Goal: Task Accomplishment & Management: Complete application form

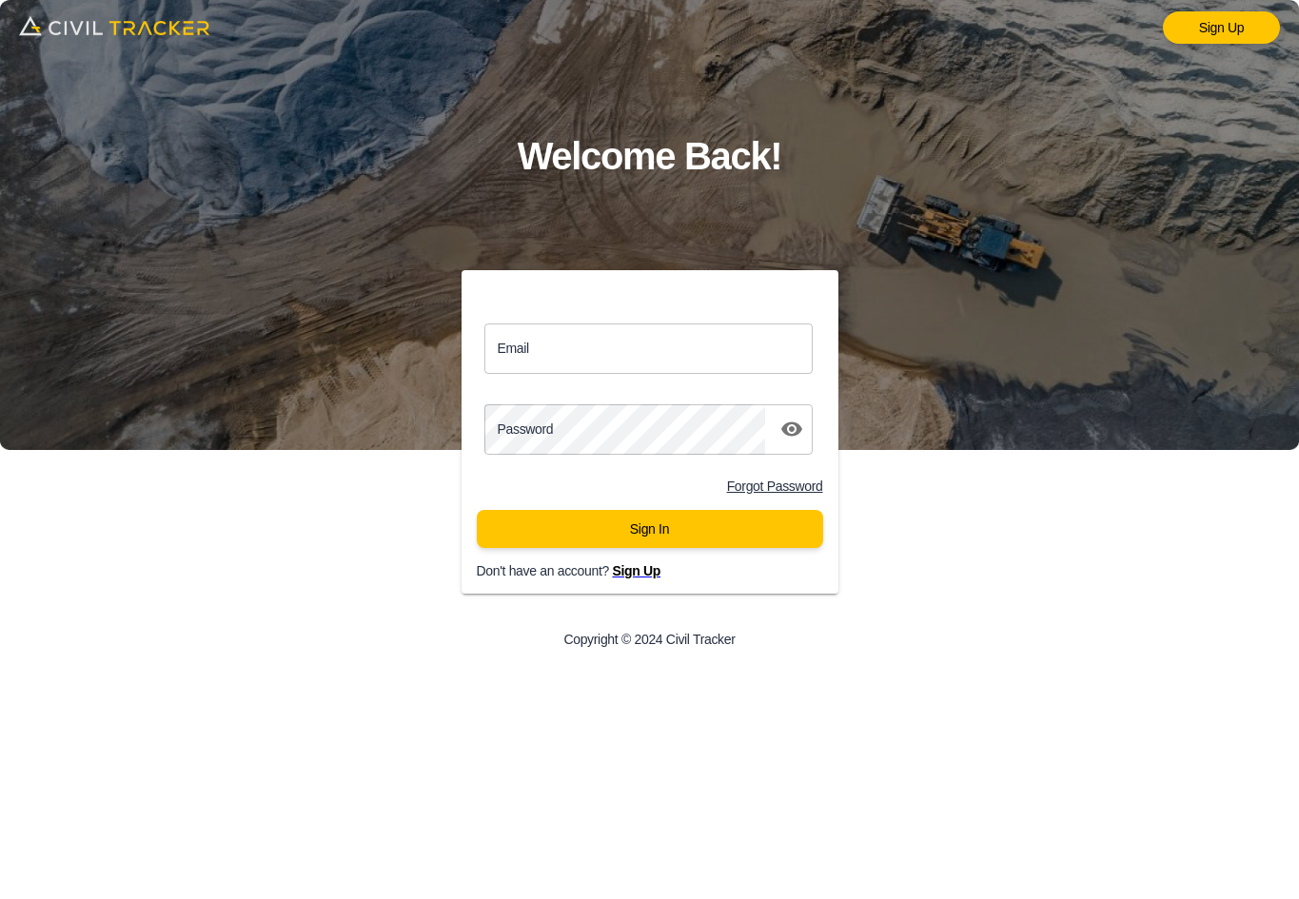
click at [600, 352] on input "Email" at bounding box center [648, 349] width 329 height 50
type input "[EMAIL_ADDRESS][DOMAIN_NAME]"
click at [673, 522] on button "Sign In" at bounding box center [650, 529] width 346 height 38
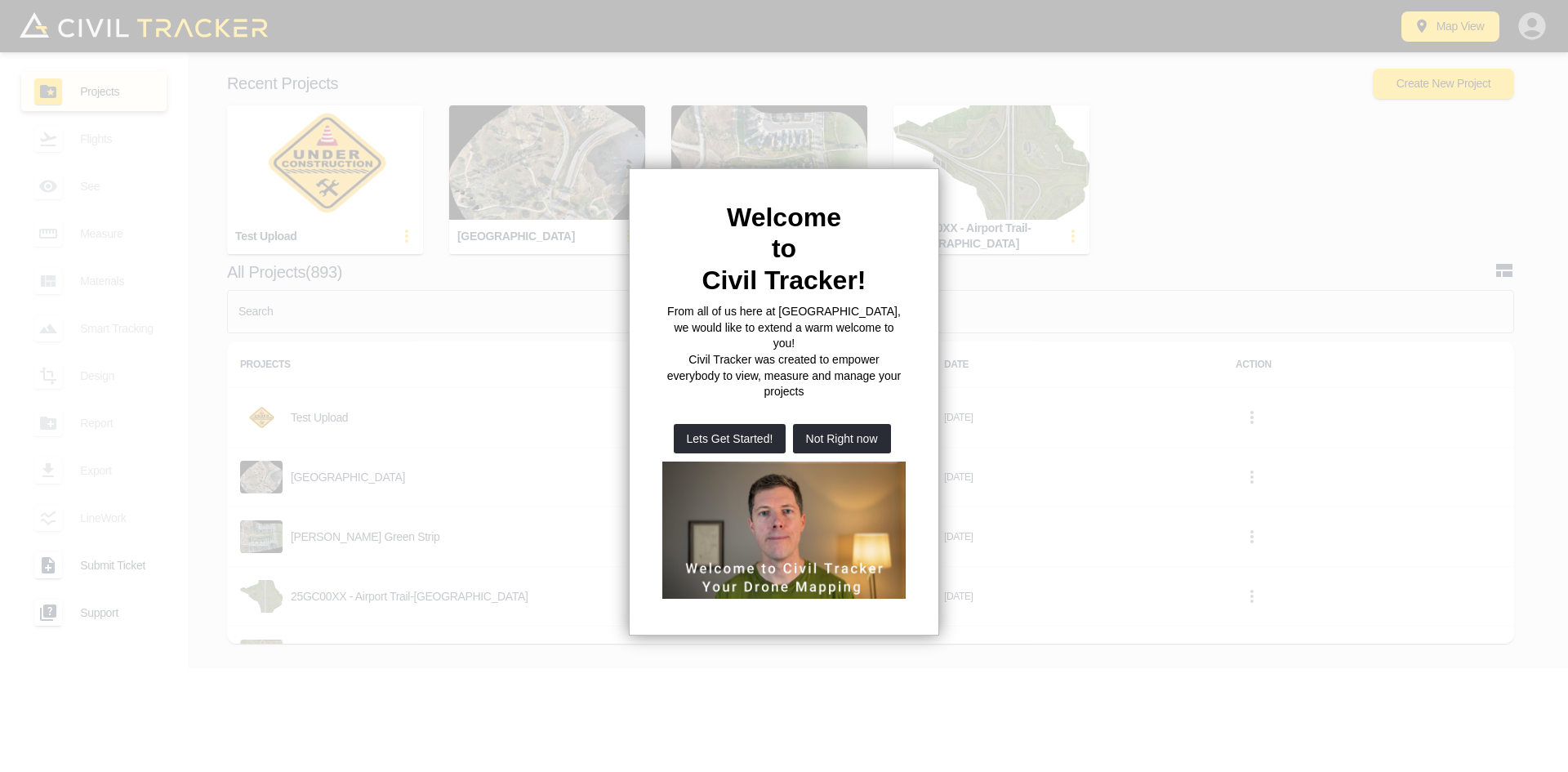
click at [1114, 9] on div at bounding box center [784, 386] width 1568 height 772
click at [619, 403] on div at bounding box center [784, 386] width 1568 height 772
click at [879, 424] on button "Not Right now" at bounding box center [842, 439] width 98 height 29
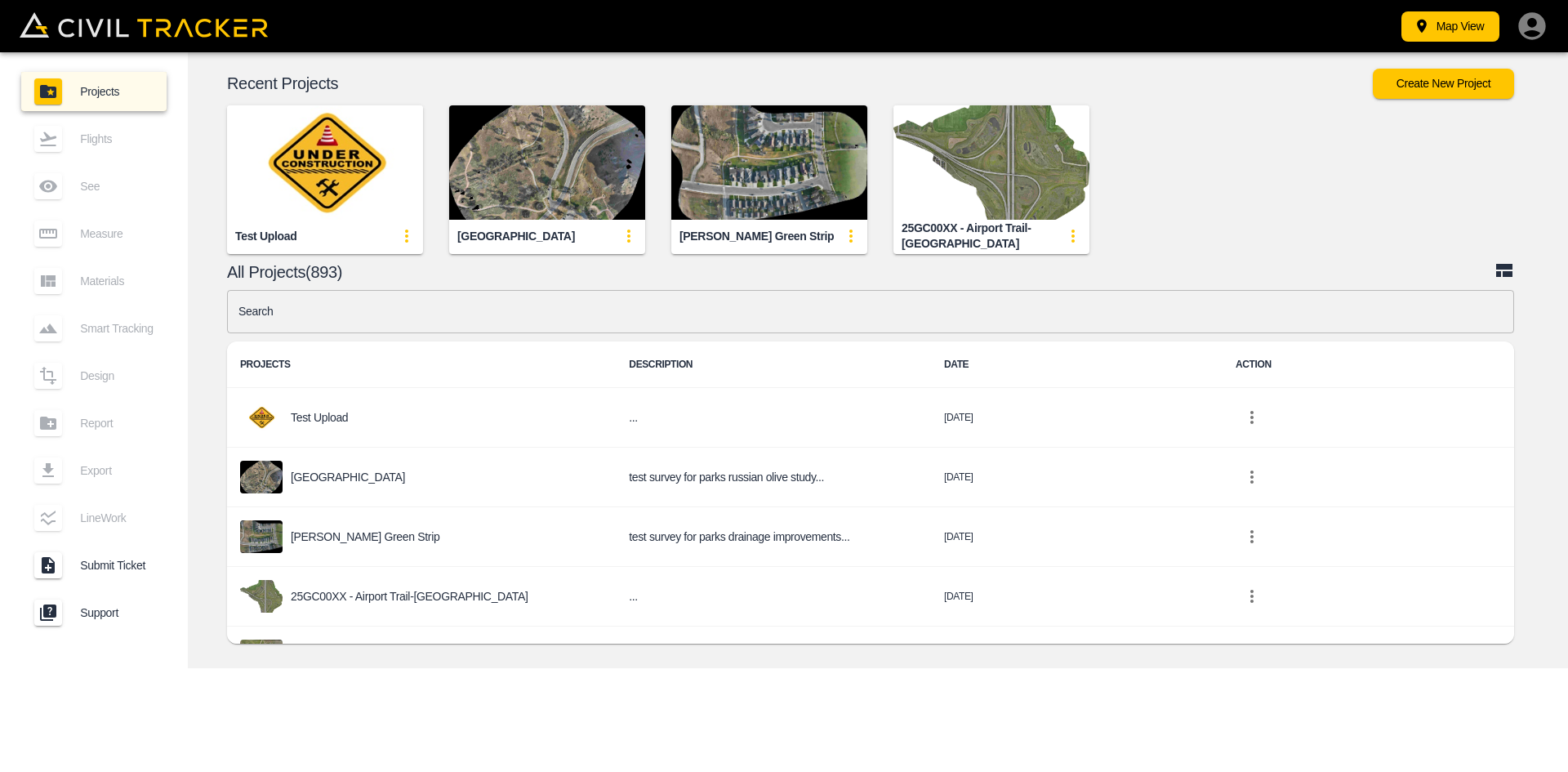
click at [435, 299] on input "text" at bounding box center [871, 312] width 1287 height 43
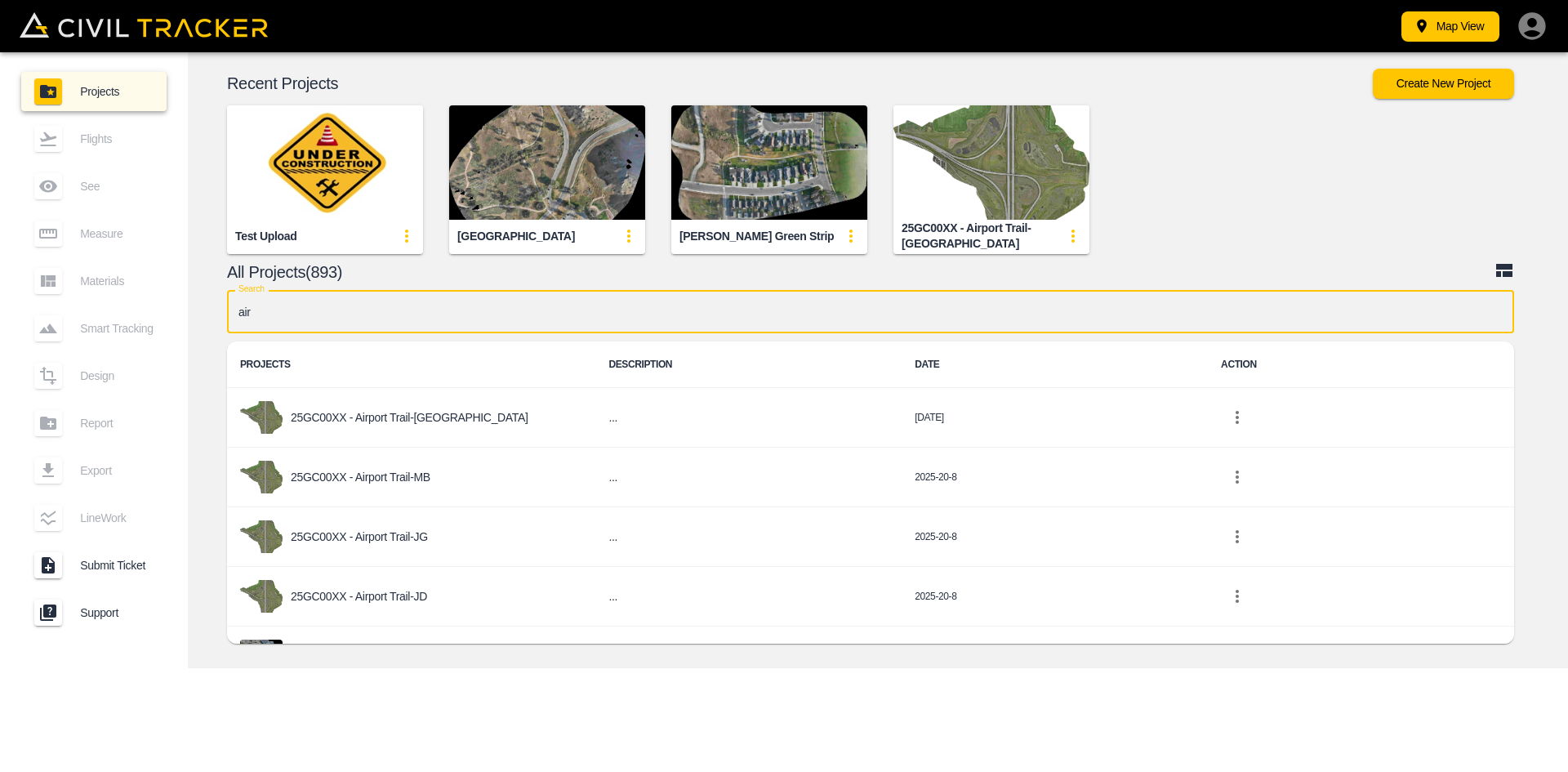
type input "airp"
click at [375, 650] on p "25GC00XX - Airport Trail" at bounding box center [350, 656] width 119 height 13
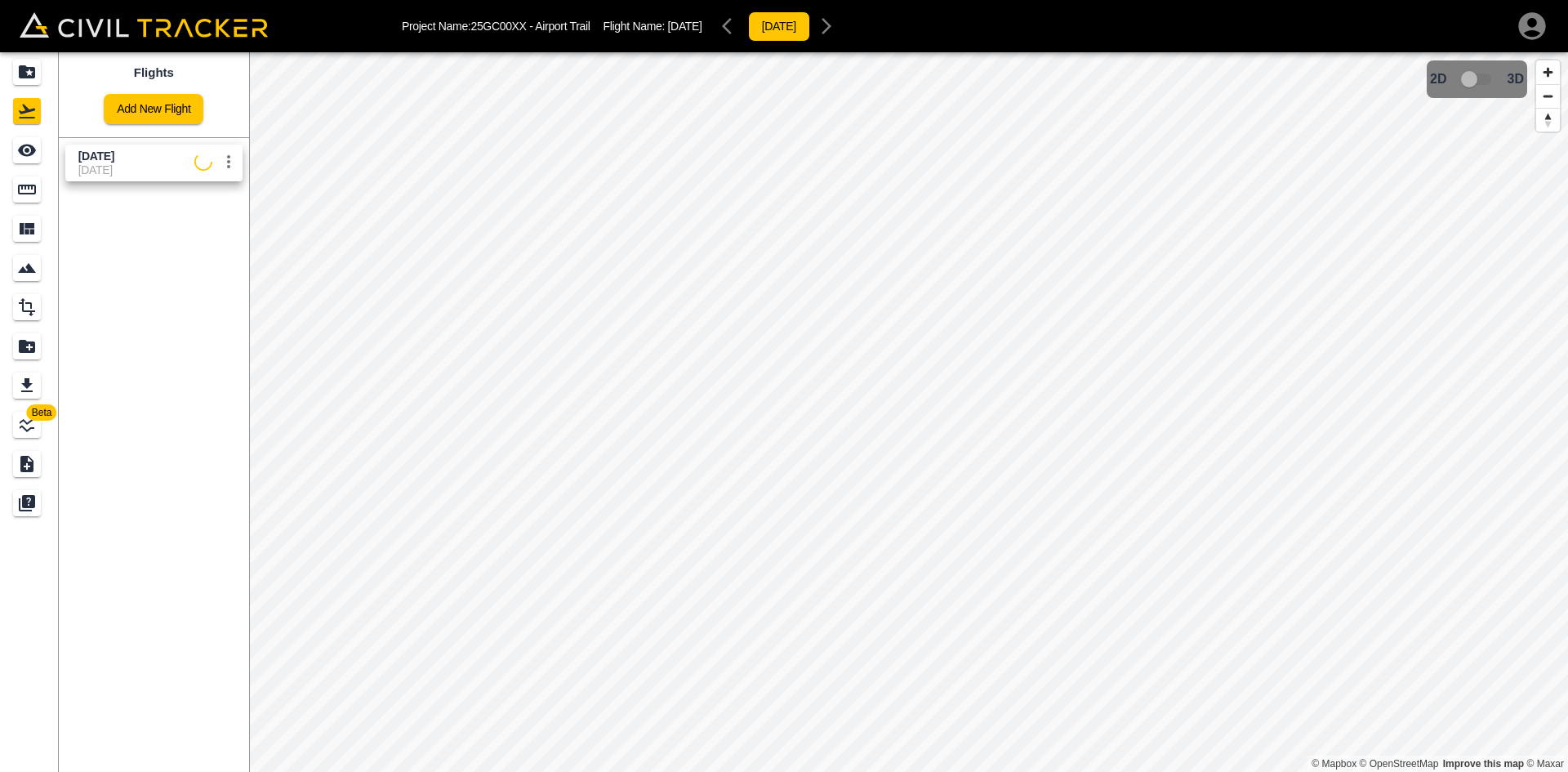
click at [127, 166] on span "[DATE]" at bounding box center [136, 169] width 116 height 13
click at [23, 154] on icon "See" at bounding box center [27, 150] width 18 height 12
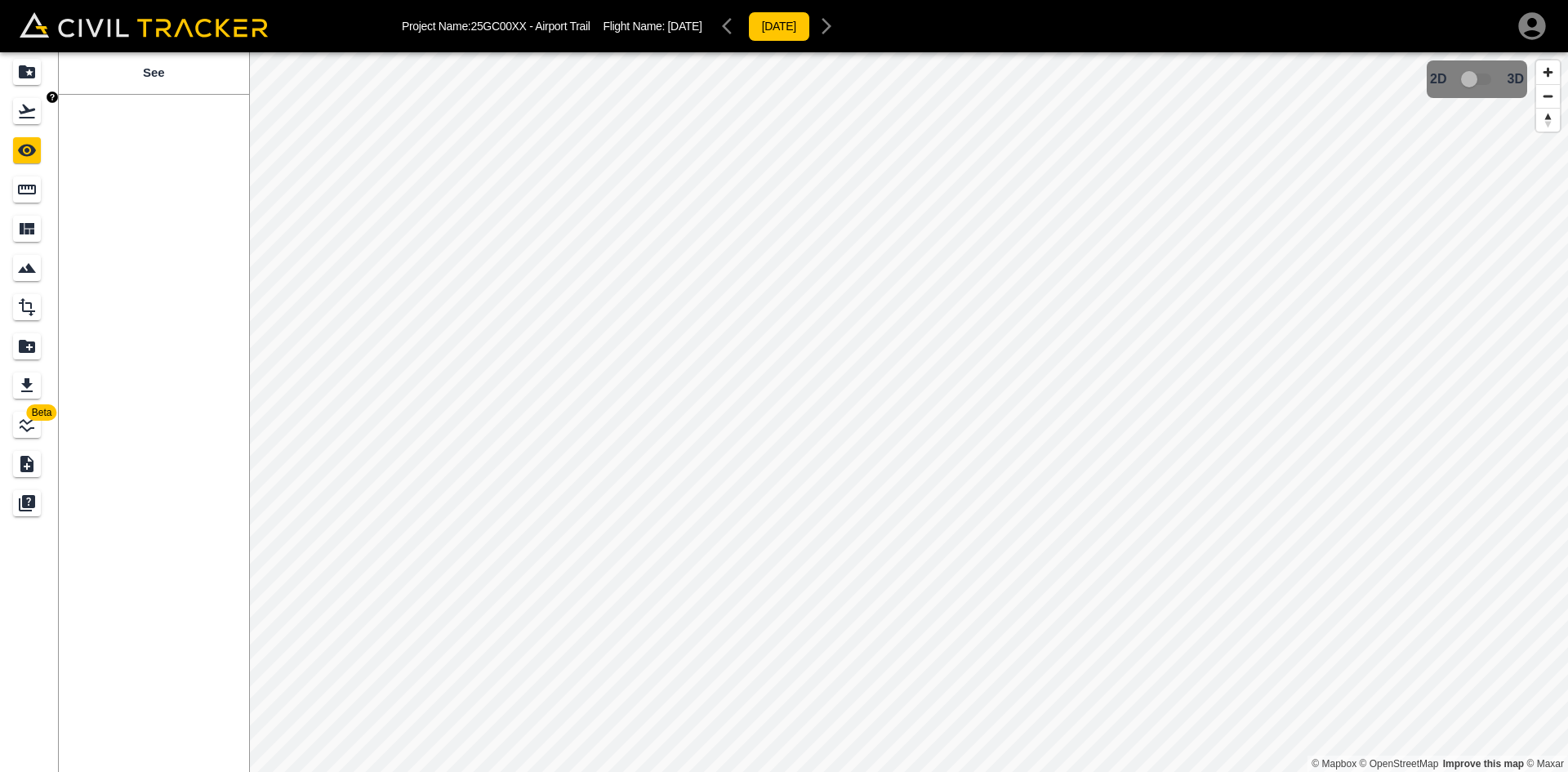
click at [24, 110] on icon "Flights" at bounding box center [27, 111] width 20 height 20
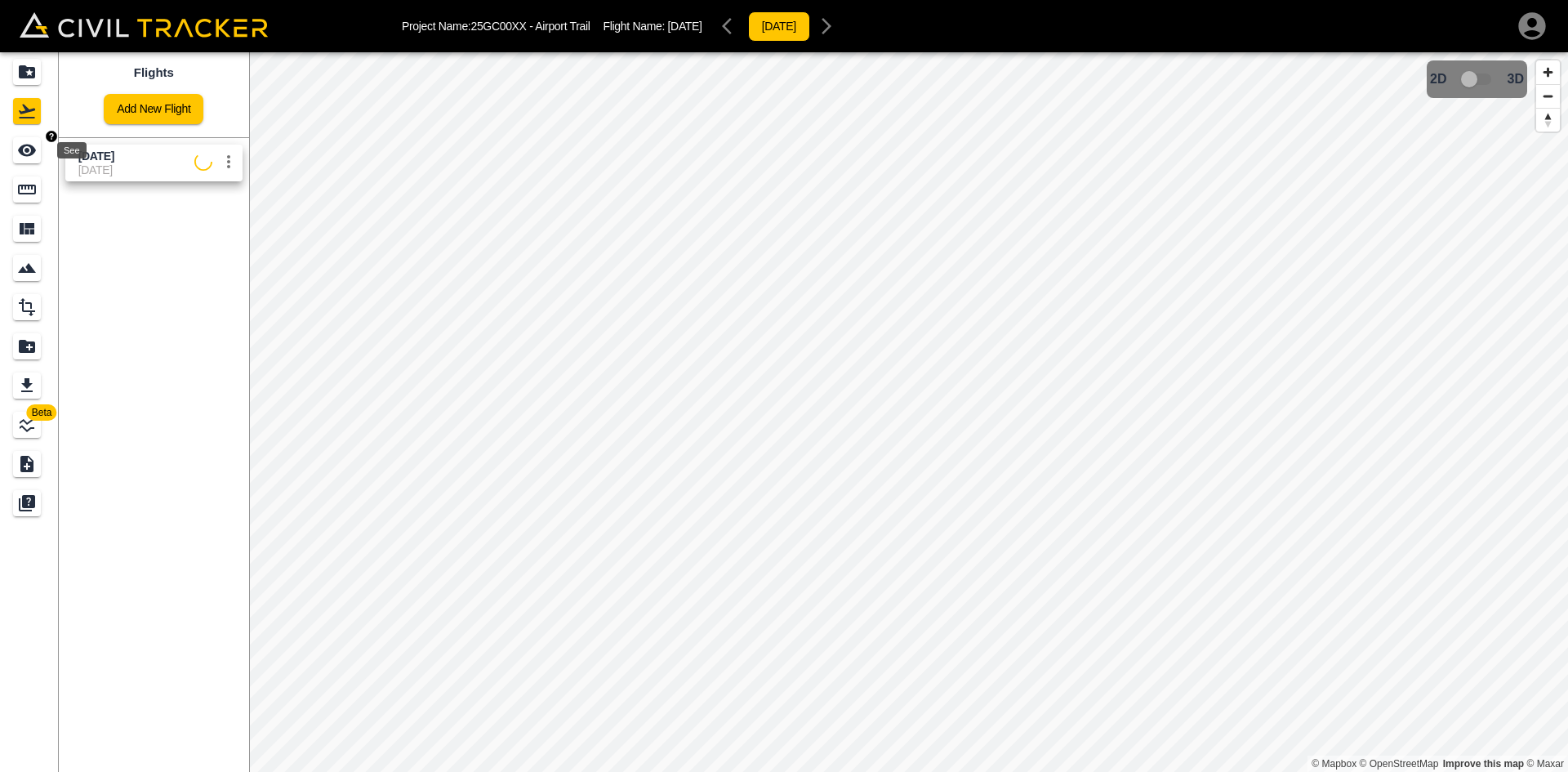
click at [24, 147] on icon "See" at bounding box center [27, 150] width 18 height 12
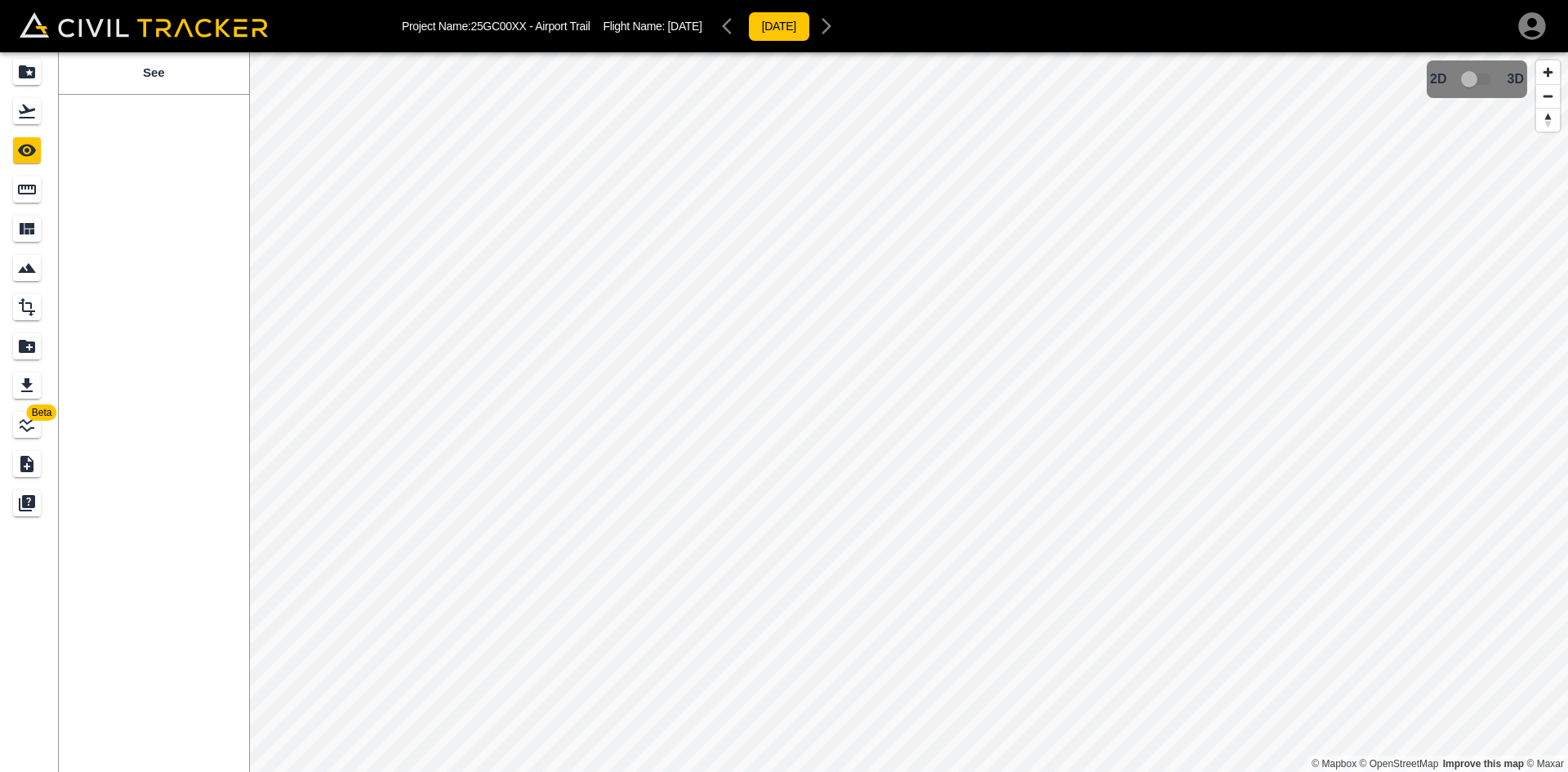
click at [161, 142] on div "See" at bounding box center [154, 412] width 191 height 720
drag, startPoint x: 35, startPoint y: 72, endPoint x: 452, endPoint y: 748, distance: 794.3
click at [35, 71] on icon "Projects" at bounding box center [27, 71] width 16 height 13
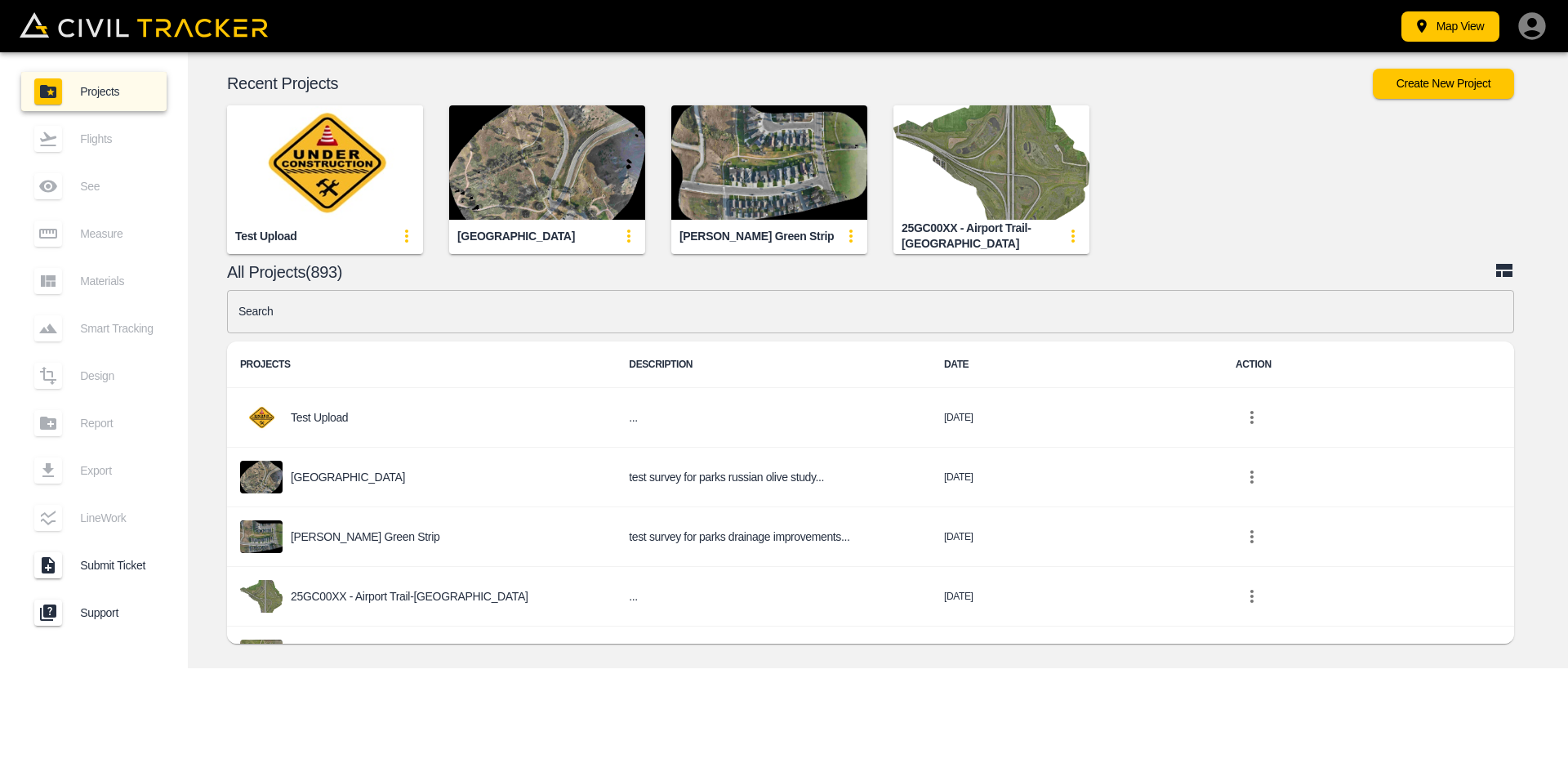
click at [480, 313] on input "text" at bounding box center [871, 312] width 1287 height 43
type input "ai"
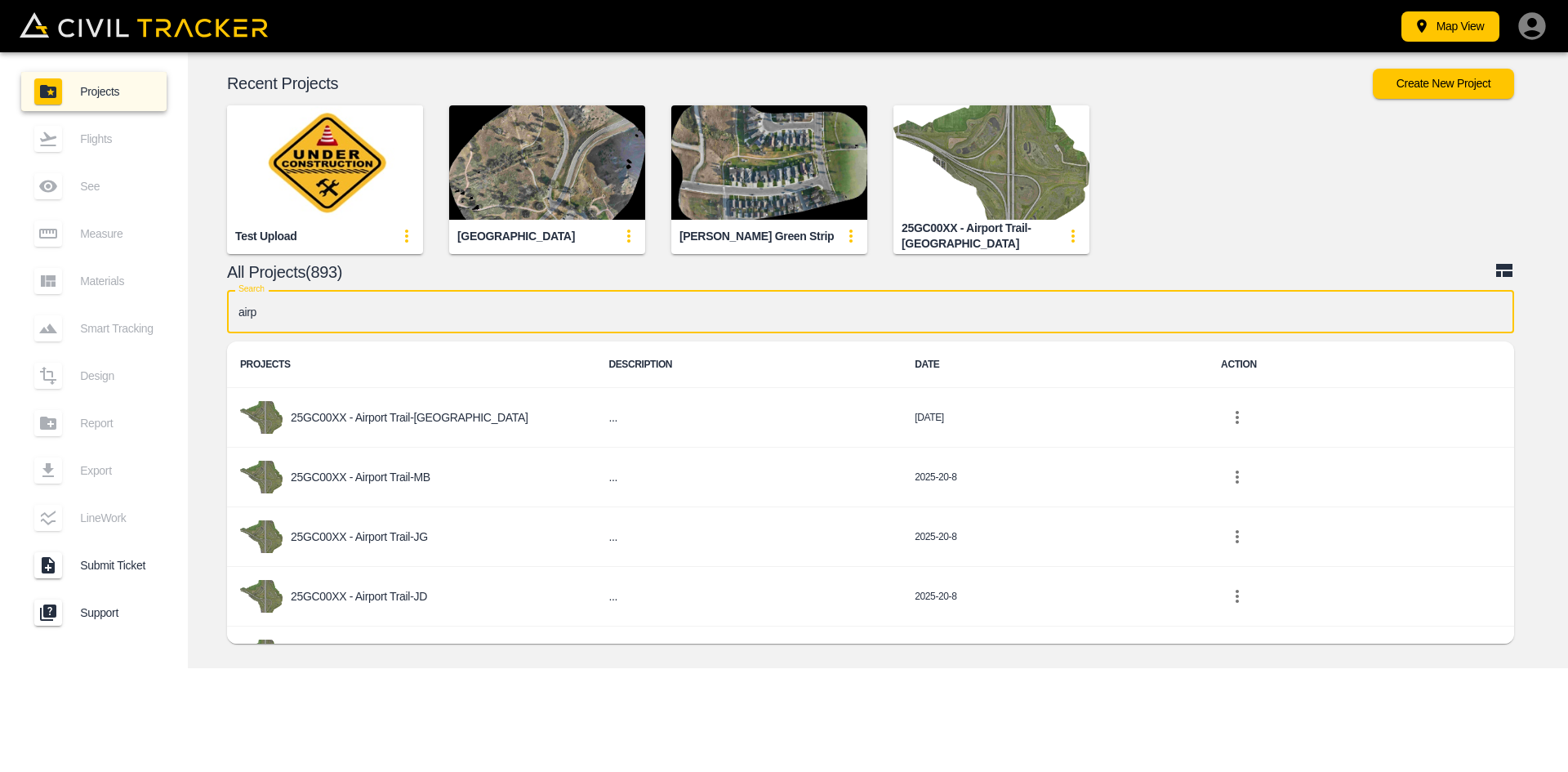
click at [401, 587] on div "25GC00XX - Airport Trail-JD" at bounding box center [411, 597] width 342 height 33
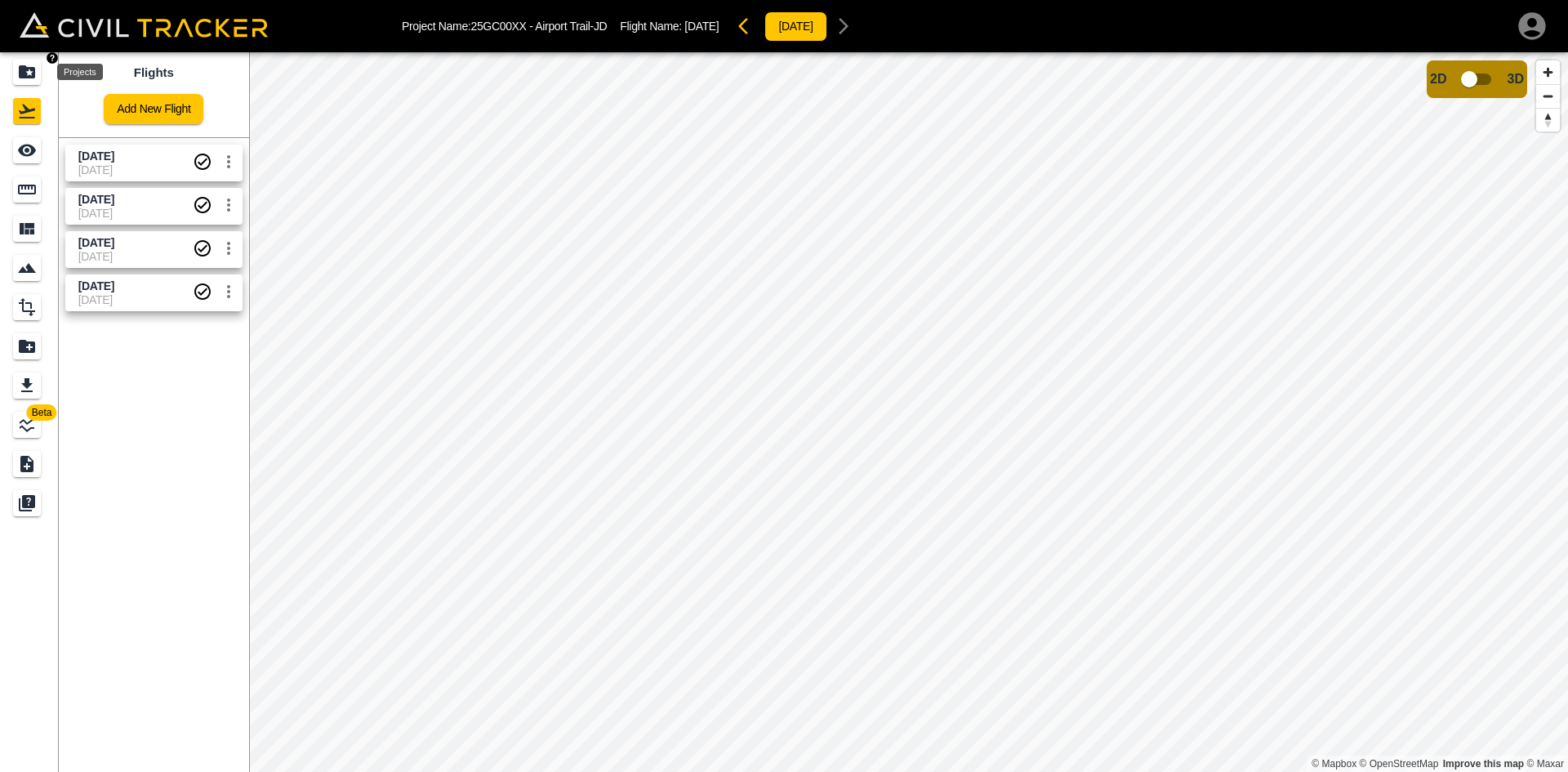
click at [28, 78] on icon "Projects" at bounding box center [27, 71] width 16 height 13
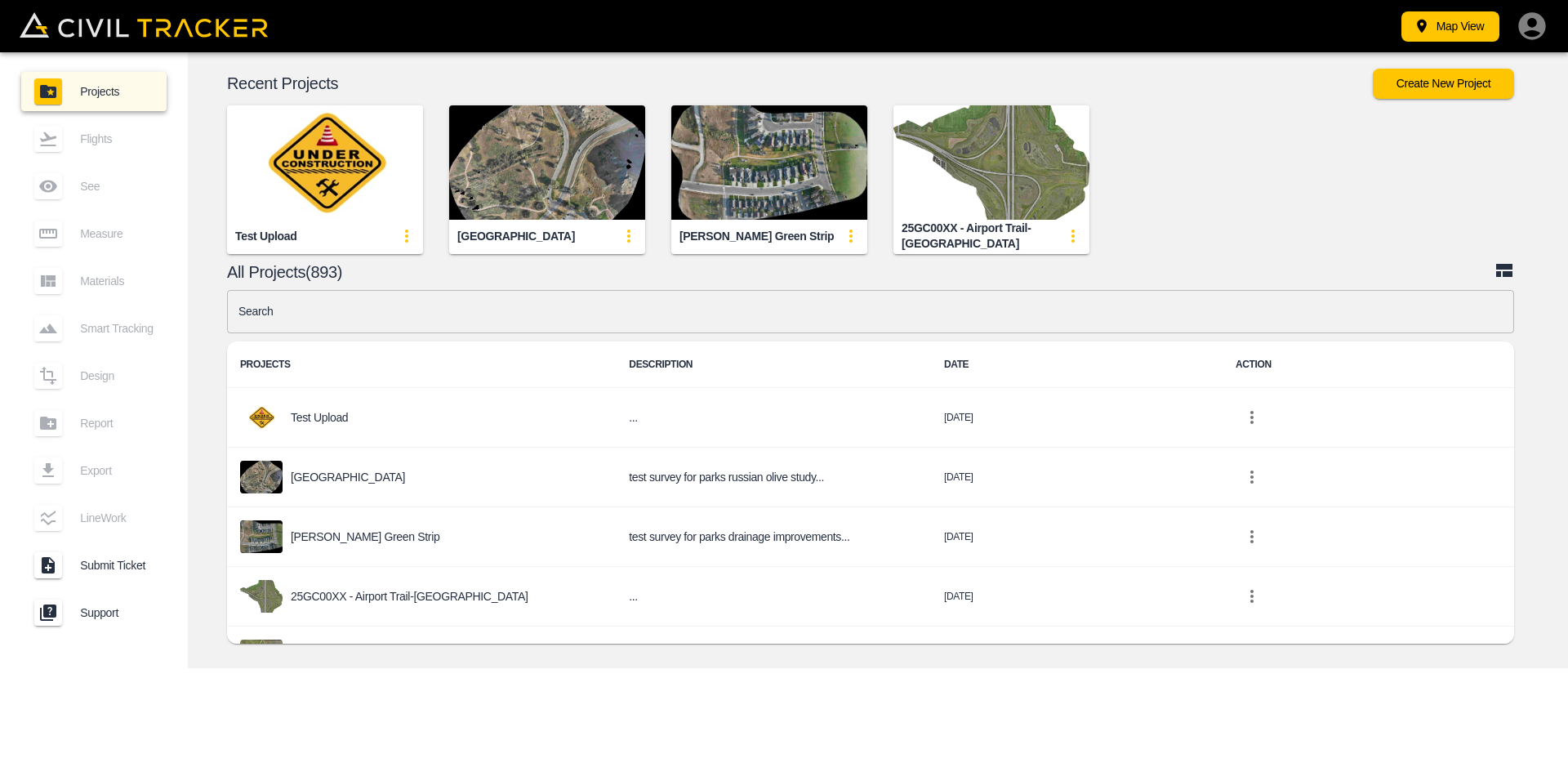
click at [438, 310] on input "text" at bounding box center [871, 312] width 1287 height 43
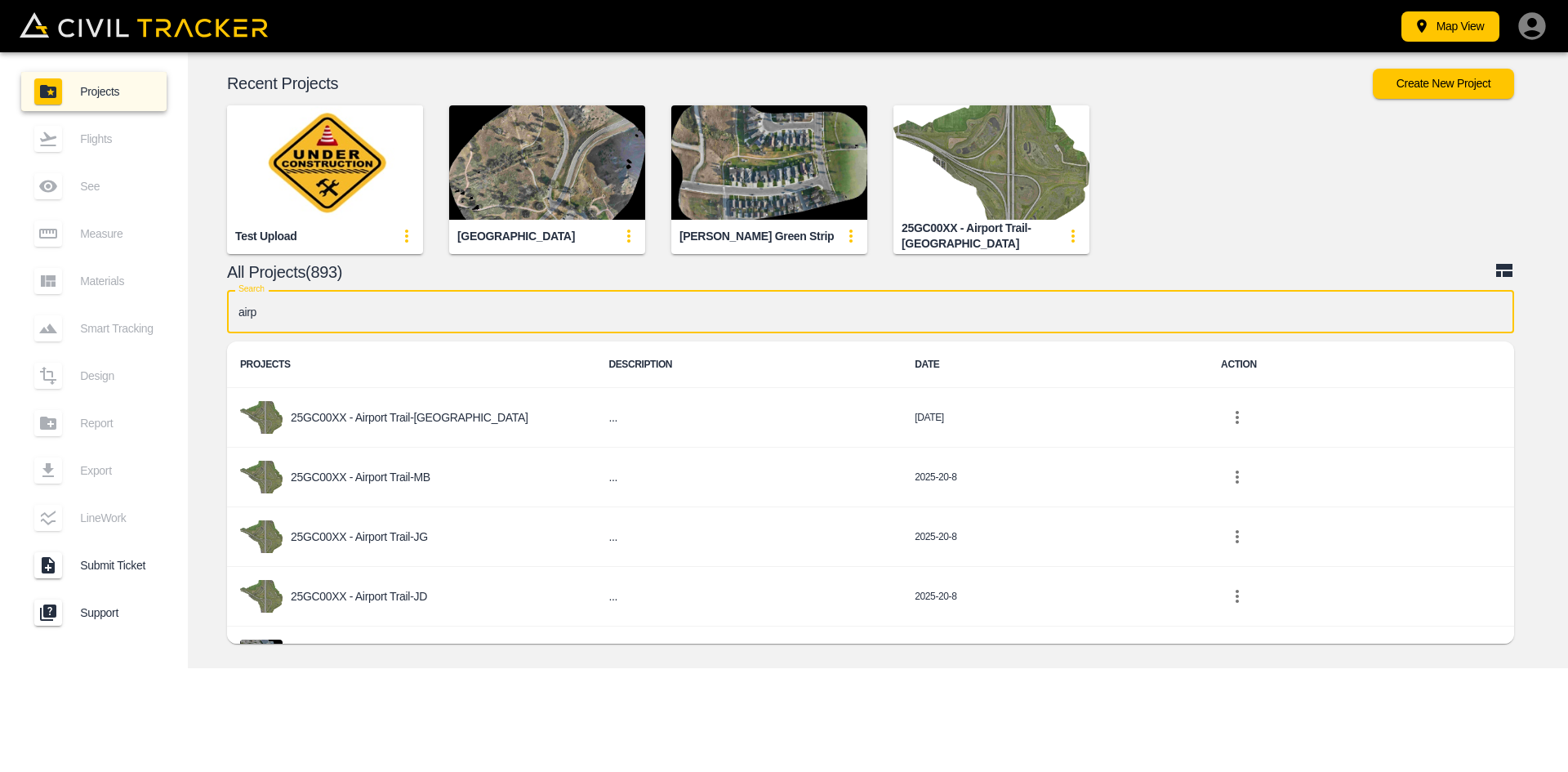
type input "airpo"
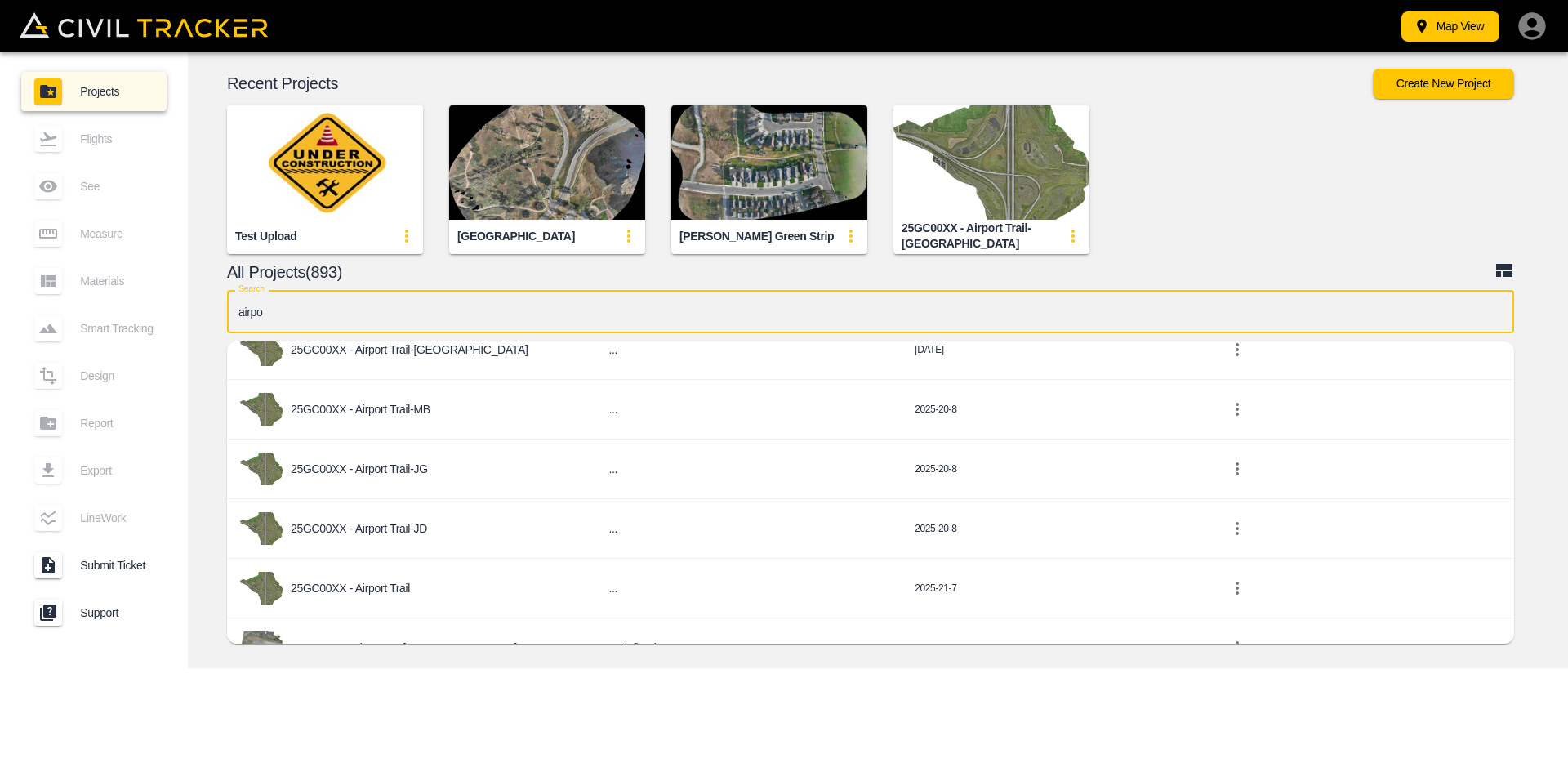
click at [375, 592] on p "25GC00XX - Airport Trail" at bounding box center [350, 588] width 119 height 13
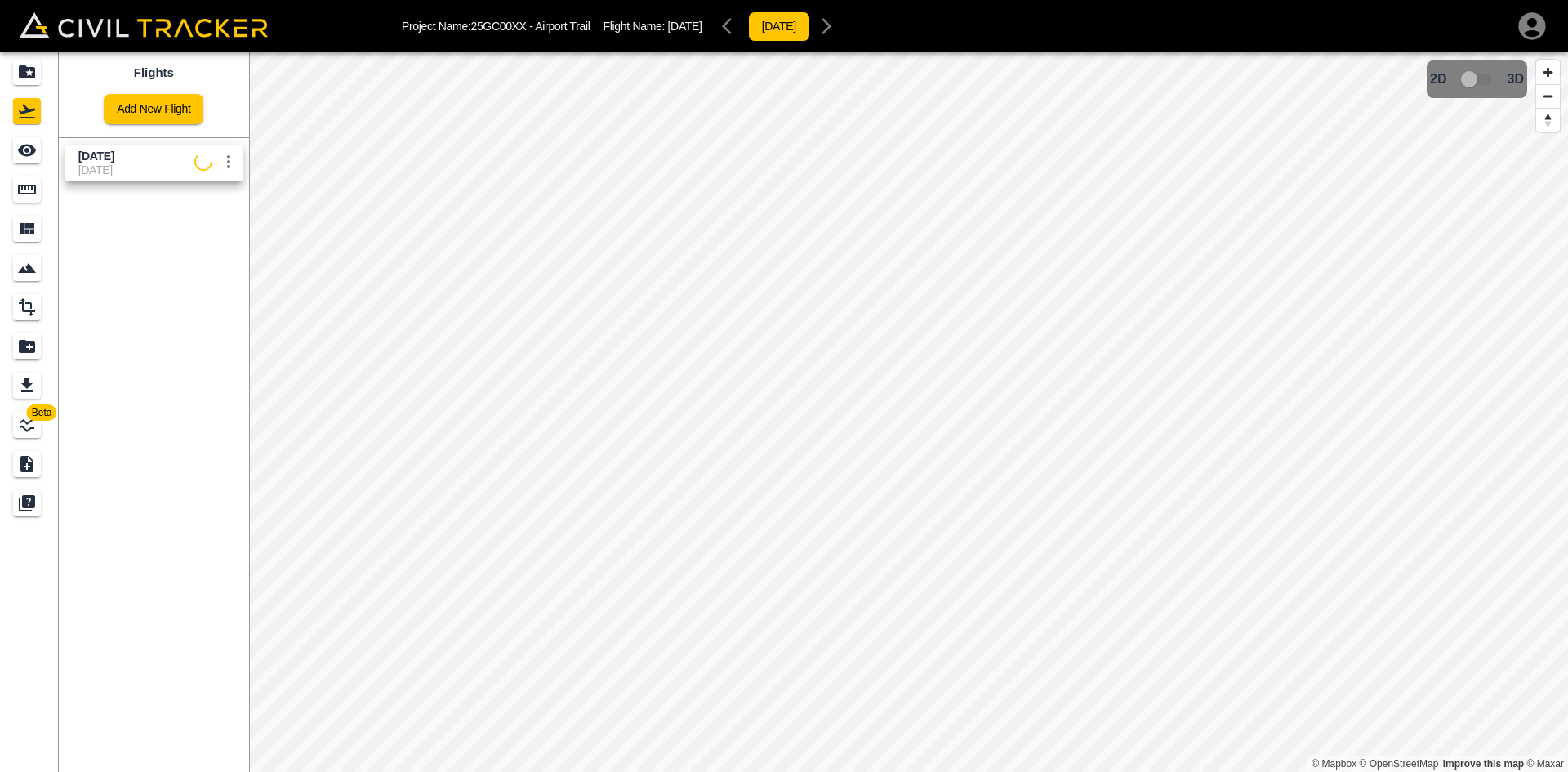
drag, startPoint x: 112, startPoint y: 172, endPoint x: 49, endPoint y: 158, distance: 64.5
click at [112, 172] on span "[DATE]" at bounding box center [136, 169] width 116 height 13
click at [15, 157] on div "See" at bounding box center [27, 150] width 27 height 26
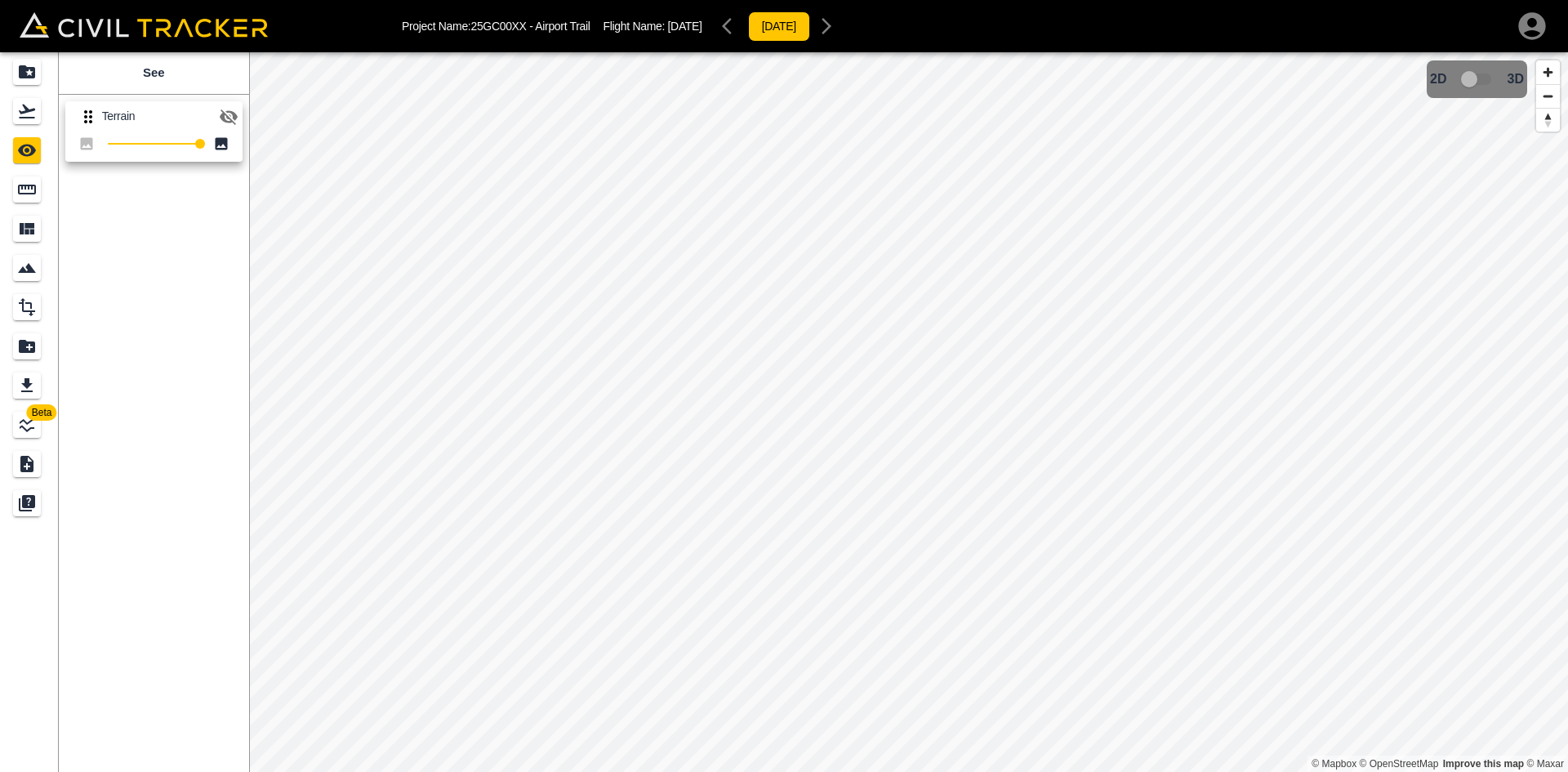
click at [227, 107] on icon "button" at bounding box center [228, 117] width 20 height 20
click at [225, 116] on icon "button" at bounding box center [228, 116] width 18 height 12
drag, startPoint x: 30, startPoint y: 110, endPoint x: 20, endPoint y: 91, distance: 21.5
click at [30, 110] on icon "Flights" at bounding box center [27, 112] width 16 height 14
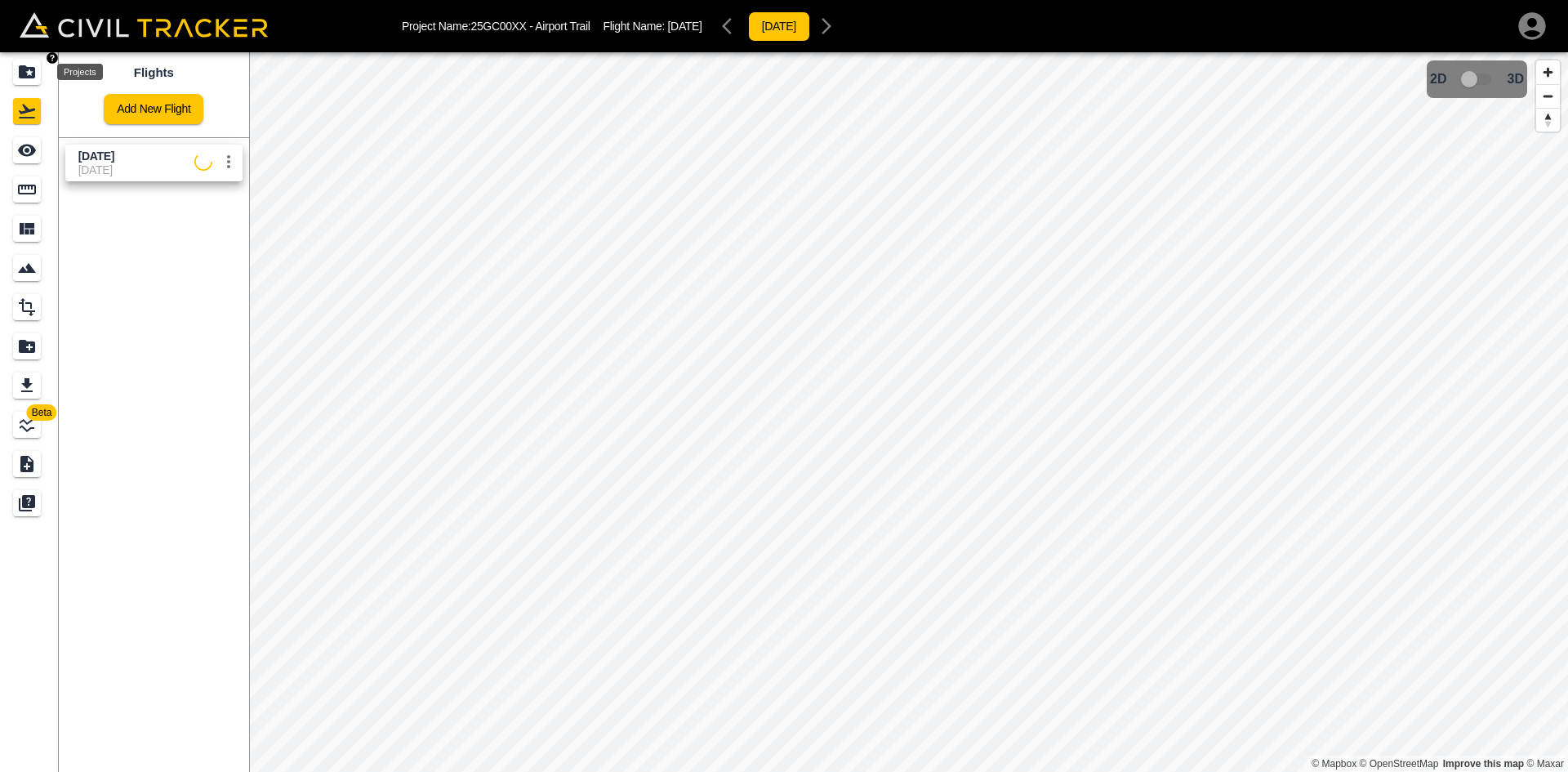
click at [21, 74] on icon "Projects" at bounding box center [27, 71] width 16 height 13
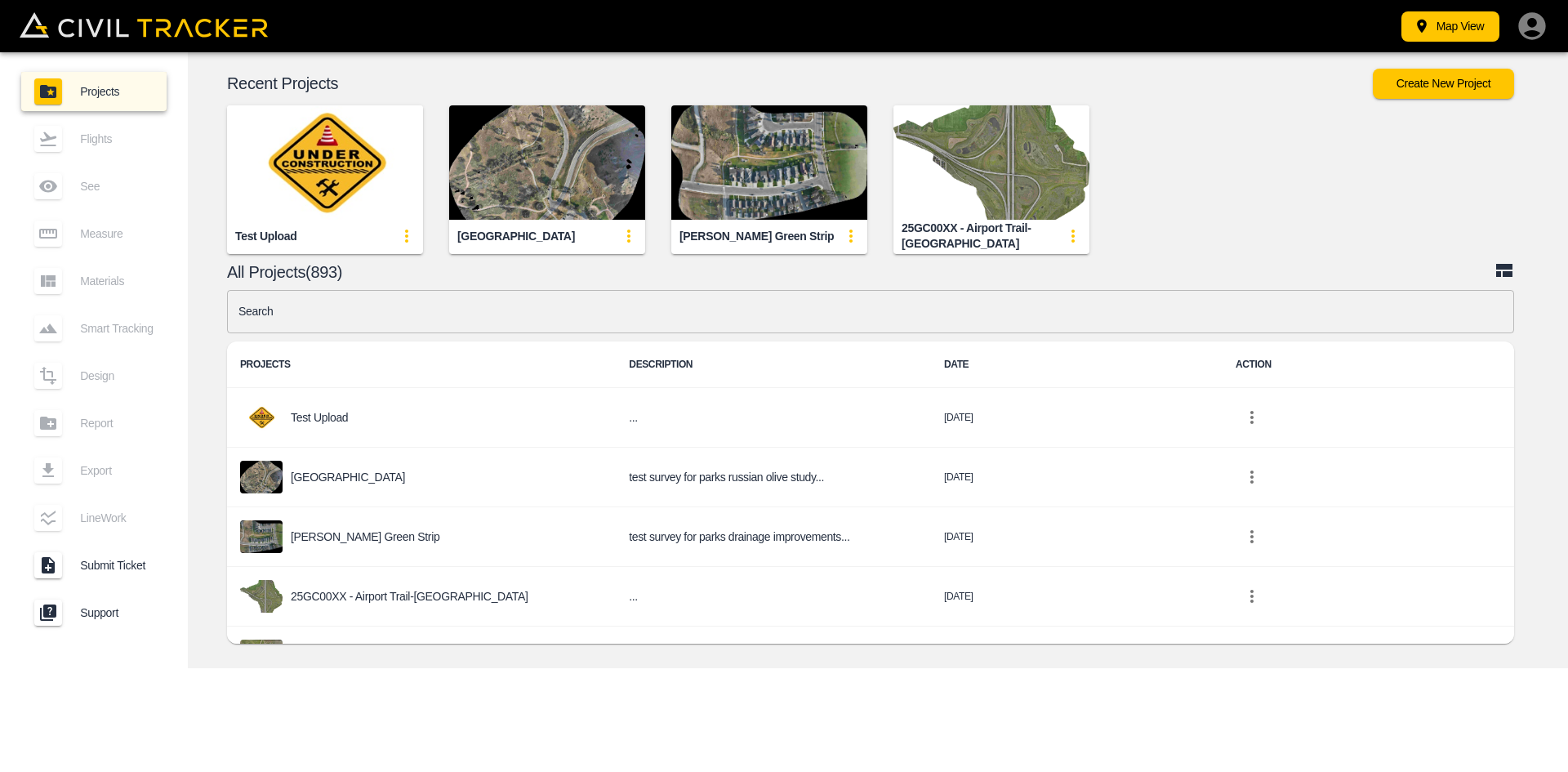
click at [505, 322] on input "text" at bounding box center [871, 312] width 1287 height 43
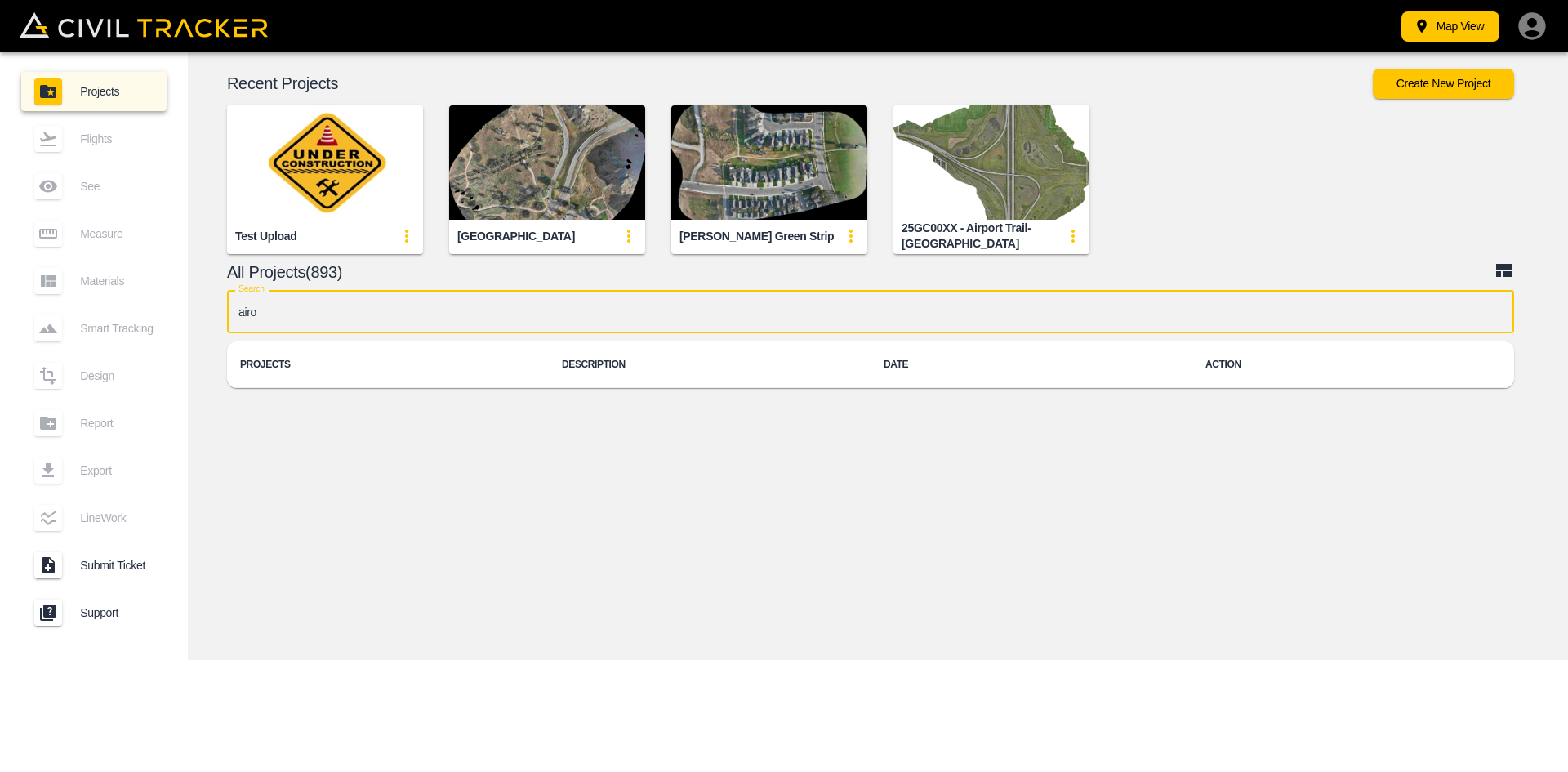
type input "air"
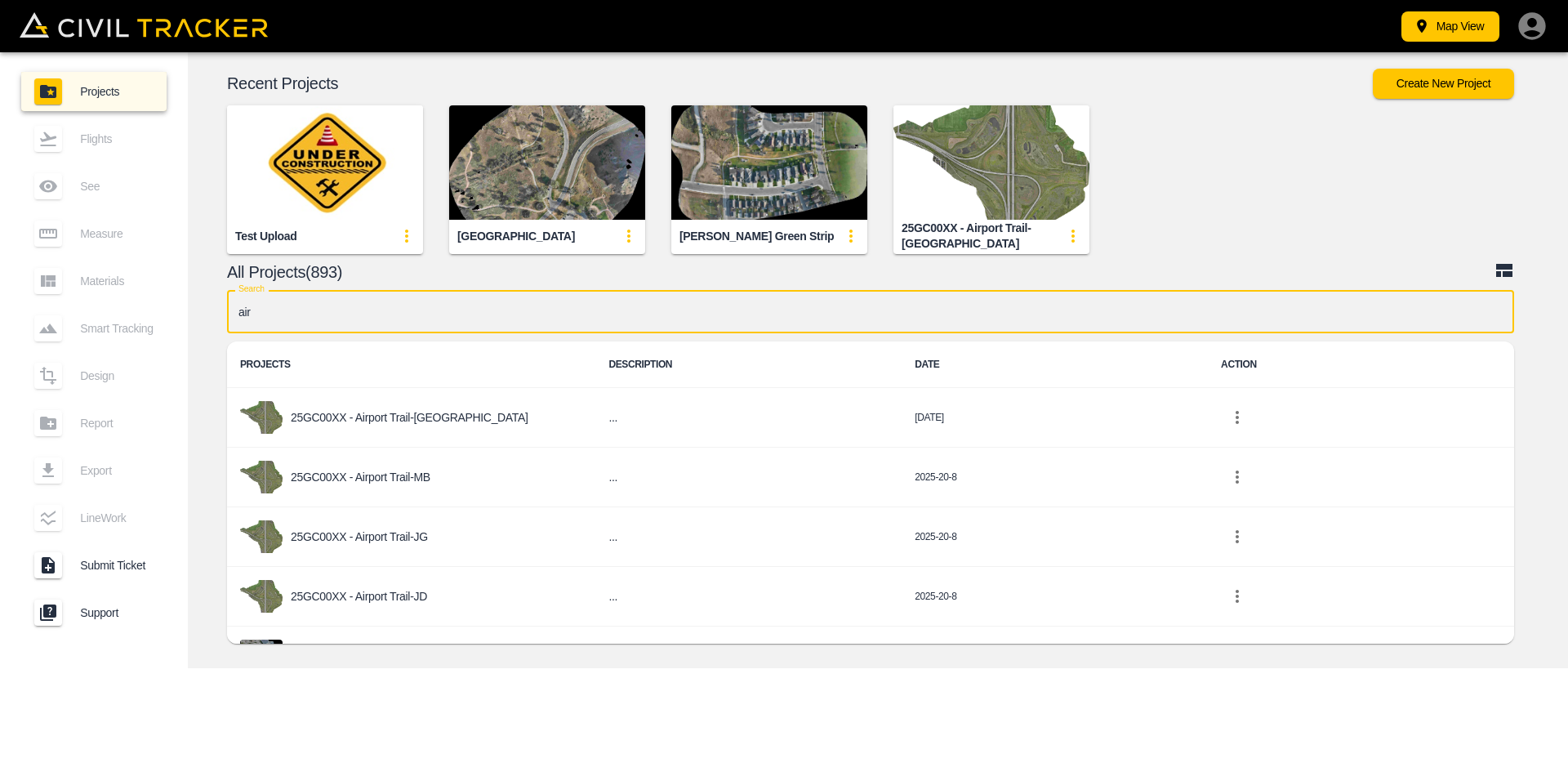
scroll to position [137, 0]
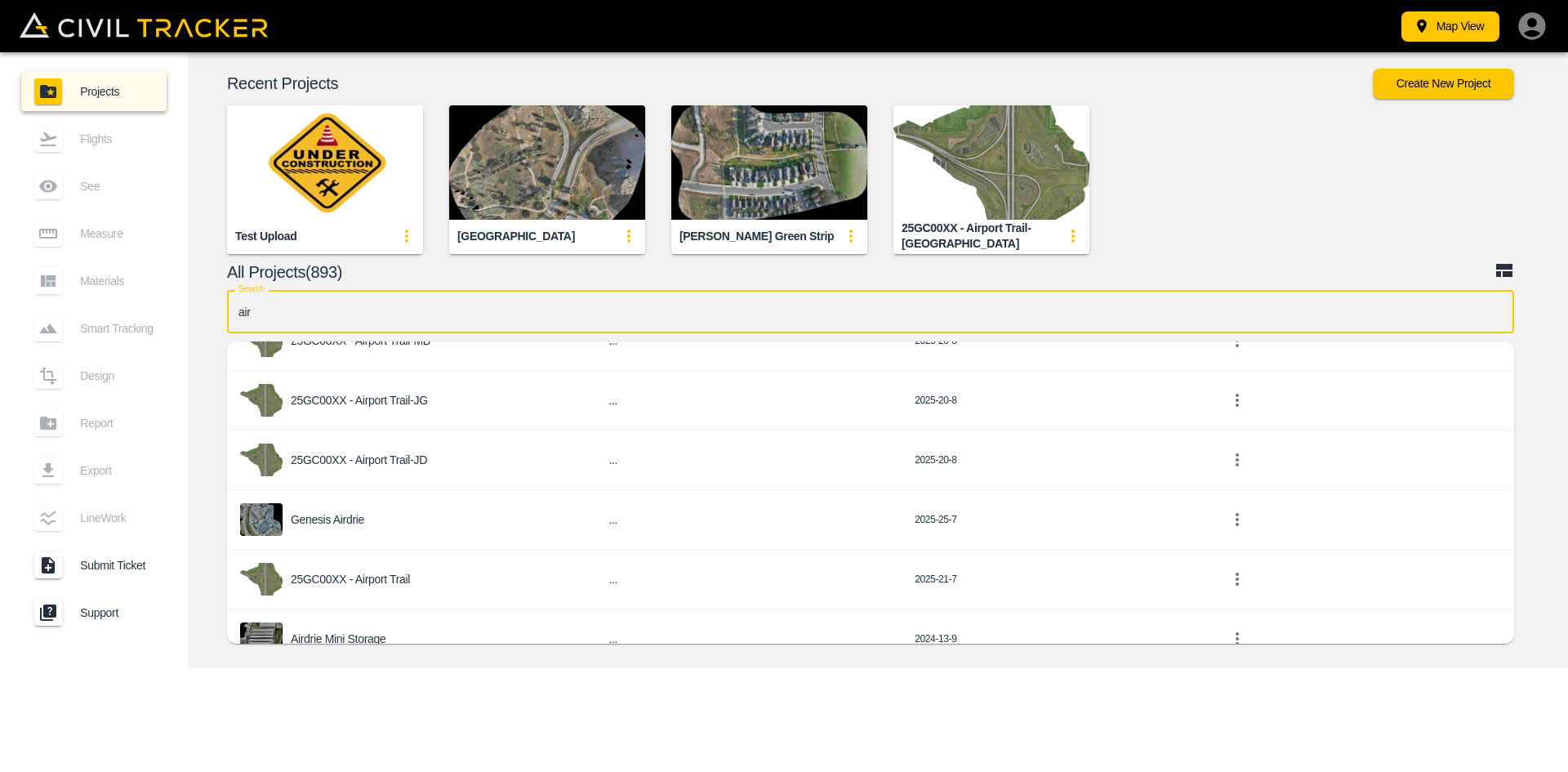
click at [357, 568] on div "25GC00XX - Airport Trail" at bounding box center [411, 580] width 342 height 33
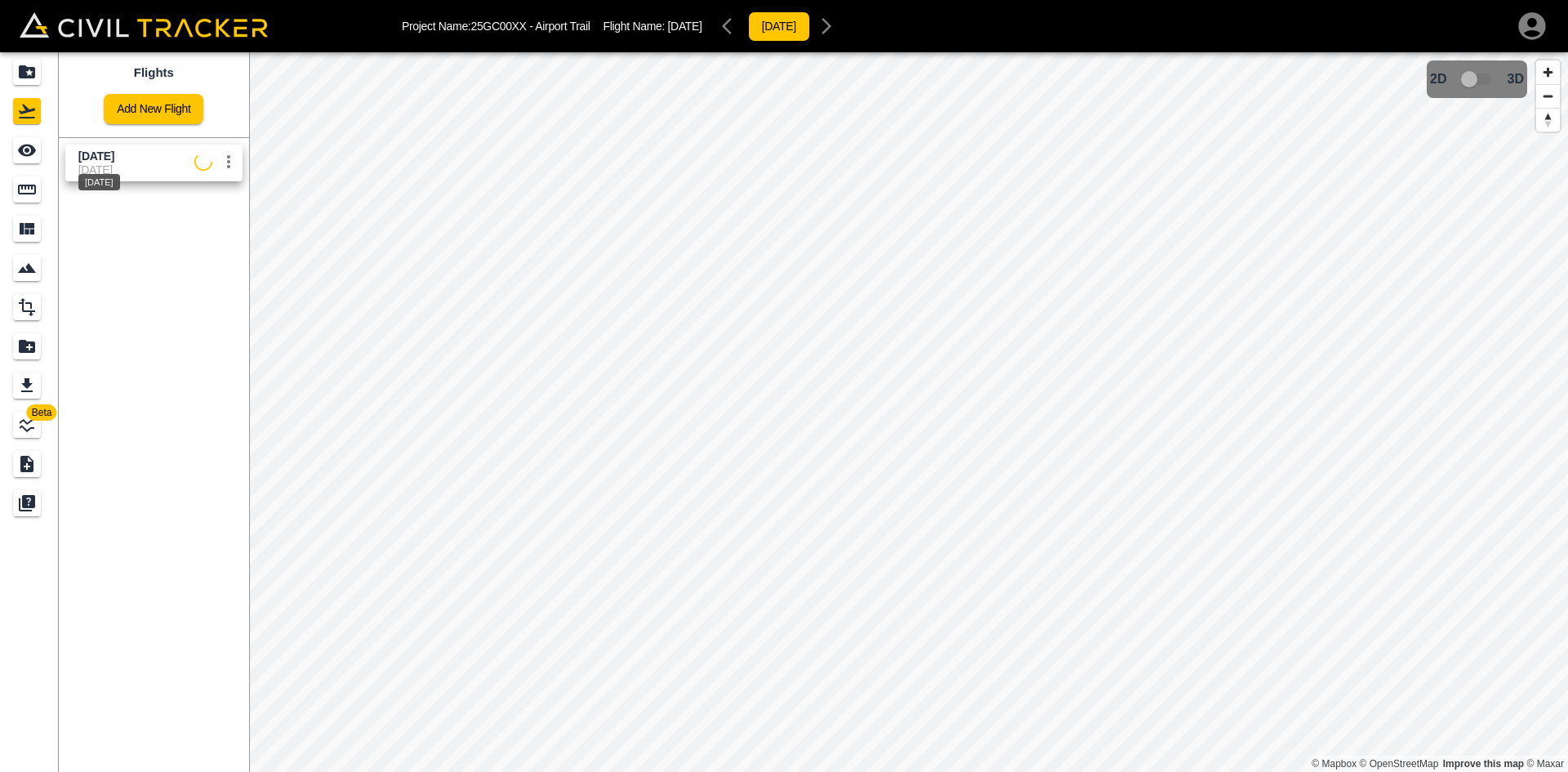
click at [114, 158] on span "[DATE]" at bounding box center [96, 155] width 36 height 13
click at [36, 156] on icon "See" at bounding box center [27, 150] width 20 height 20
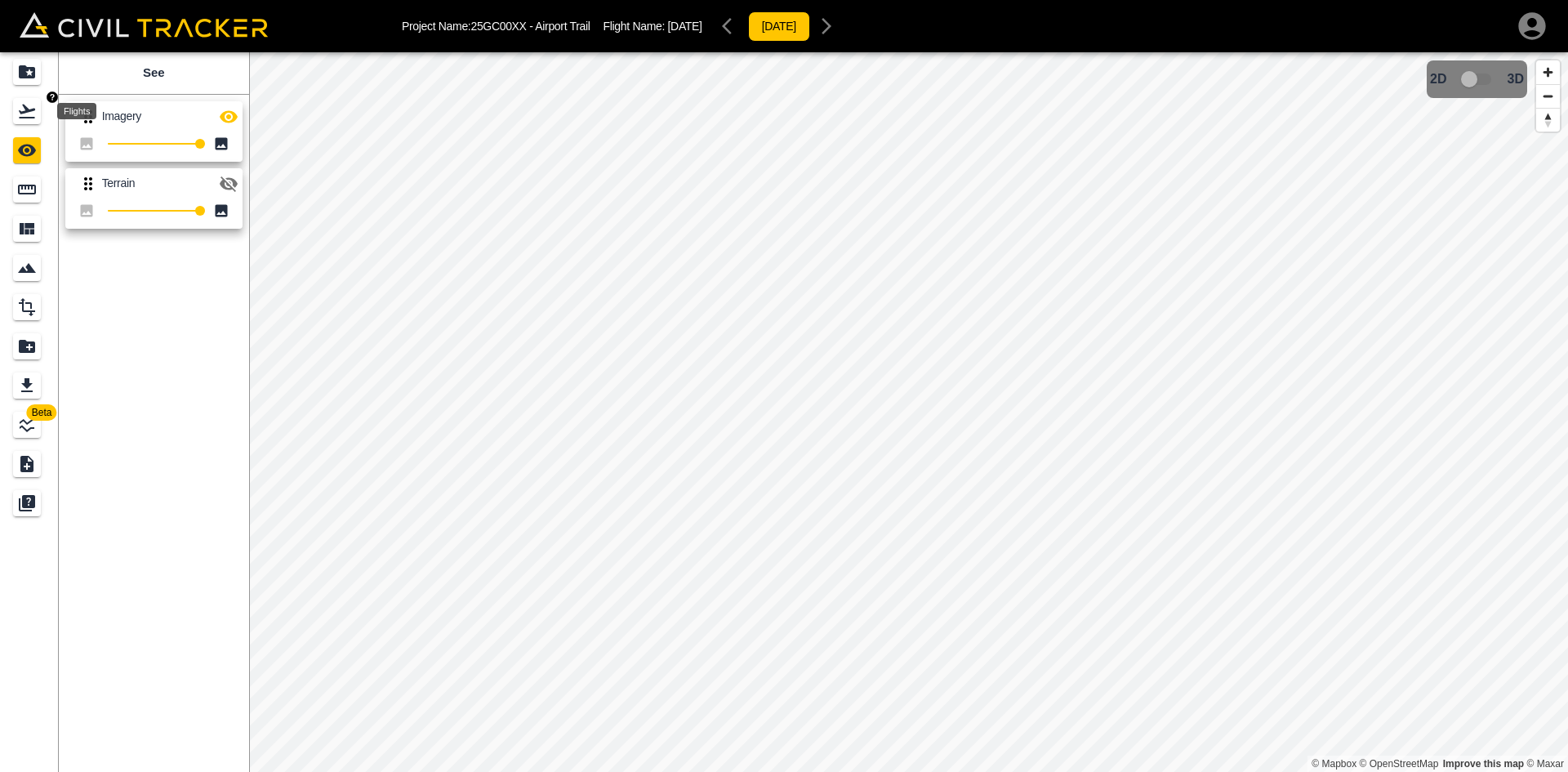
click at [27, 109] on icon "Flights" at bounding box center [27, 112] width 16 height 14
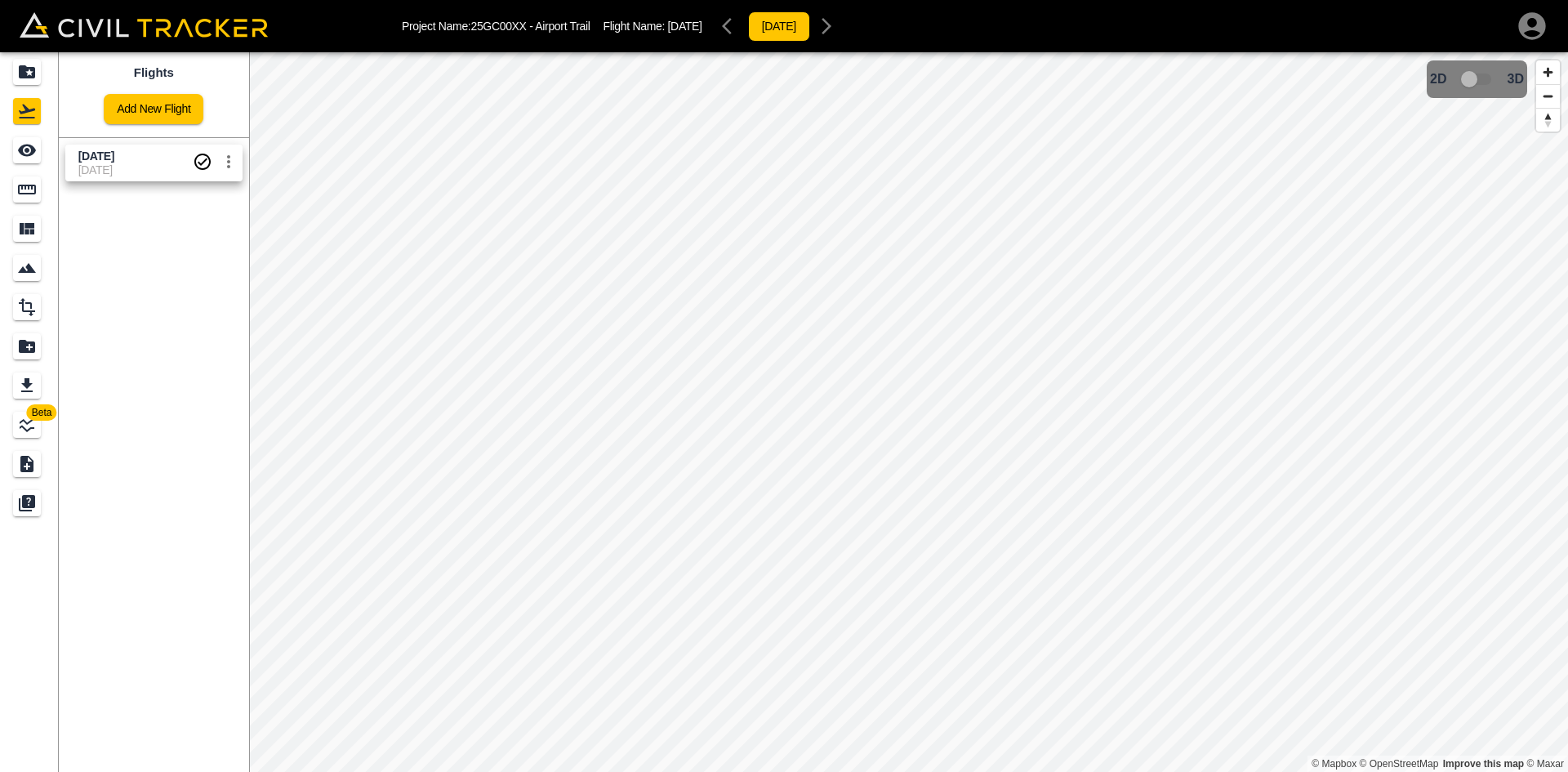
click at [142, 94] on link "Add New Flight" at bounding box center [154, 108] width 100 height 30
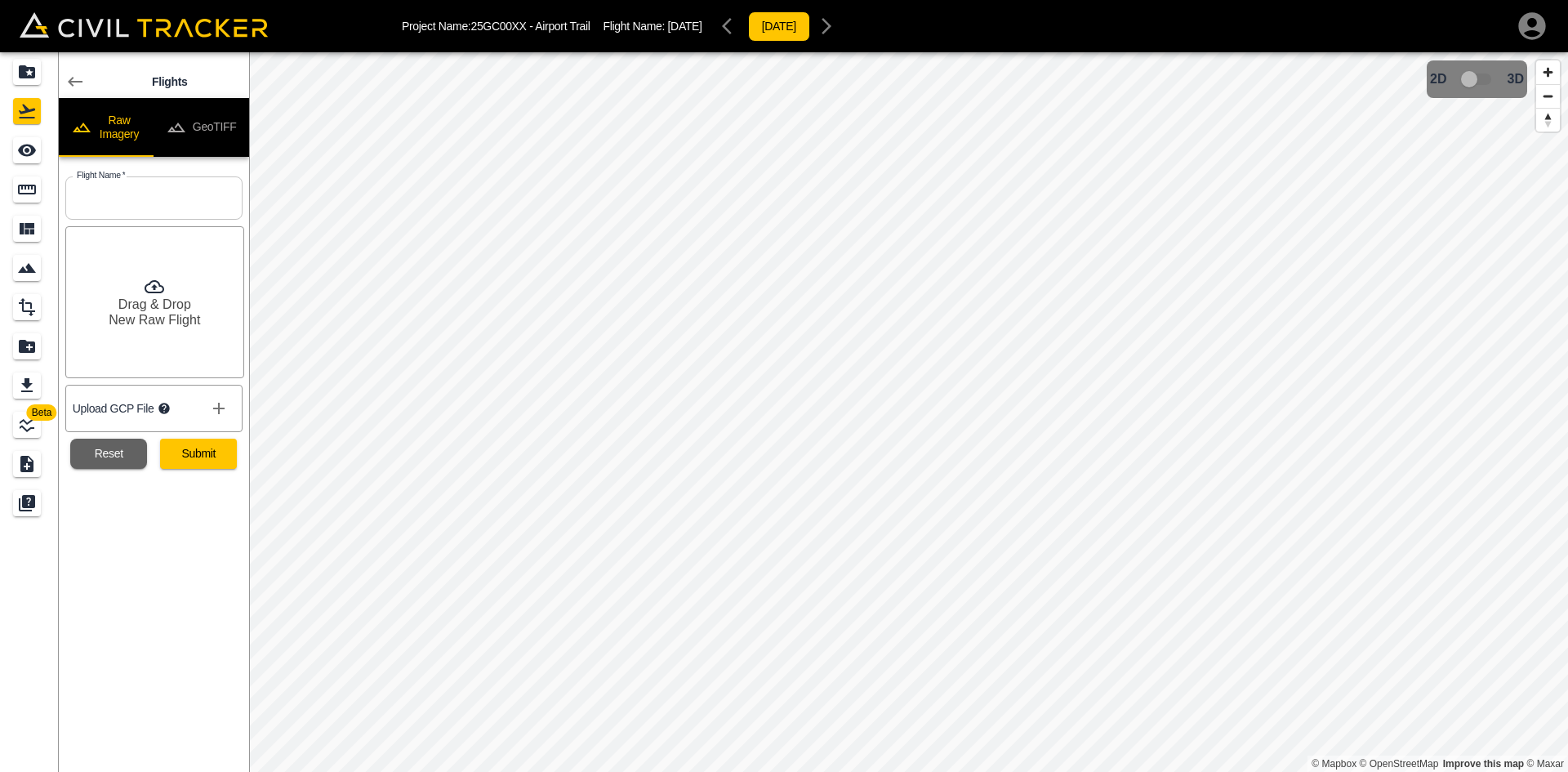
click at [176, 116] on button "GeoTIFF" at bounding box center [201, 127] width 95 height 59
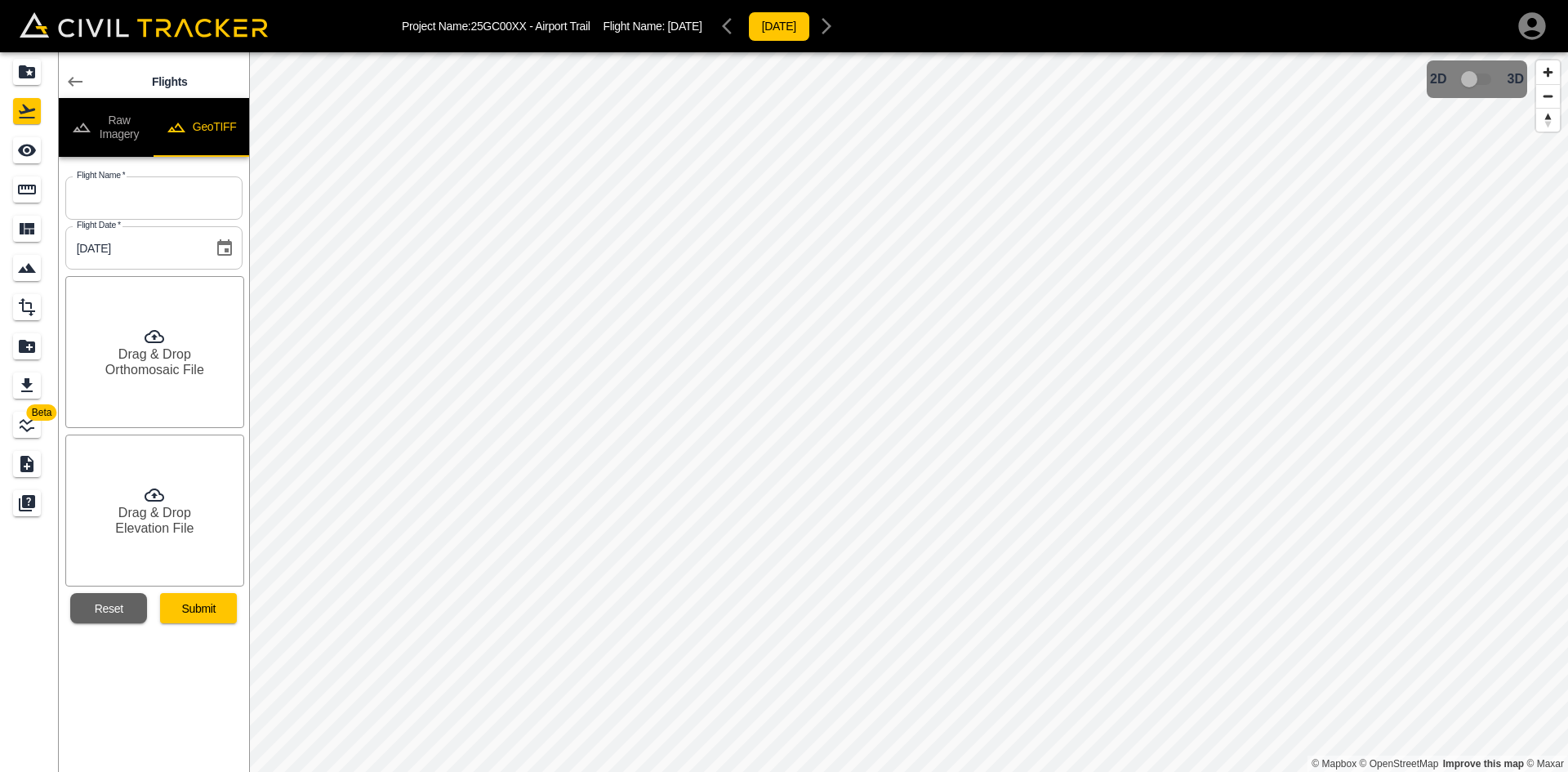
click at [220, 112] on button "GeoTIFF" at bounding box center [201, 127] width 95 height 59
click at [176, 193] on input "text" at bounding box center [154, 198] width 178 height 43
type input "[DATE]"
click at [173, 352] on h6 "Drag & Drop" at bounding box center [154, 355] width 73 height 15
click at [153, 518] on h6 "Drag & Drop" at bounding box center [154, 513] width 73 height 15
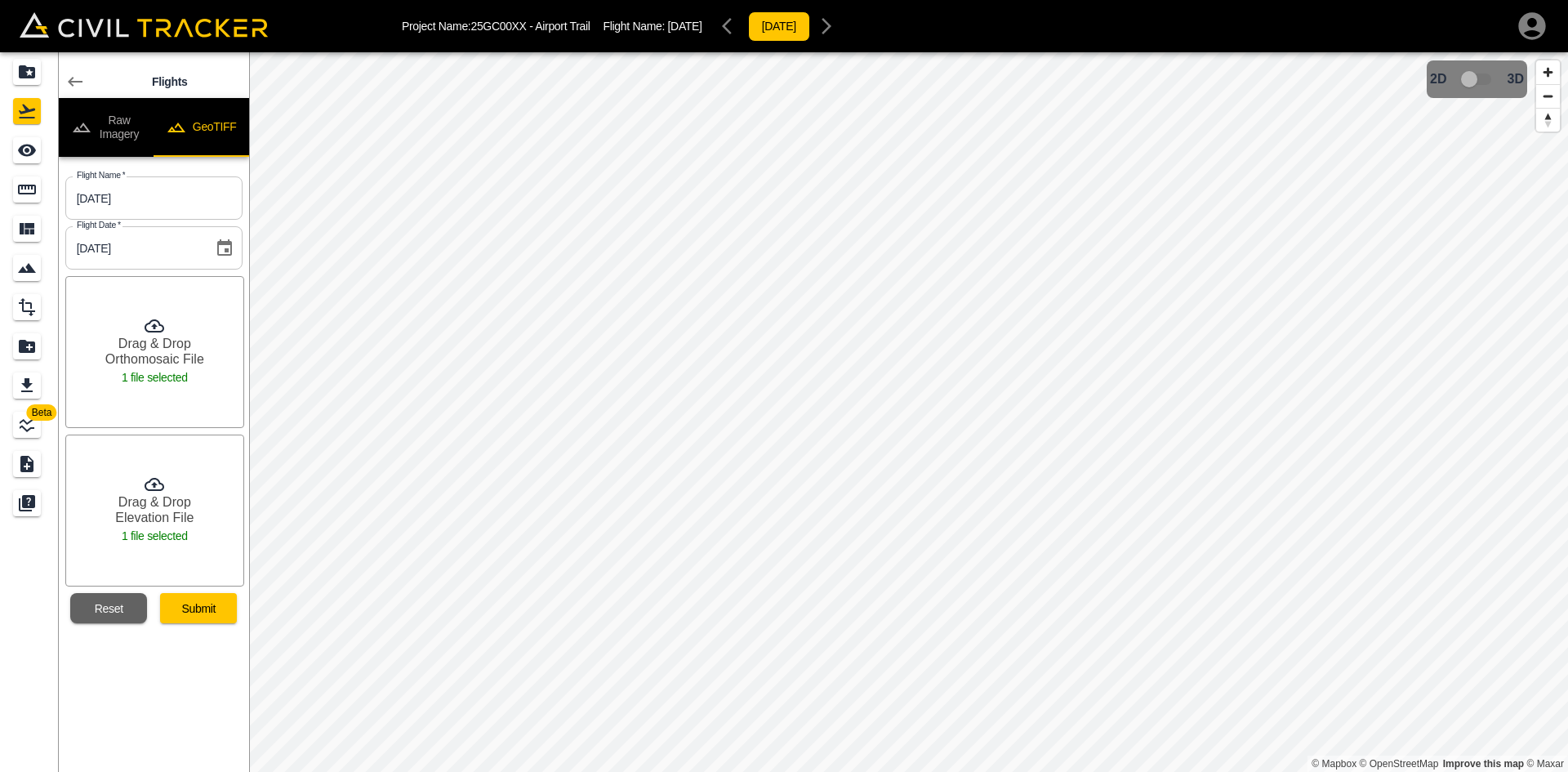
click at [209, 610] on button "Submit" at bounding box center [198, 608] width 76 height 30
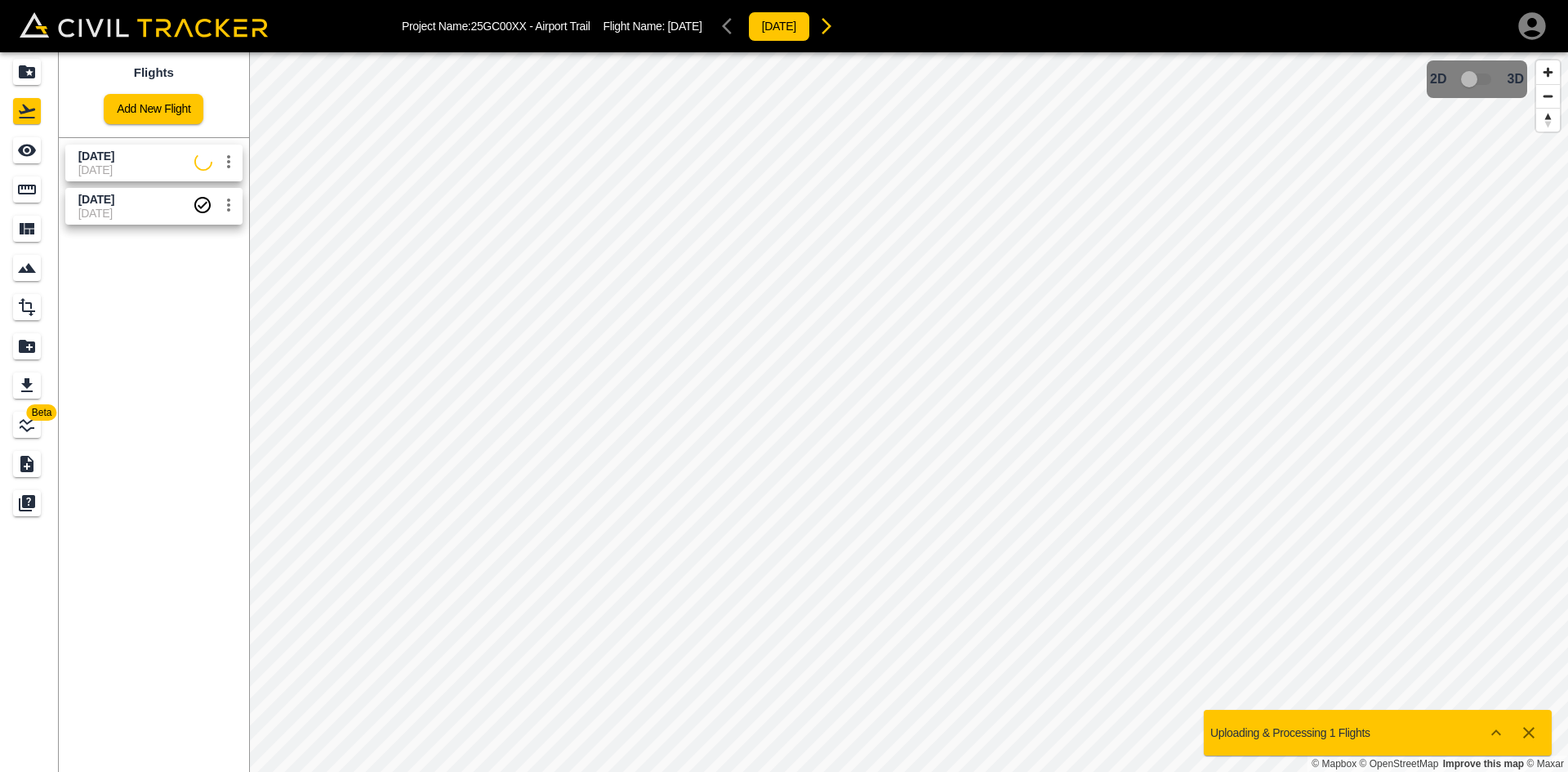
drag, startPoint x: 130, startPoint y: 166, endPoint x: 3, endPoint y: 153, distance: 127.7
click at [127, 165] on span "[DATE]" at bounding box center [136, 169] width 116 height 13
click at [24, 145] on icon "See" at bounding box center [27, 150] width 18 height 12
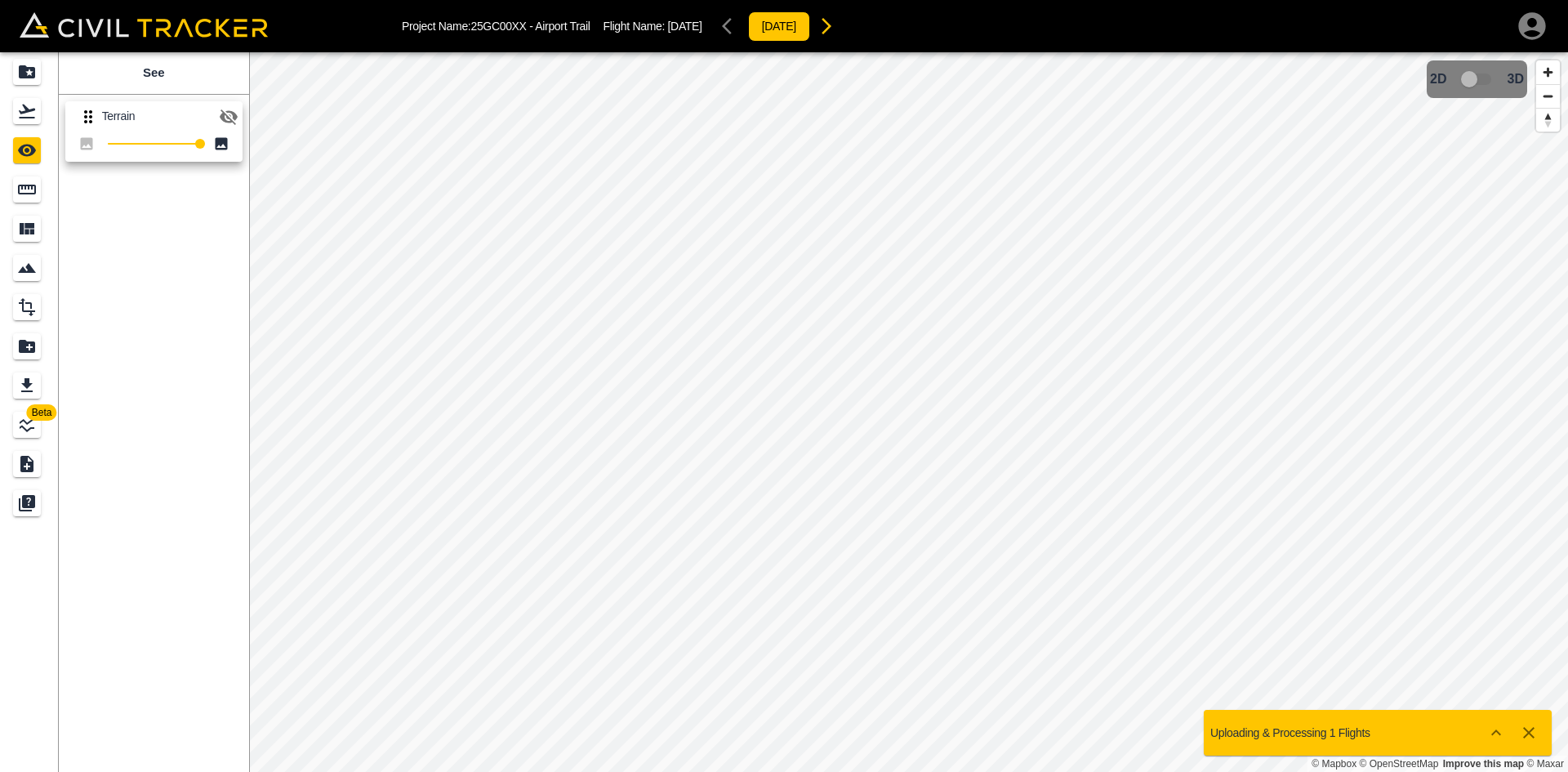
click at [227, 115] on icon "button" at bounding box center [228, 118] width 18 height 15
click at [30, 109] on icon "Flights" at bounding box center [27, 111] width 20 height 20
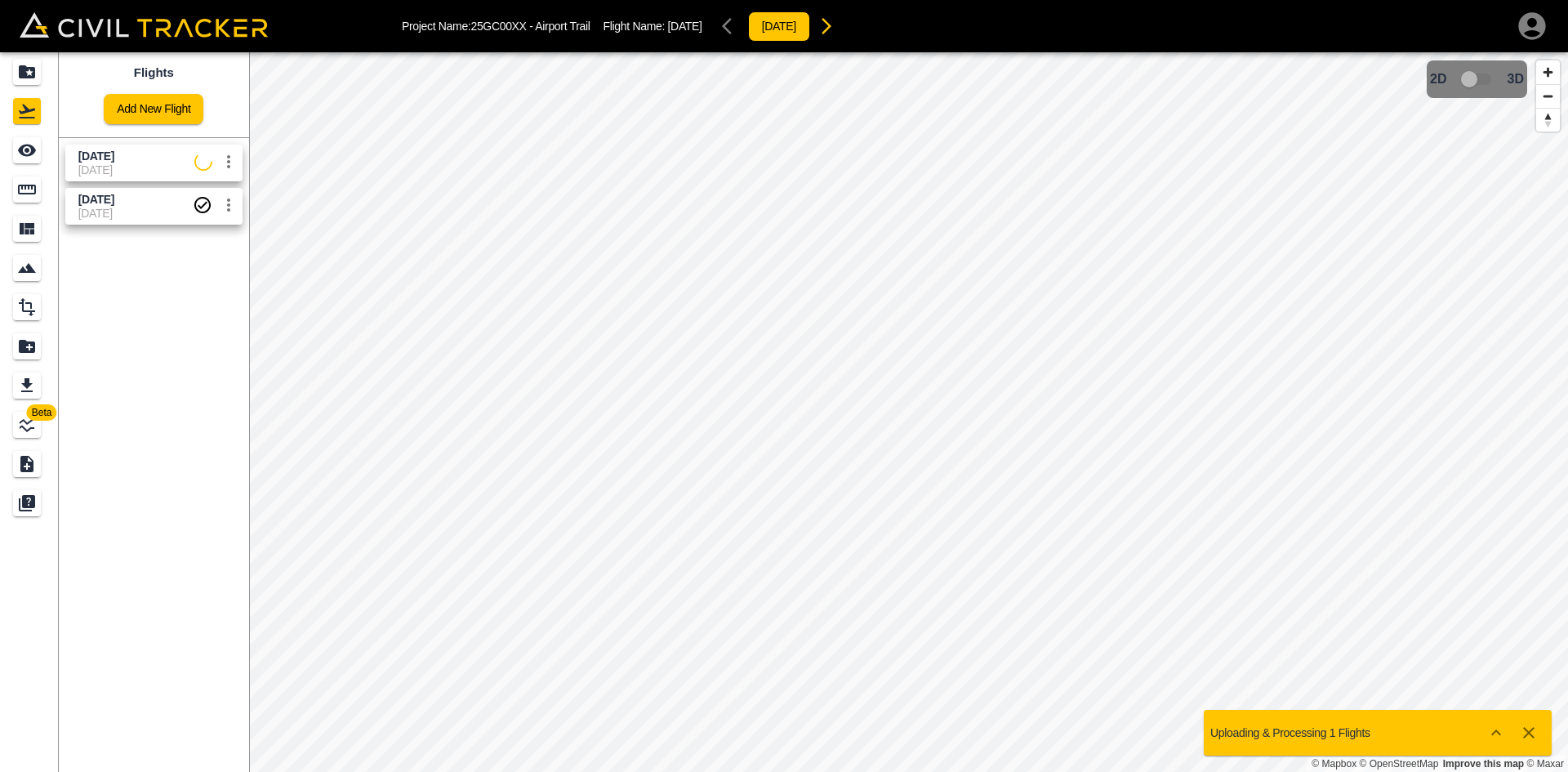
click at [96, 163] on span "[DATE]" at bounding box center [136, 169] width 116 height 13
click at [39, 149] on div "See" at bounding box center [27, 150] width 27 height 26
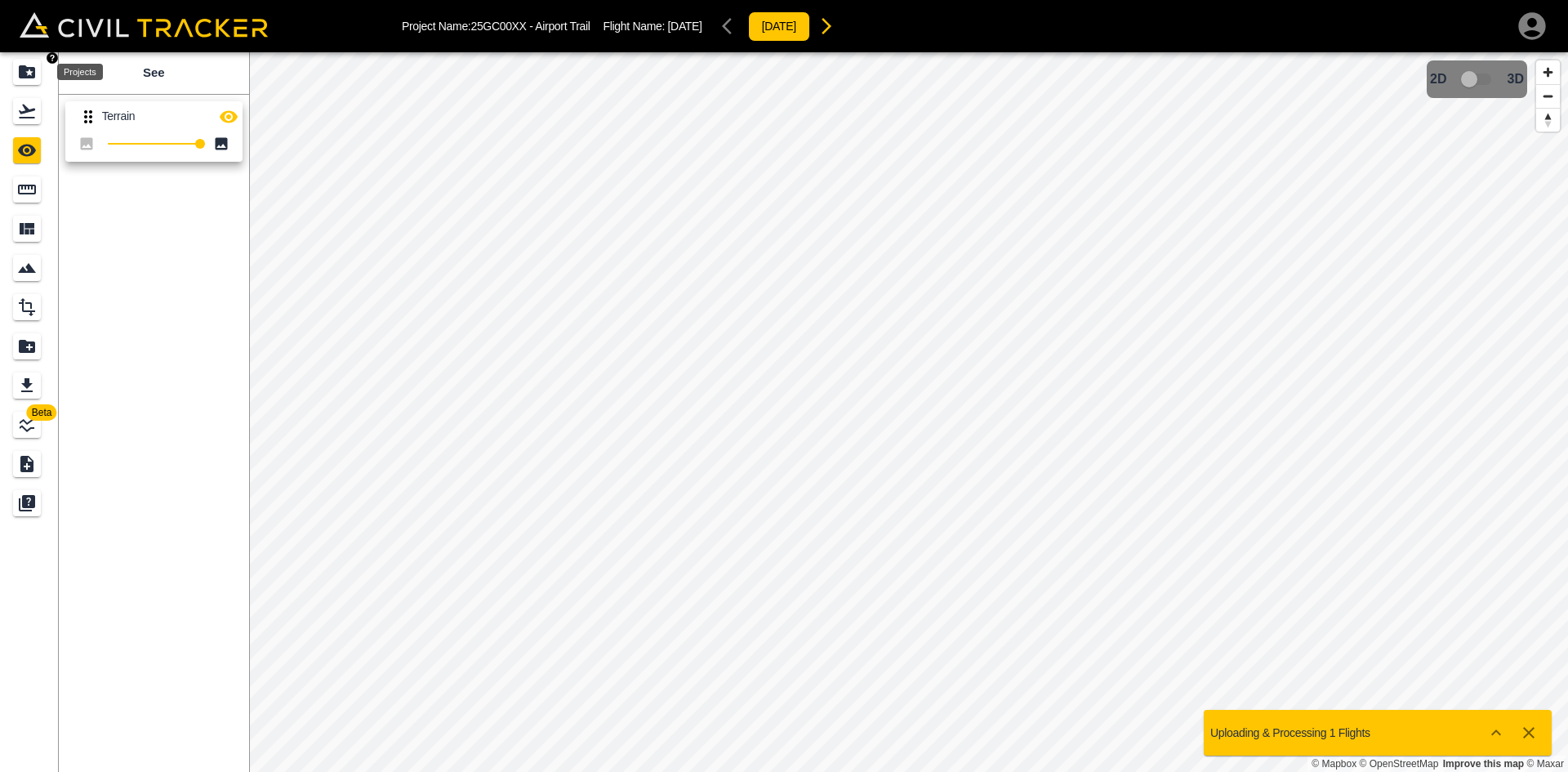
click at [30, 82] on div "Projects" at bounding box center [27, 72] width 27 height 26
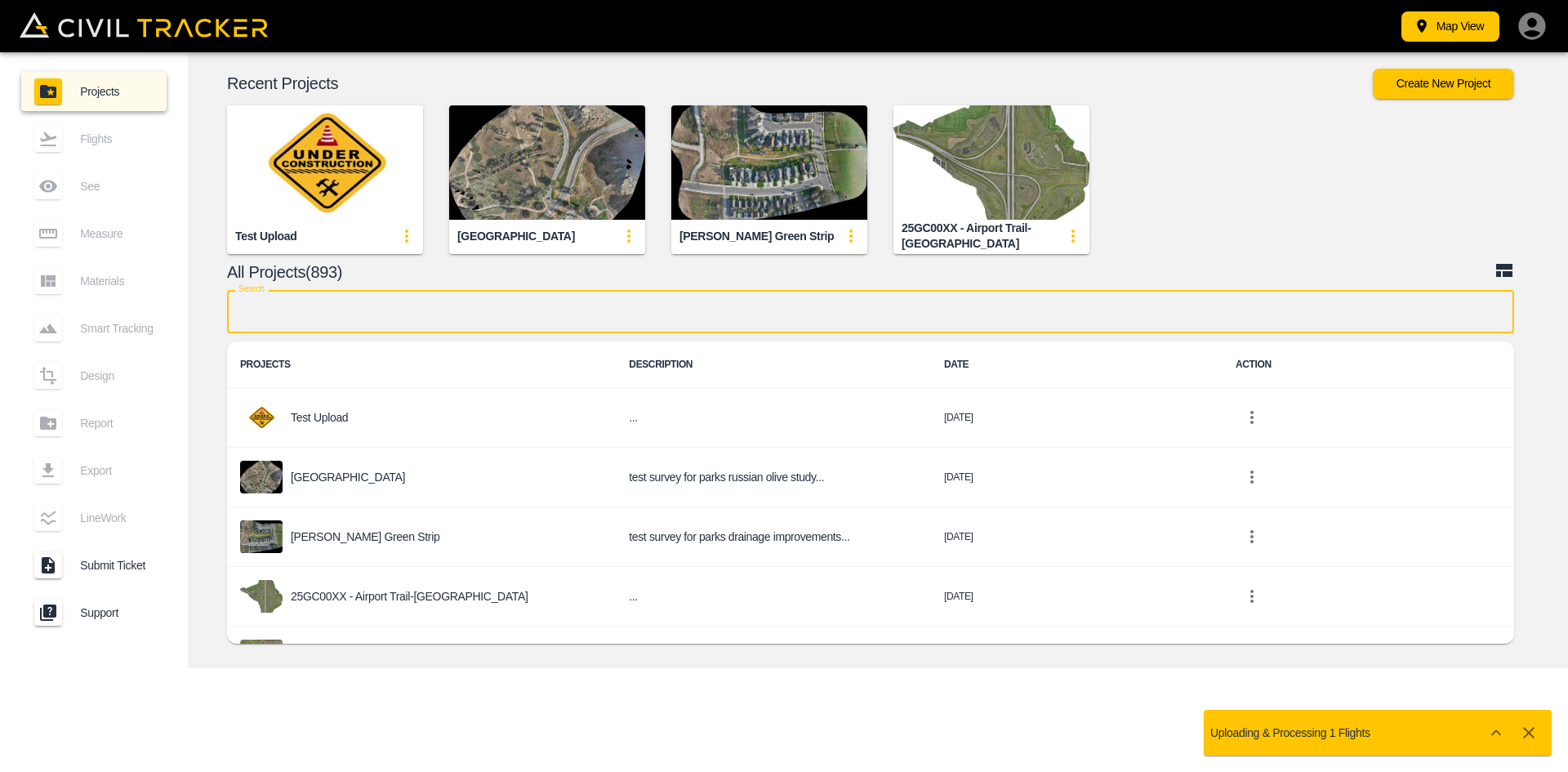
click at [550, 332] on input "text" at bounding box center [871, 312] width 1287 height 43
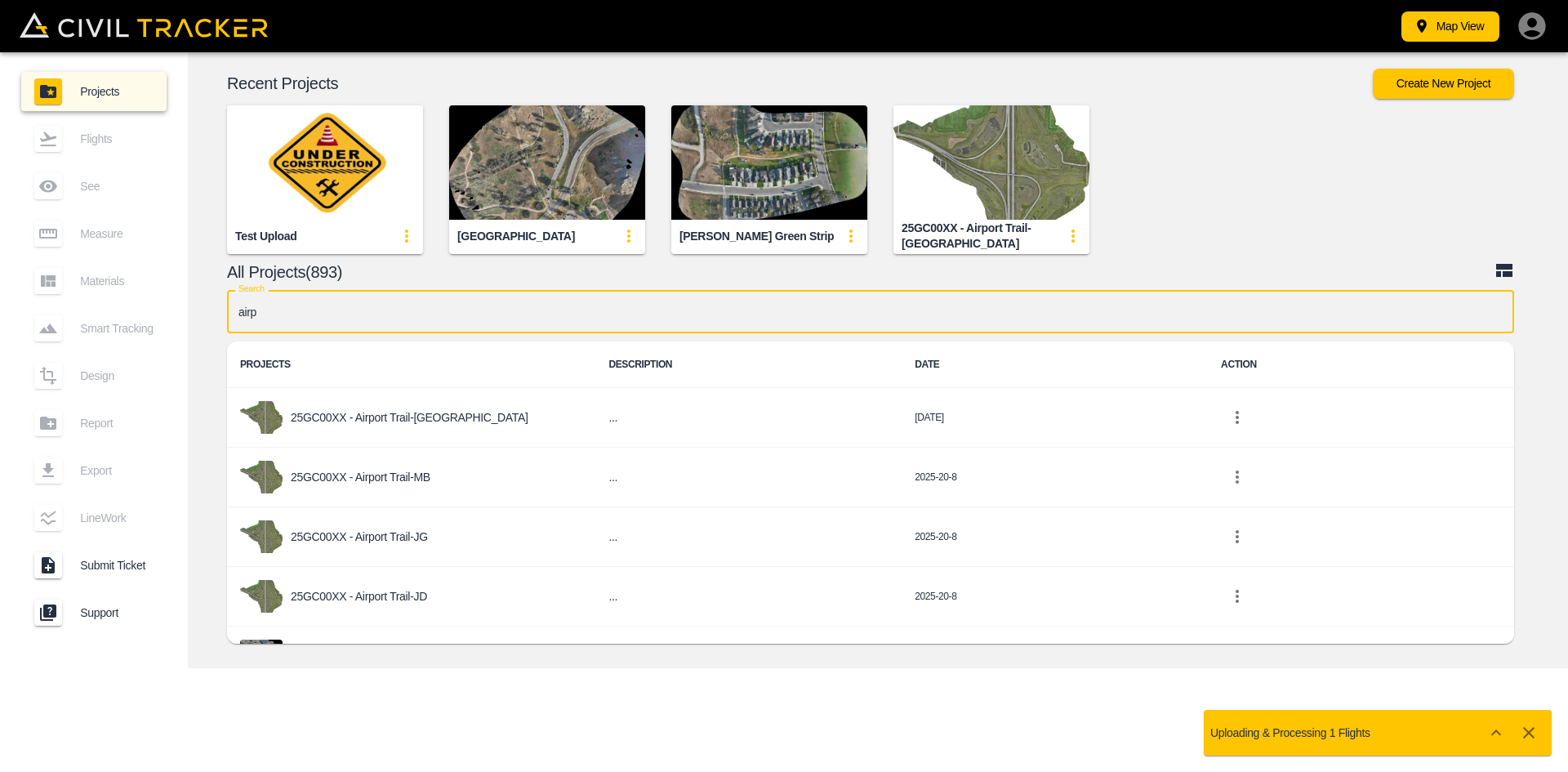
type input "airpo"
click at [397, 650] on p "25GC00XX - Airport Trail" at bounding box center [350, 656] width 119 height 13
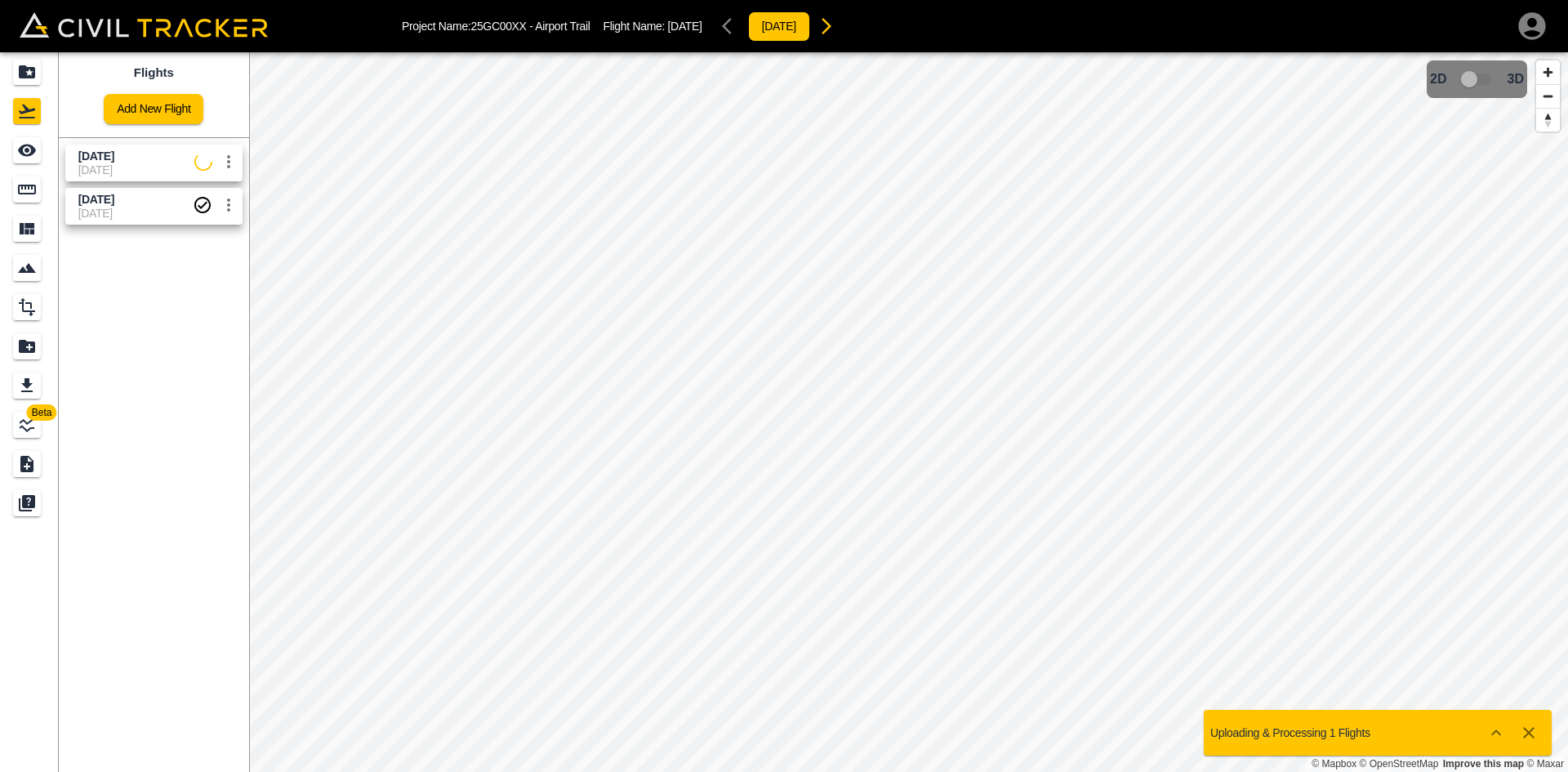
click at [178, 112] on link "Add New Flight" at bounding box center [154, 108] width 100 height 30
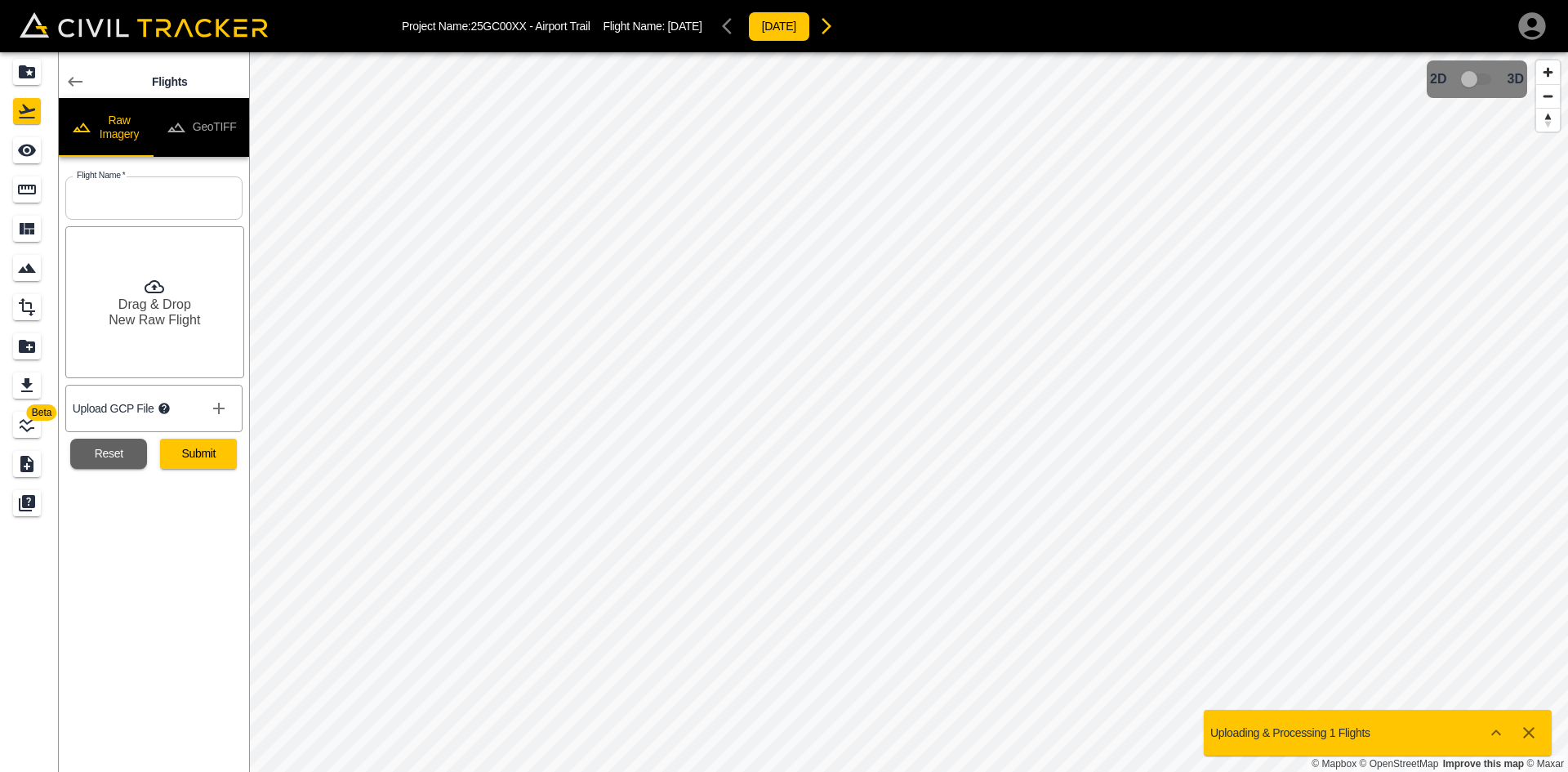
click at [208, 117] on button "GeoTIFF" at bounding box center [201, 127] width 95 height 59
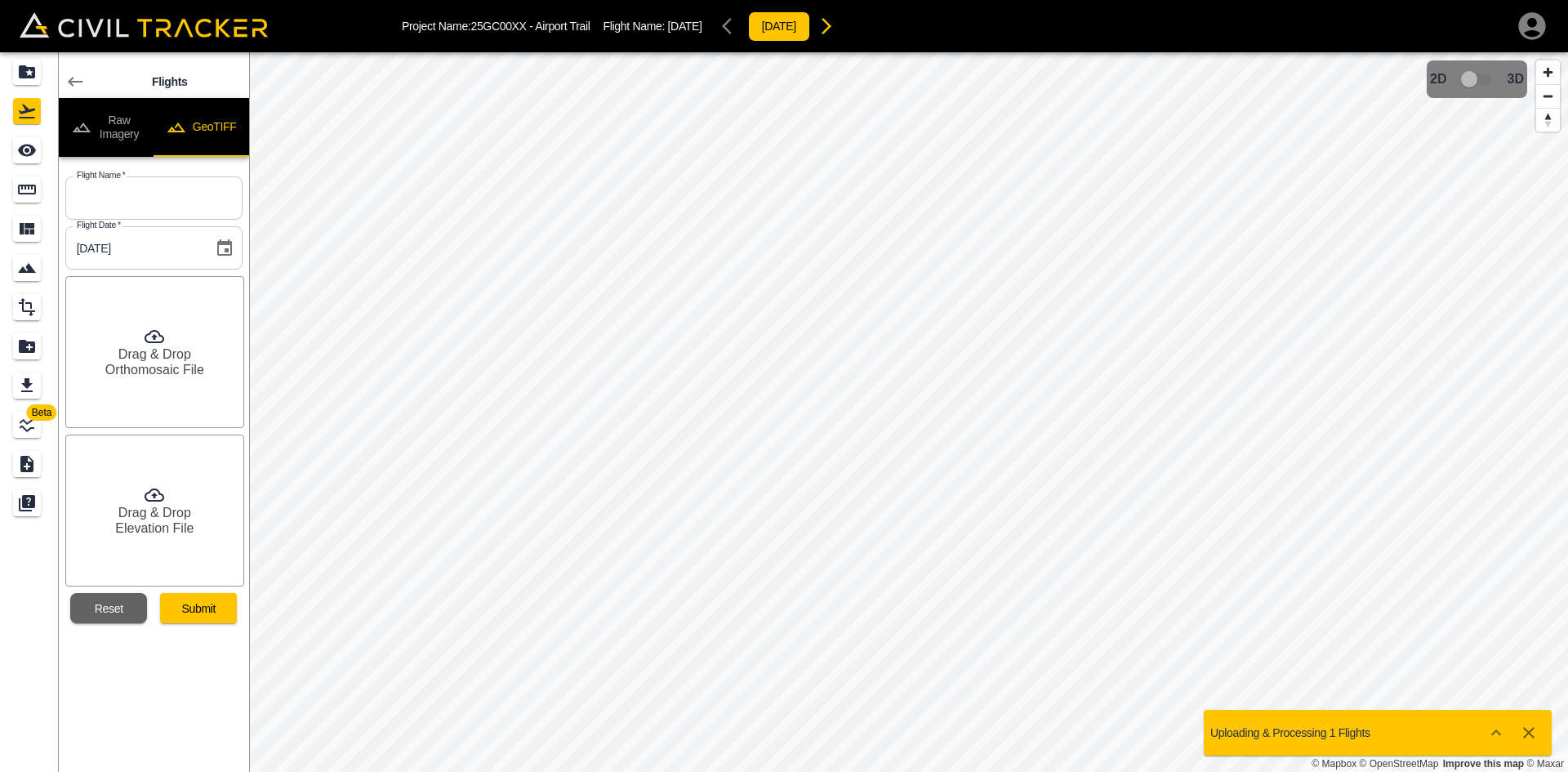
click at [190, 194] on input "text" at bounding box center [154, 198] width 178 height 43
type input "[DATE]"
click at [152, 370] on h6 "Orthomosaic File" at bounding box center [154, 370] width 99 height 15
click at [182, 509] on h6 "Drag & Drop" at bounding box center [154, 513] width 73 height 15
click at [207, 611] on button "Submit" at bounding box center [198, 608] width 76 height 30
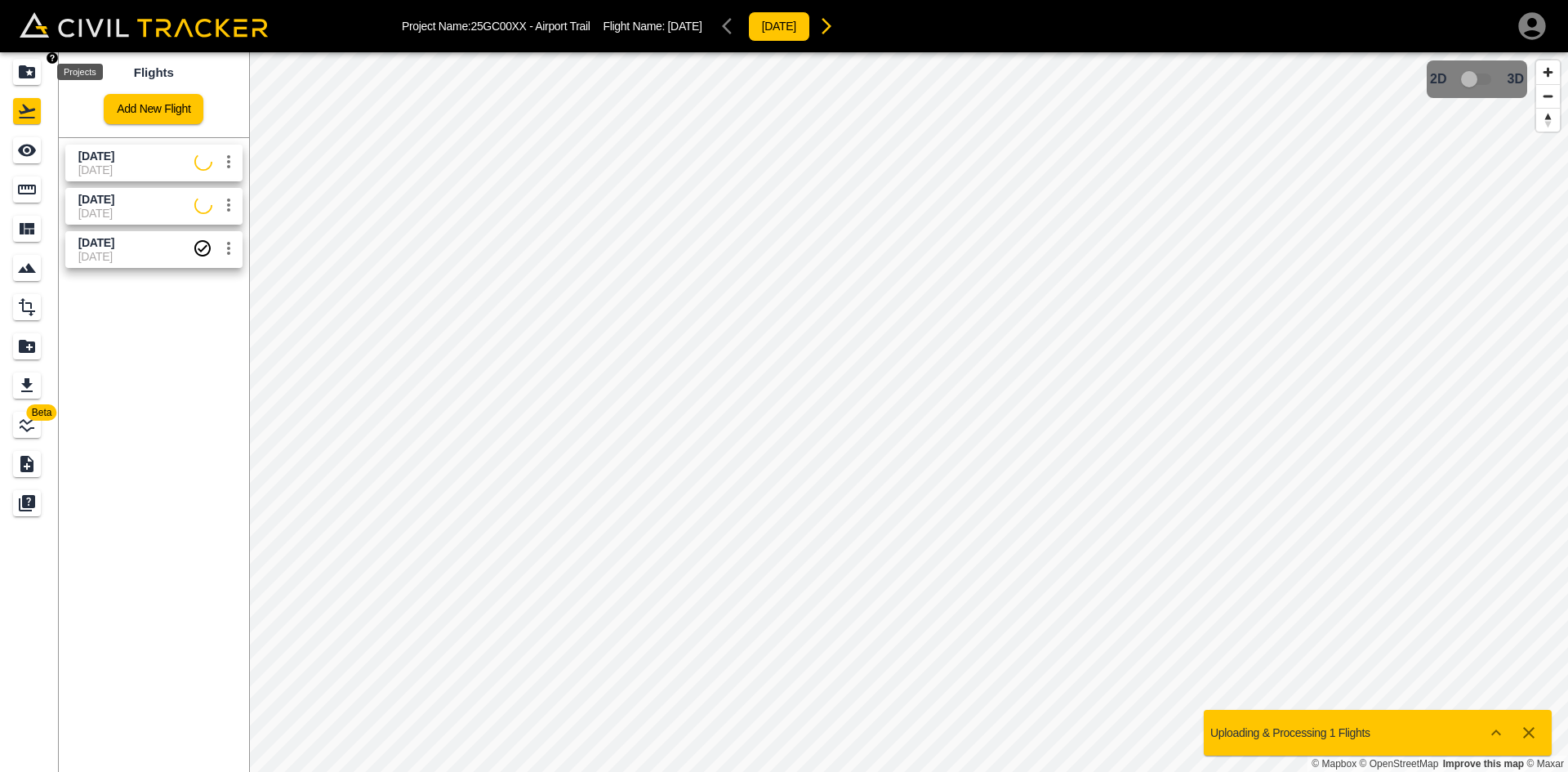
click at [27, 74] on icon "Projects" at bounding box center [27, 71] width 20 height 20
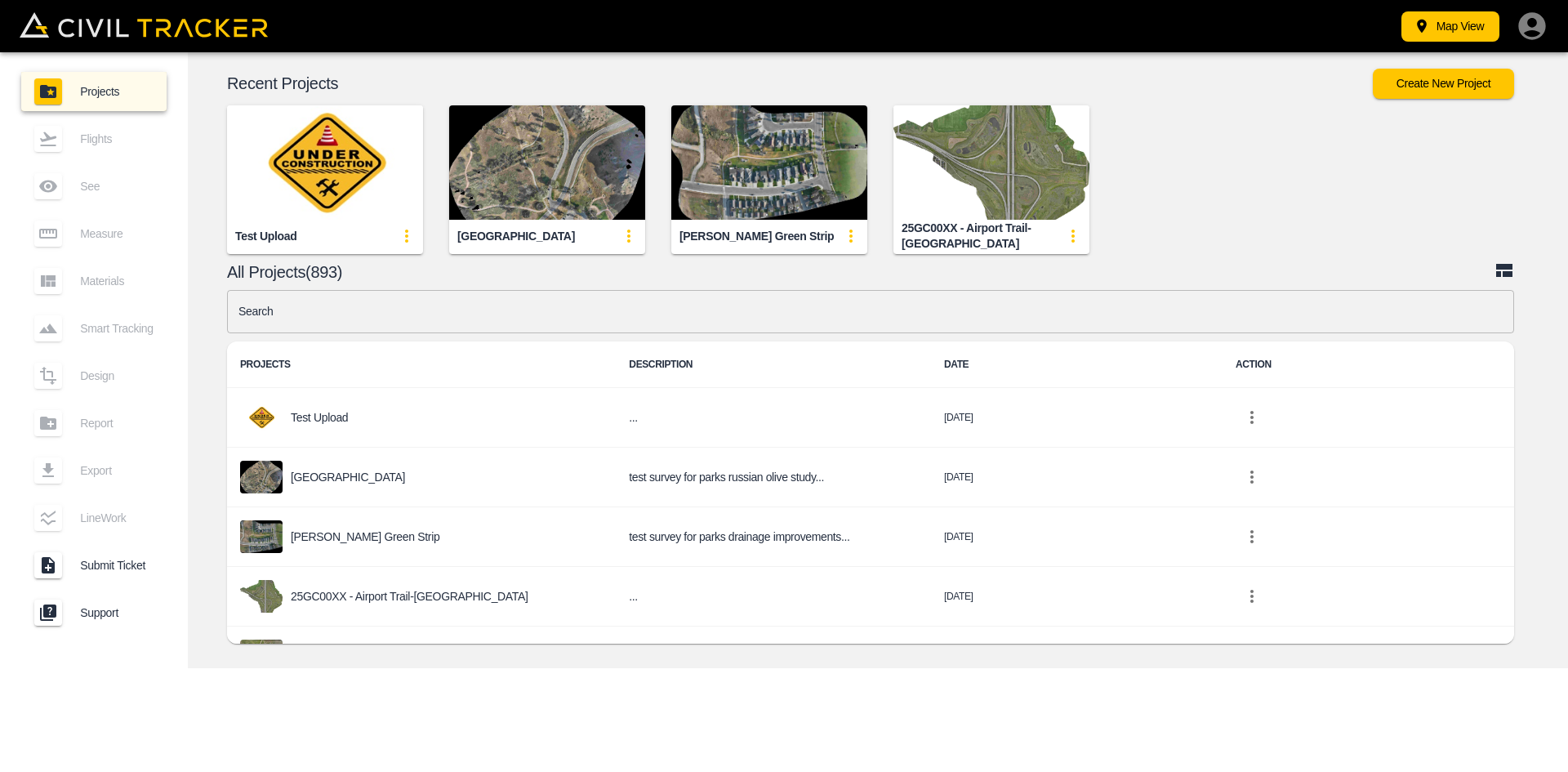
click at [1400, 124] on div "Test Upload Indian Battle Park Marie Van Harlem Green Strip 25GC00XX - Airport …" at bounding box center [864, 167] width 1400 height 175
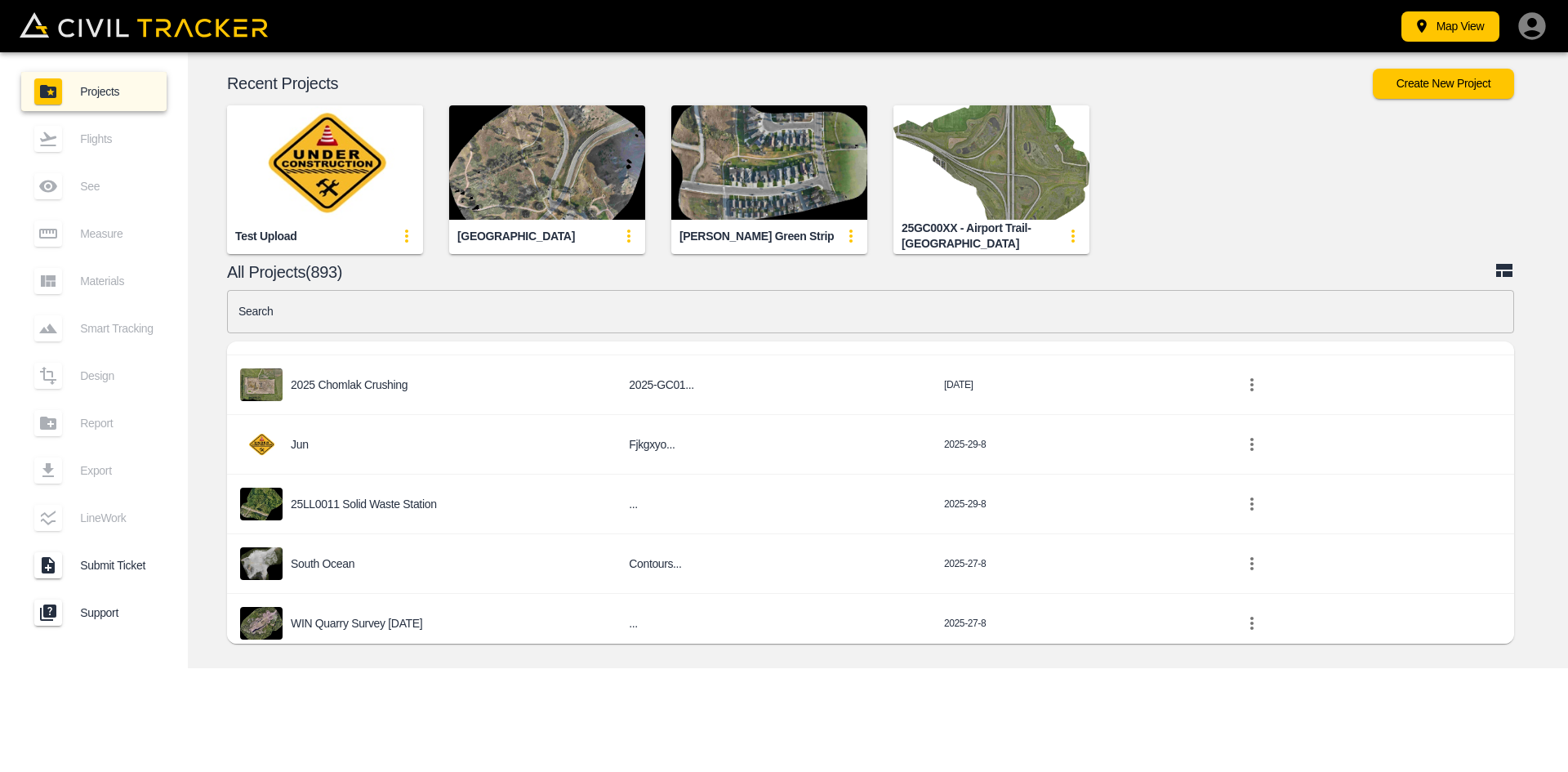
scroll to position [544, 0]
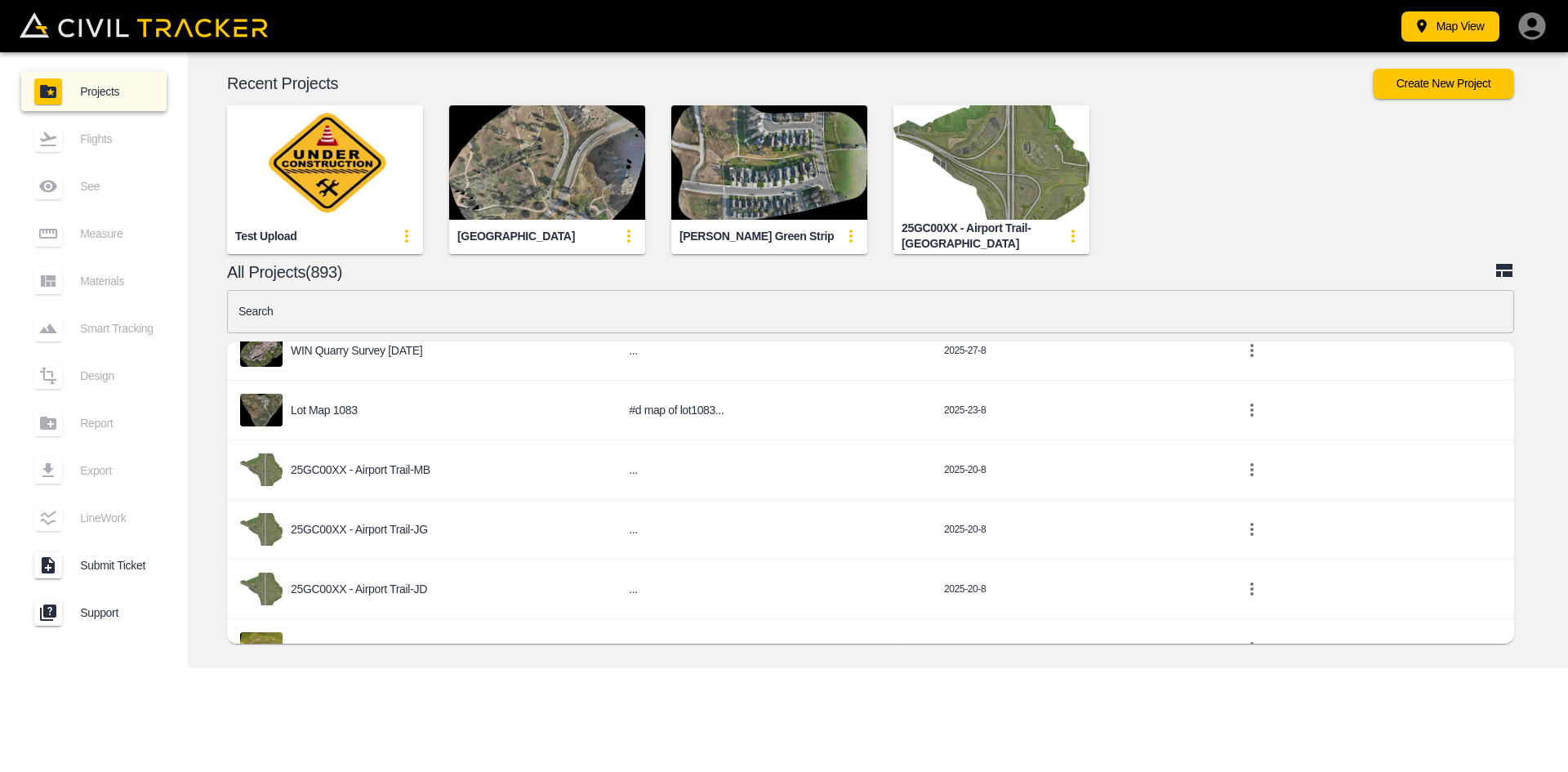
click at [518, 314] on input "text" at bounding box center [871, 312] width 1287 height 43
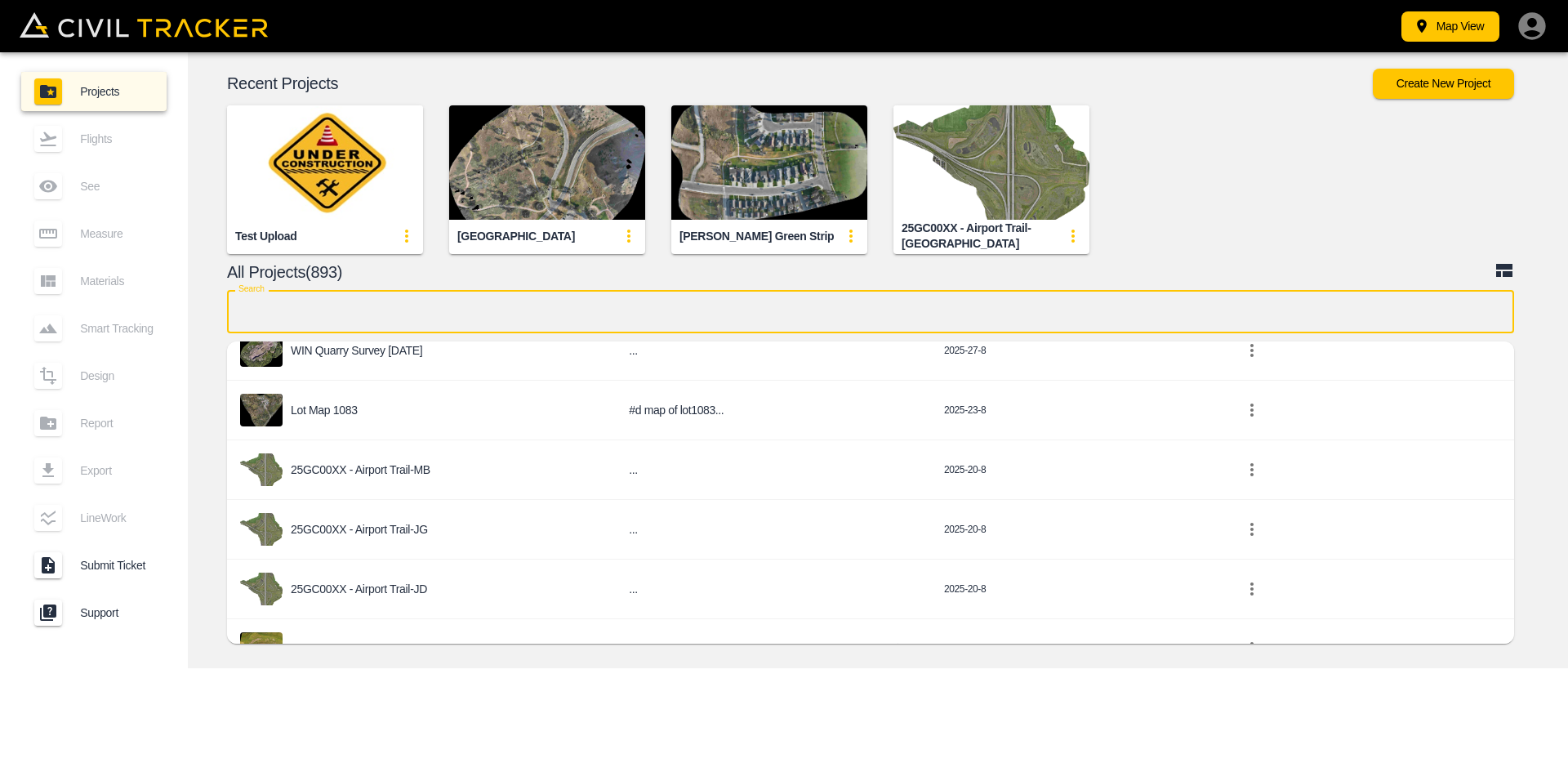
click at [518, 314] on input "text" at bounding box center [871, 312] width 1287 height 43
click at [1424, 93] on button "Create New Project" at bounding box center [1444, 83] width 142 height 30
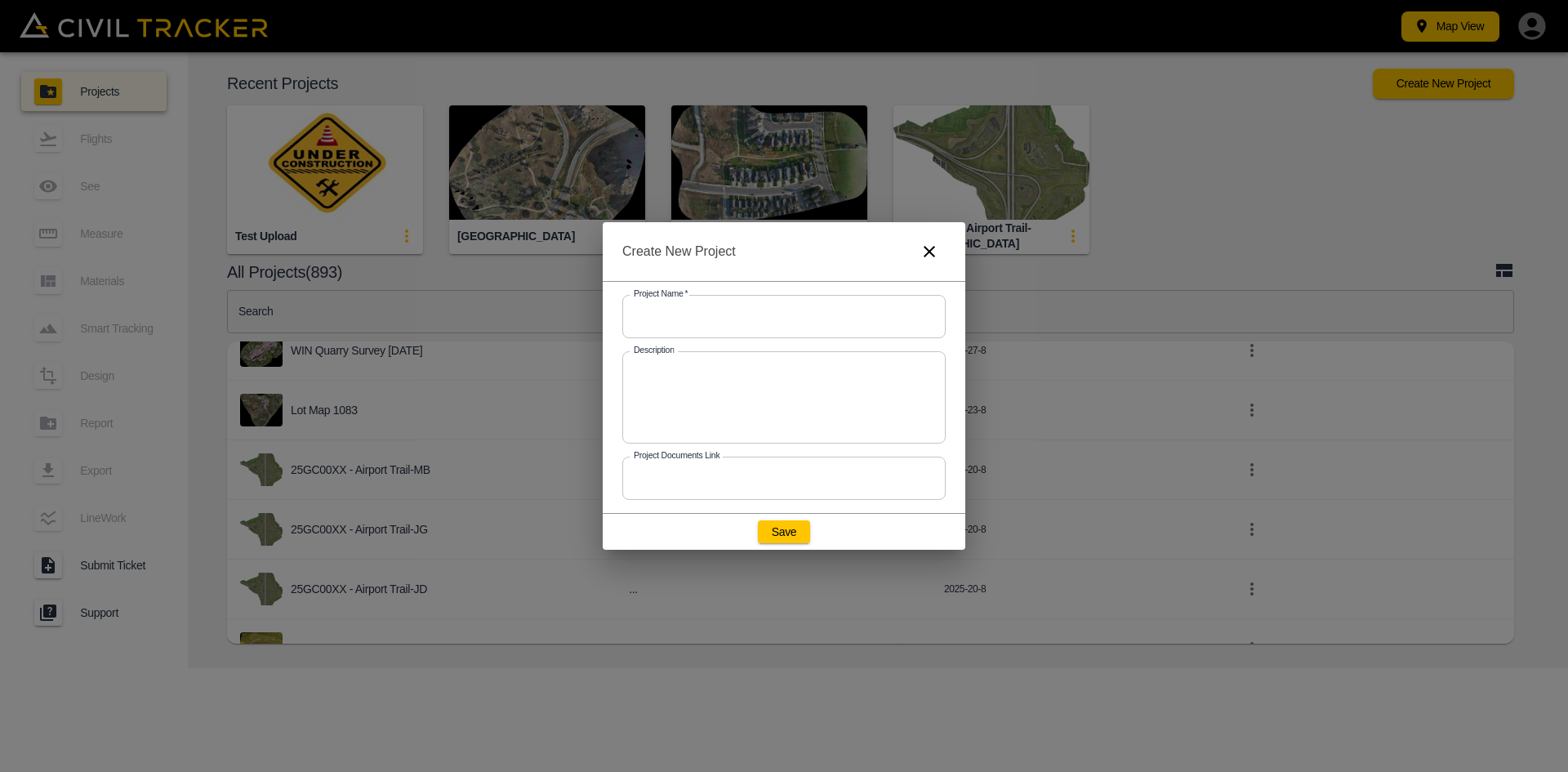
click at [1530, 32] on div "Create New Project Project Name   * Project Name * Description x Description Pr…" at bounding box center [784, 386] width 1568 height 772
click at [928, 257] on icon "button" at bounding box center [929, 252] width 20 height 20
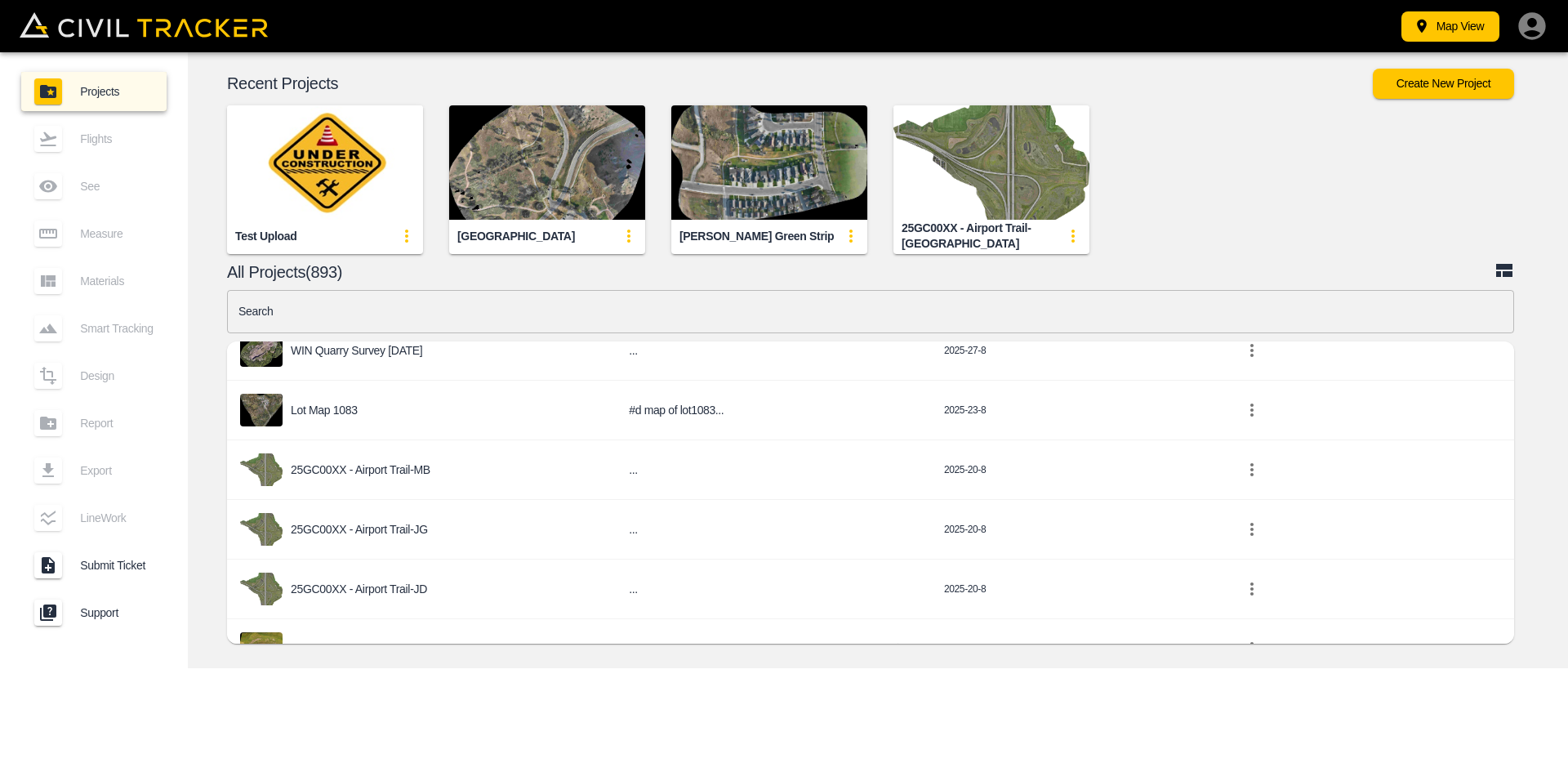
click at [1539, 30] on icon "button" at bounding box center [1531, 25] width 27 height 27
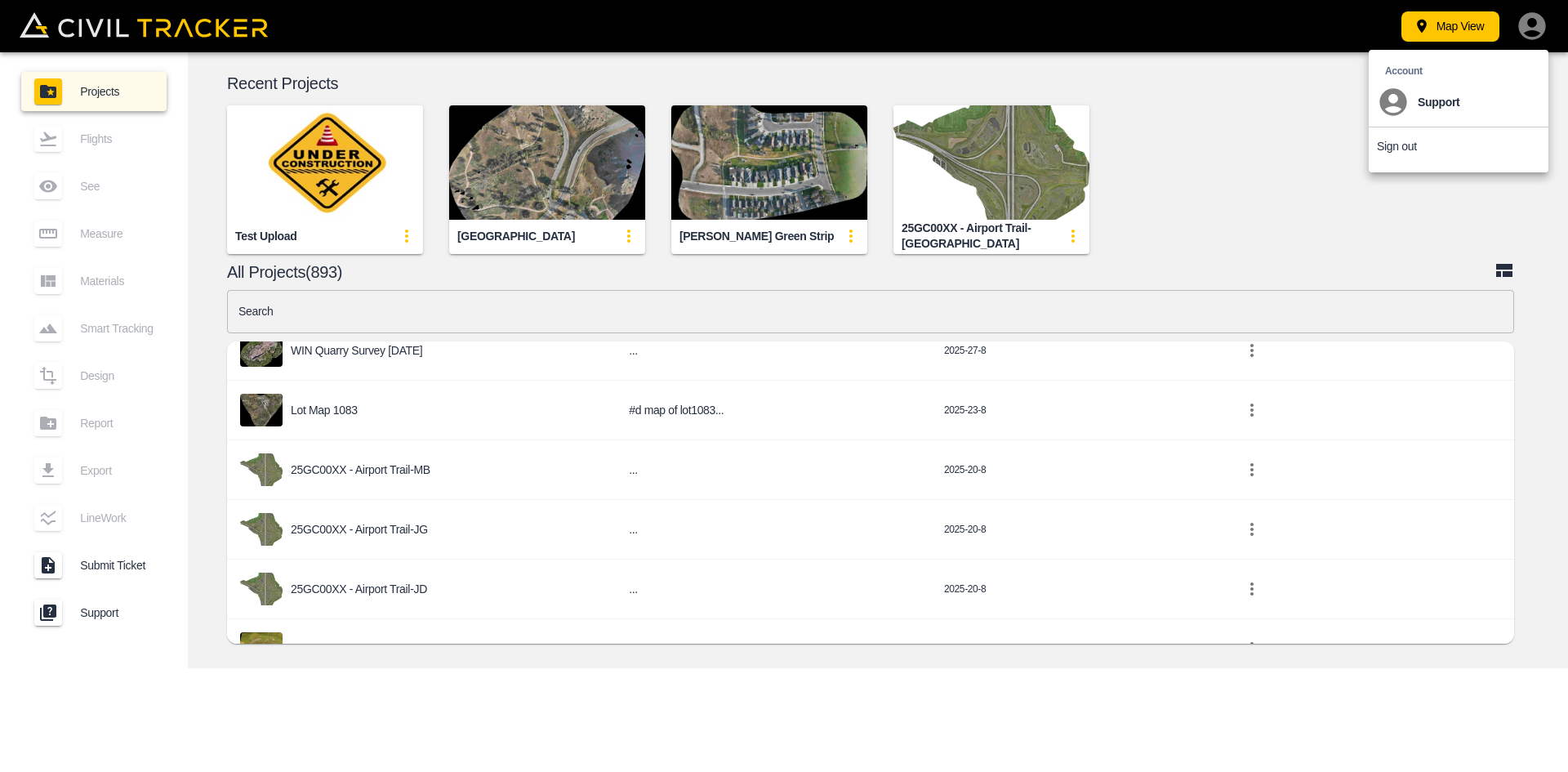
click at [1402, 145] on p "Sign out" at bounding box center [1397, 146] width 40 height 13
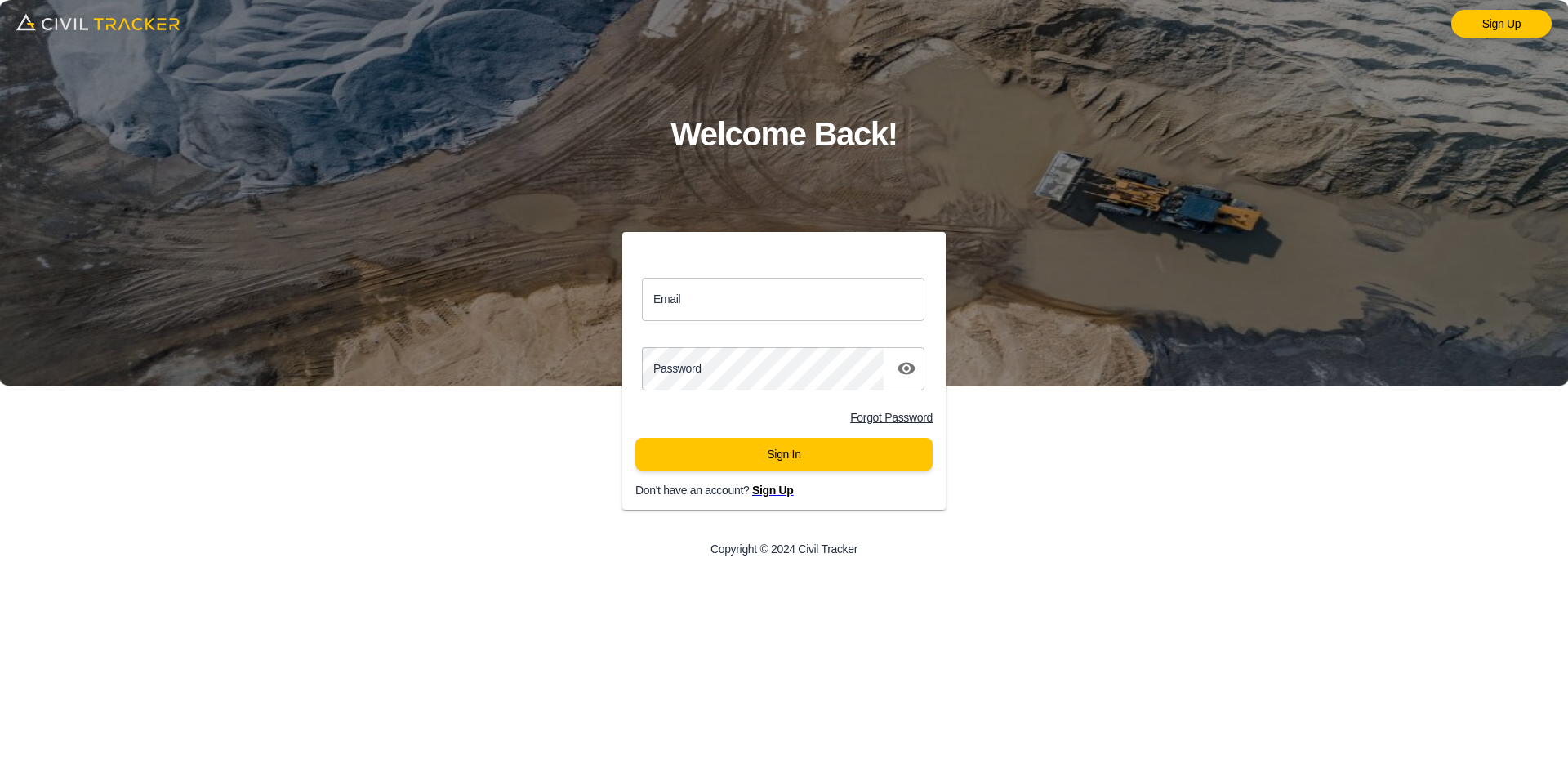
click at [707, 297] on input "Email" at bounding box center [783, 300] width 282 height 43
type input "llbv@envisiongeo.ca"
click button "Sign In" at bounding box center [784, 454] width 297 height 33
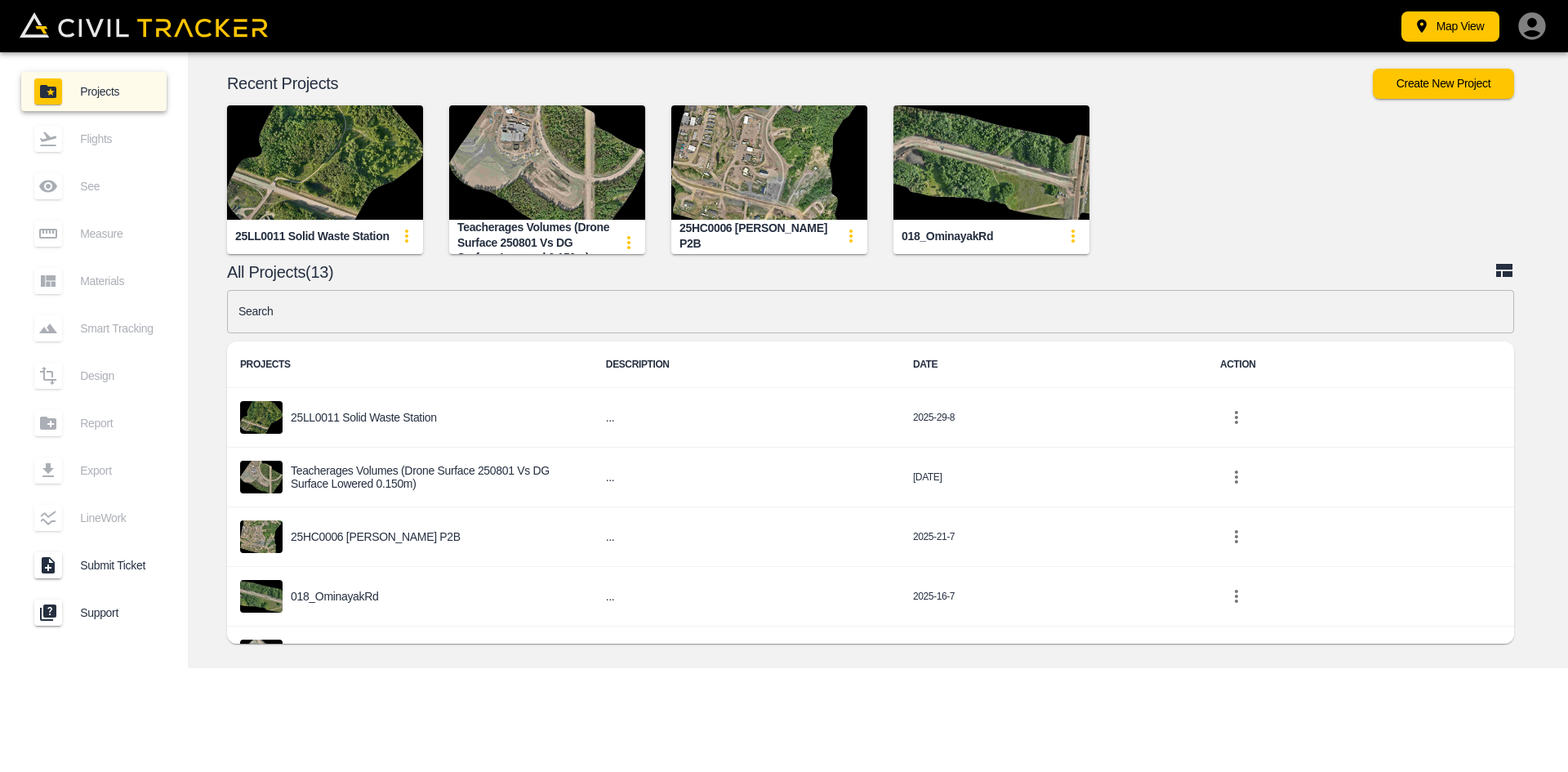
click at [1414, 78] on button "Create New Project" at bounding box center [1444, 83] width 142 height 30
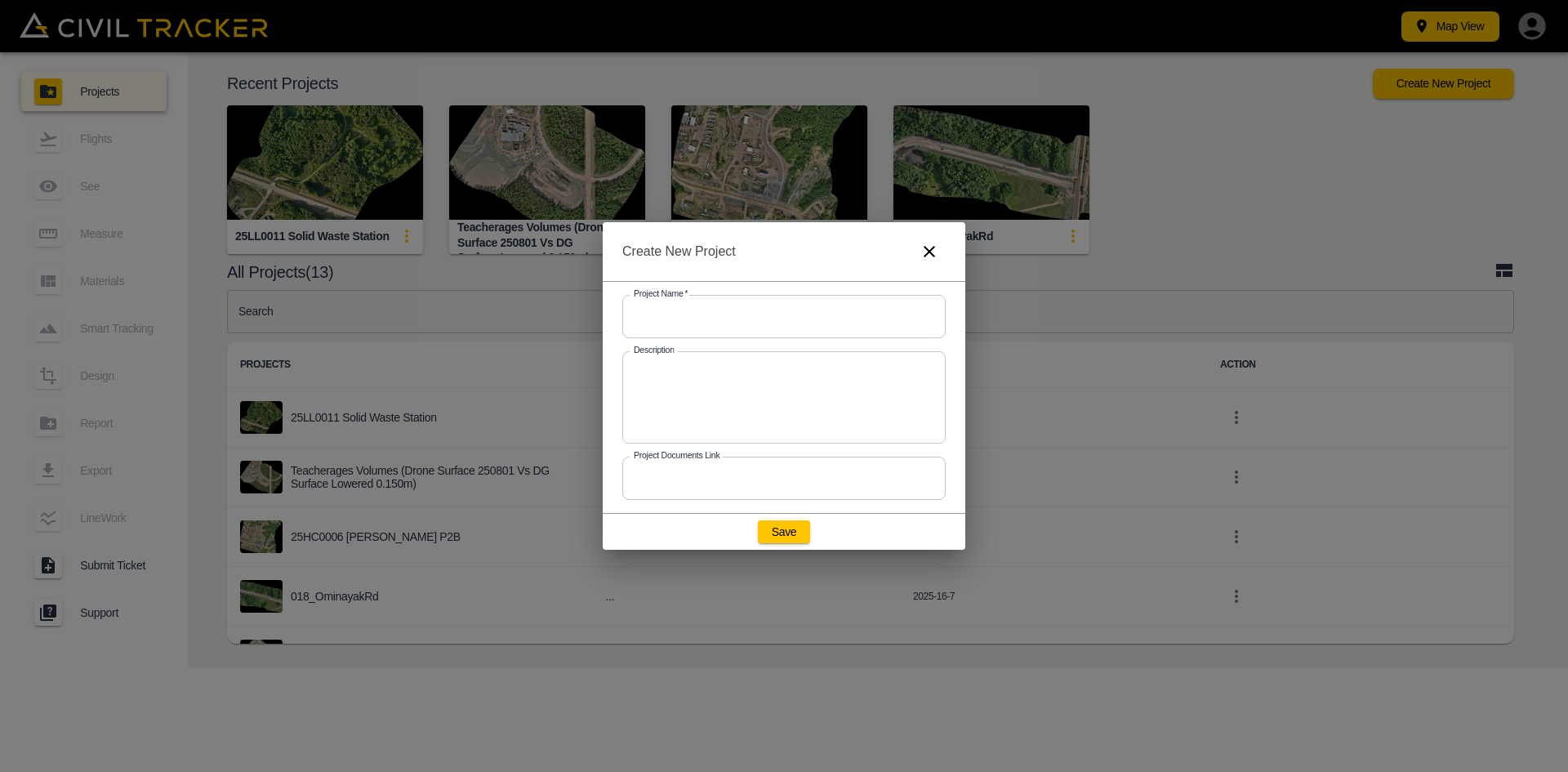
drag, startPoint x: 736, startPoint y: 307, endPoint x: 681, endPoint y: 572, distance: 270.6
click at [736, 307] on input "text" at bounding box center [784, 317] width 324 height 43
click at [713, 321] on input "text" at bounding box center [784, 317] width 324 height 43
paste input "25CN0012_CNPC"
type input "25CN0012_CNPC"
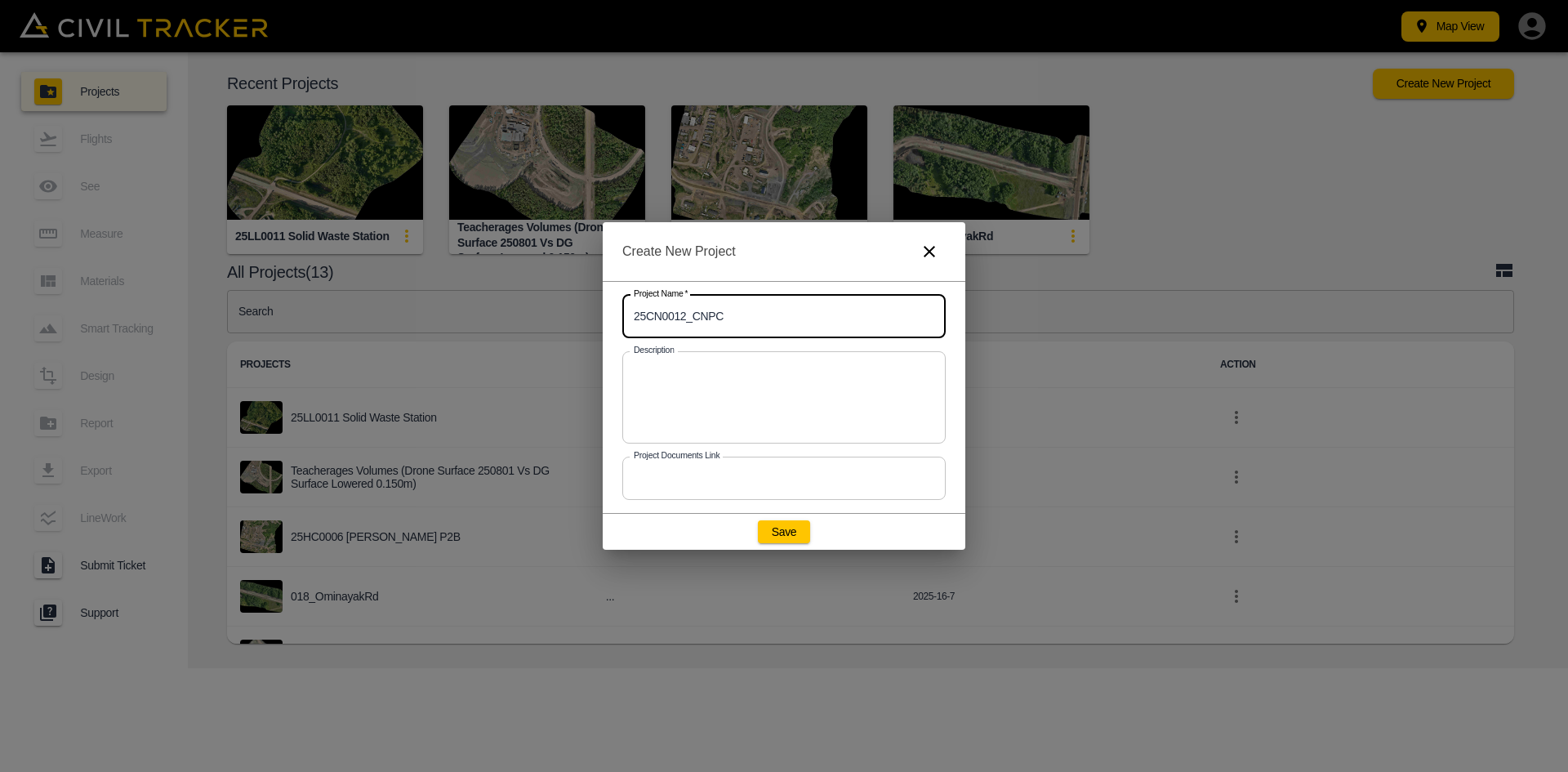
click at [776, 532] on button "Save" at bounding box center [784, 532] width 52 height 23
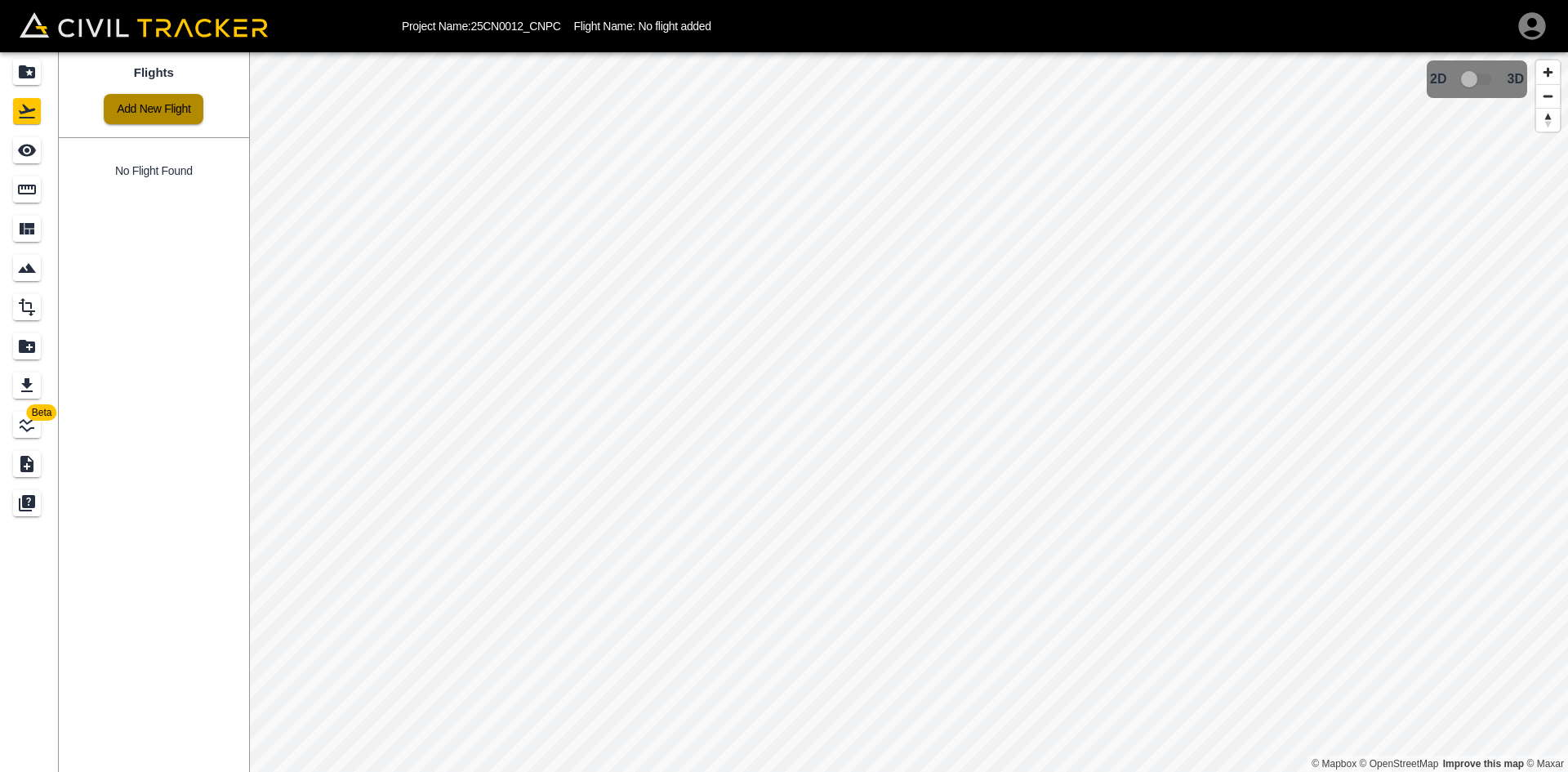
click at [145, 94] on link "Add New Flight" at bounding box center [154, 108] width 100 height 30
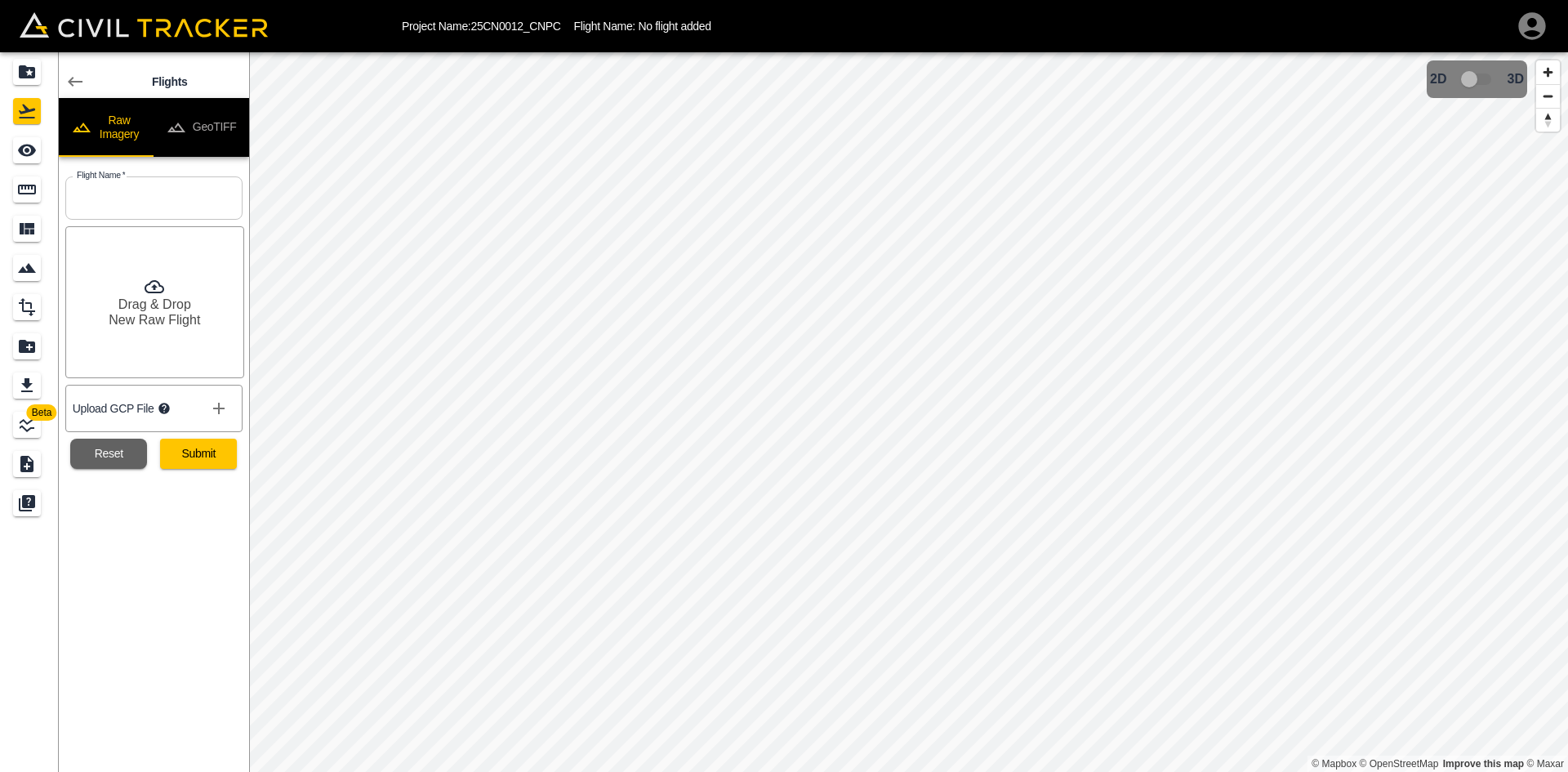
click at [213, 118] on button "GeoTIFF" at bounding box center [201, 127] width 95 height 59
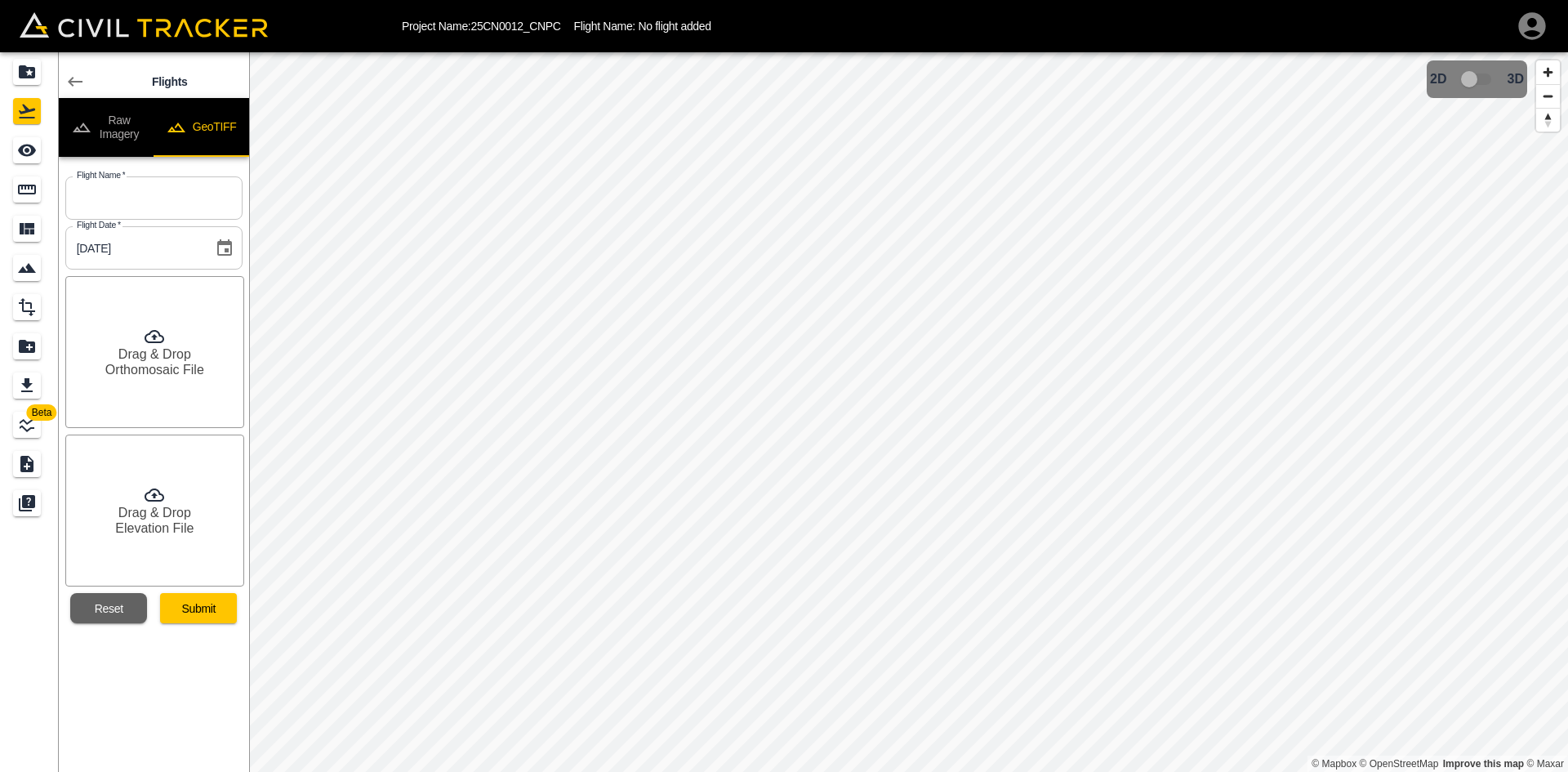
click at [213, 118] on button "GeoTIFF" at bounding box center [201, 127] width 95 height 59
click at [178, 216] on input "text" at bounding box center [154, 198] width 178 height 43
click at [191, 215] on input "text" at bounding box center [154, 198] width 178 height 43
paste input "2025-09-05"
type input "2025-09-05"
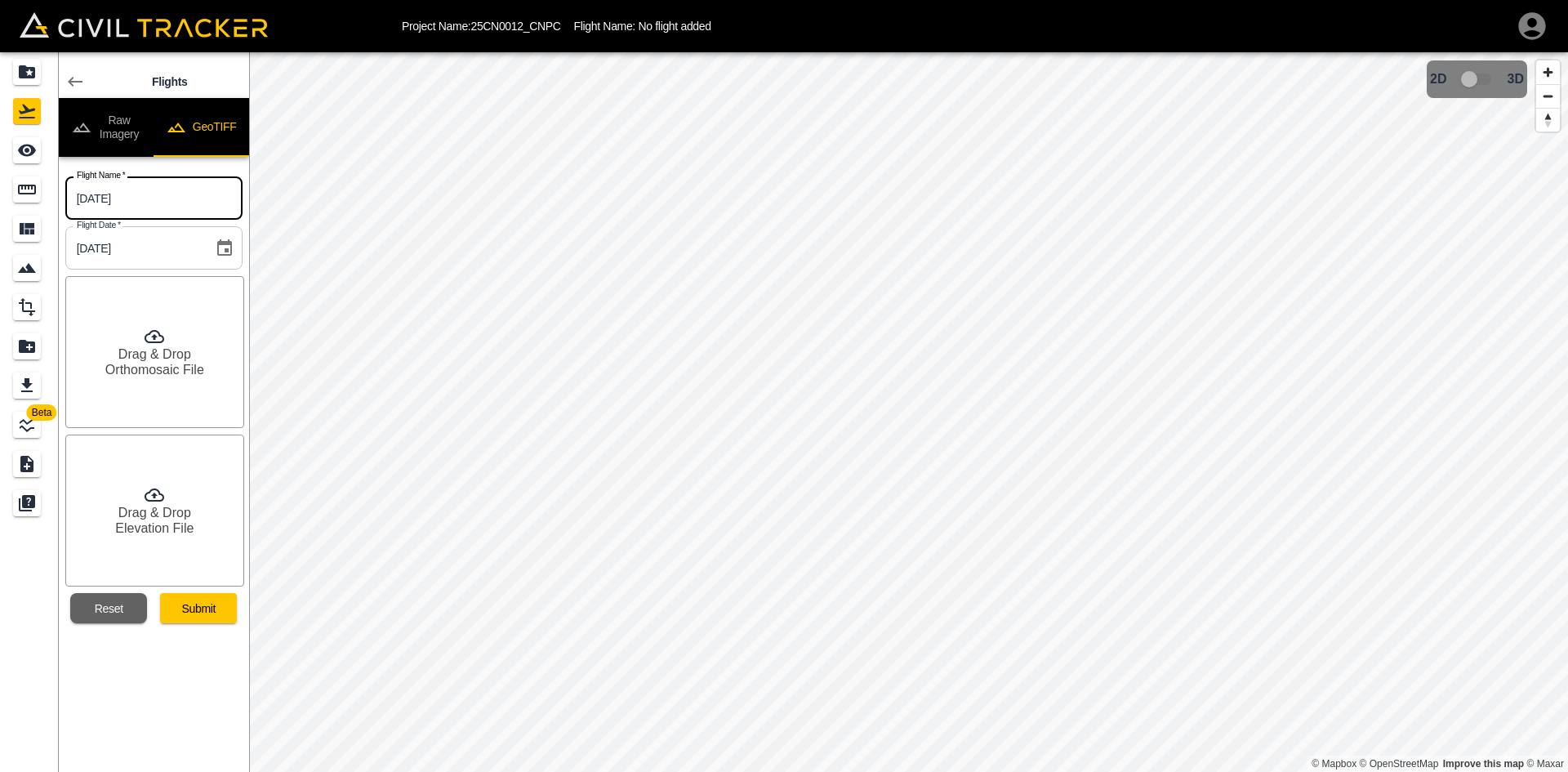
click at [134, 355] on h6 "Drag & Drop" at bounding box center [154, 355] width 73 height 15
click at [175, 520] on h6 "Drag & Drop" at bounding box center [154, 513] width 73 height 15
click at [177, 610] on button "Submit" at bounding box center [198, 608] width 76 height 30
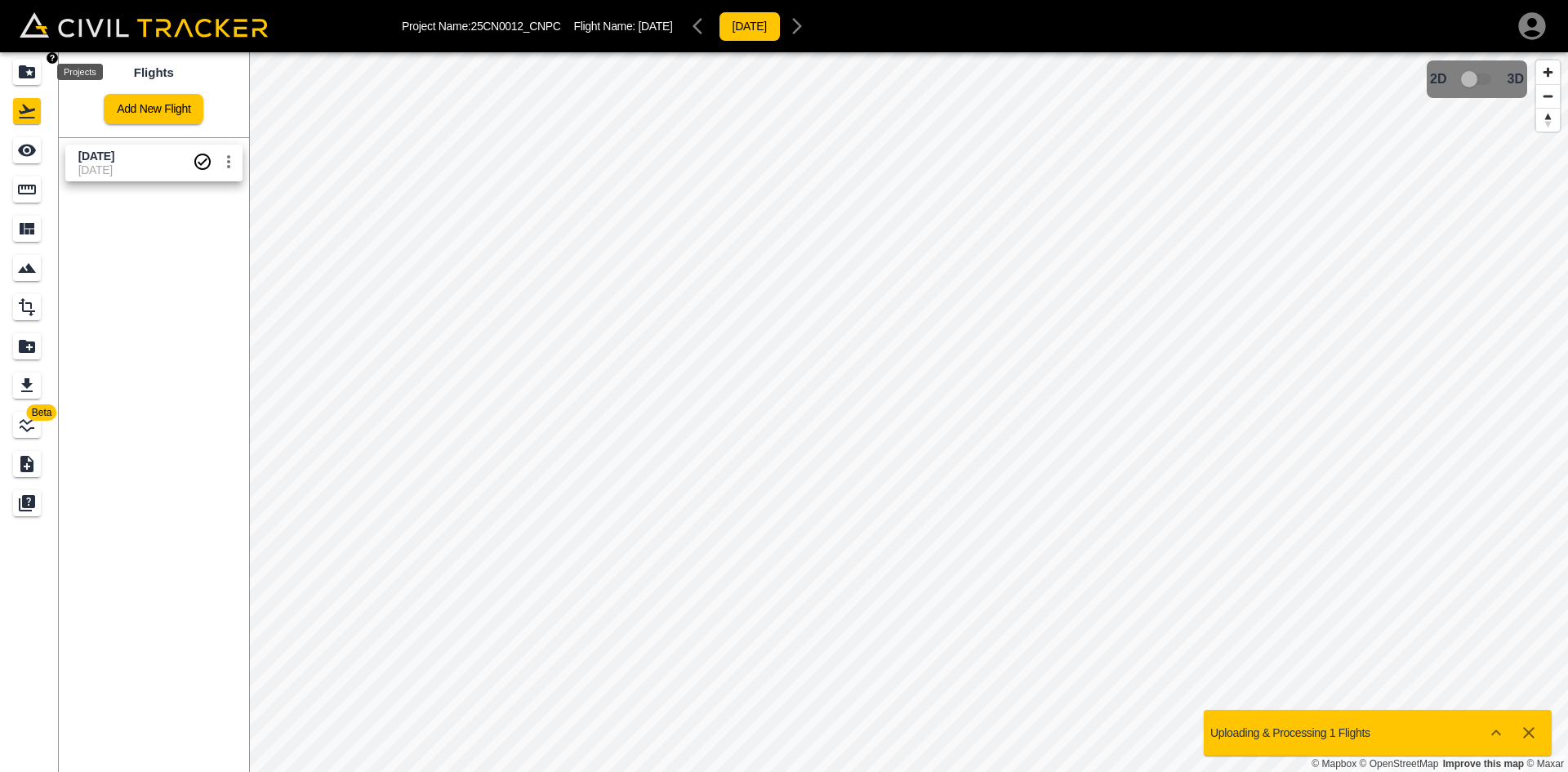
click at [27, 67] on icon "Projects" at bounding box center [27, 71] width 16 height 13
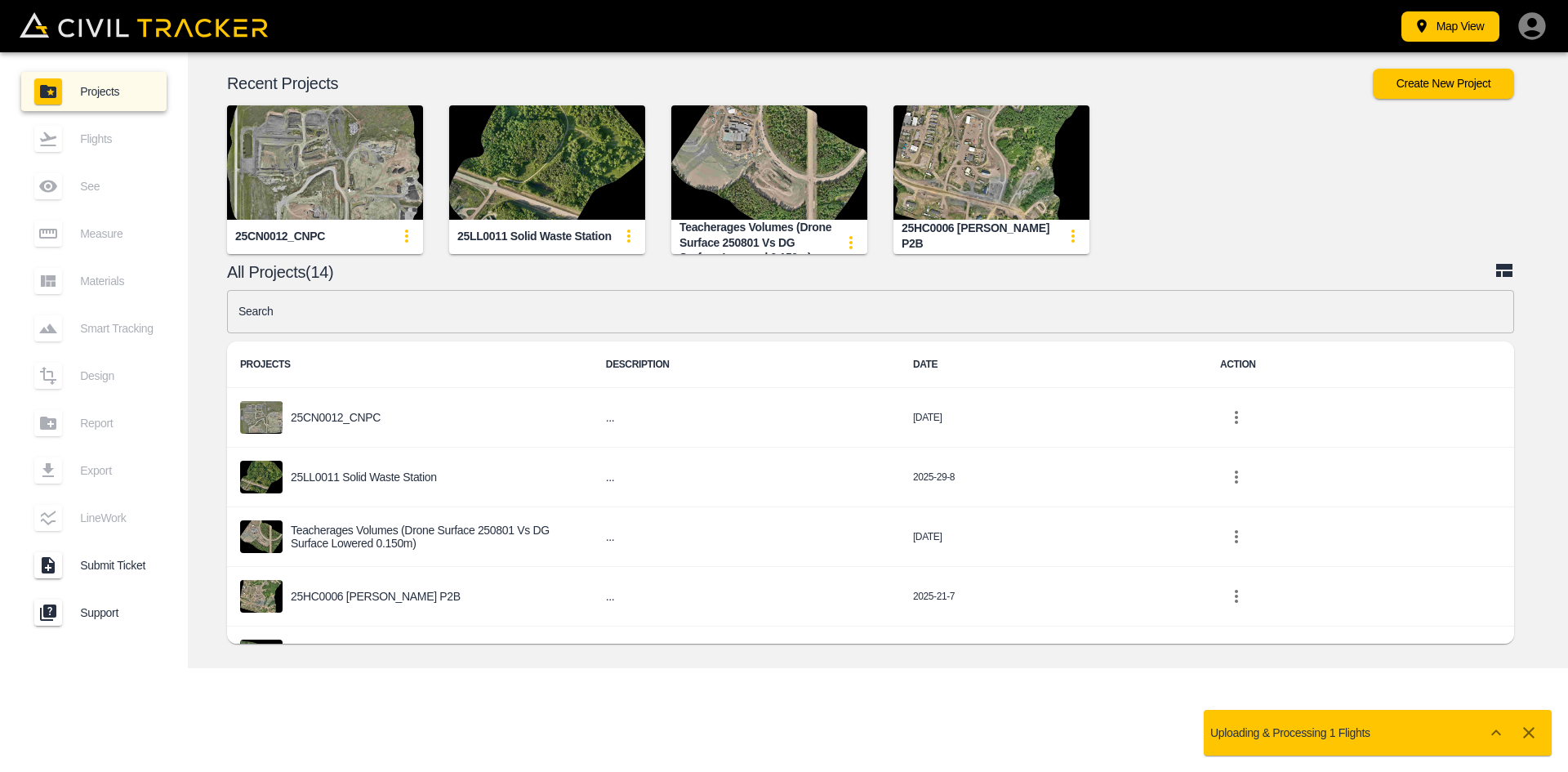
click at [427, 313] on input "text" at bounding box center [871, 312] width 1287 height 43
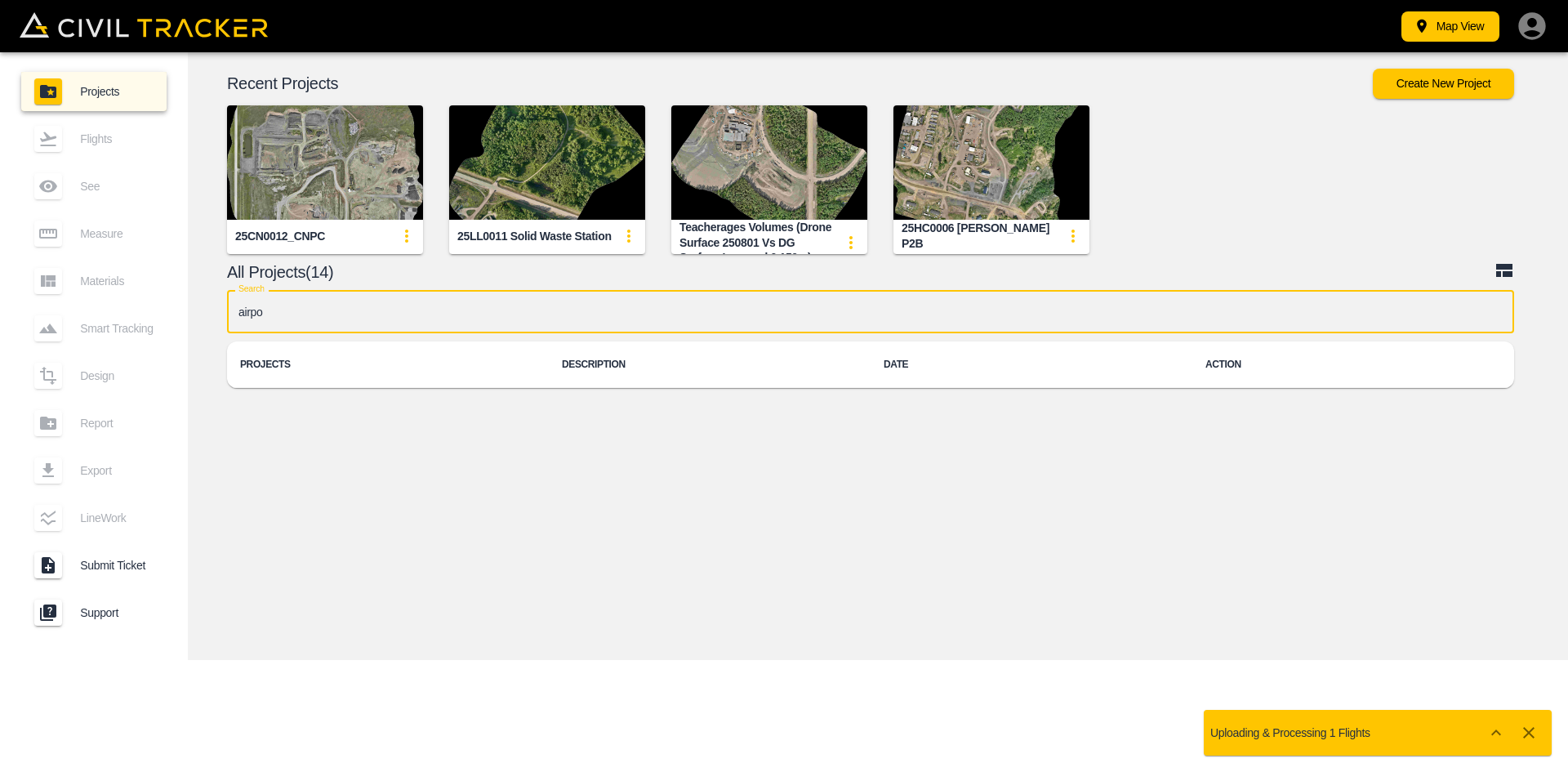
type input "airpo"
click at [1532, 26] on icon "button" at bounding box center [1532, 26] width 33 height 33
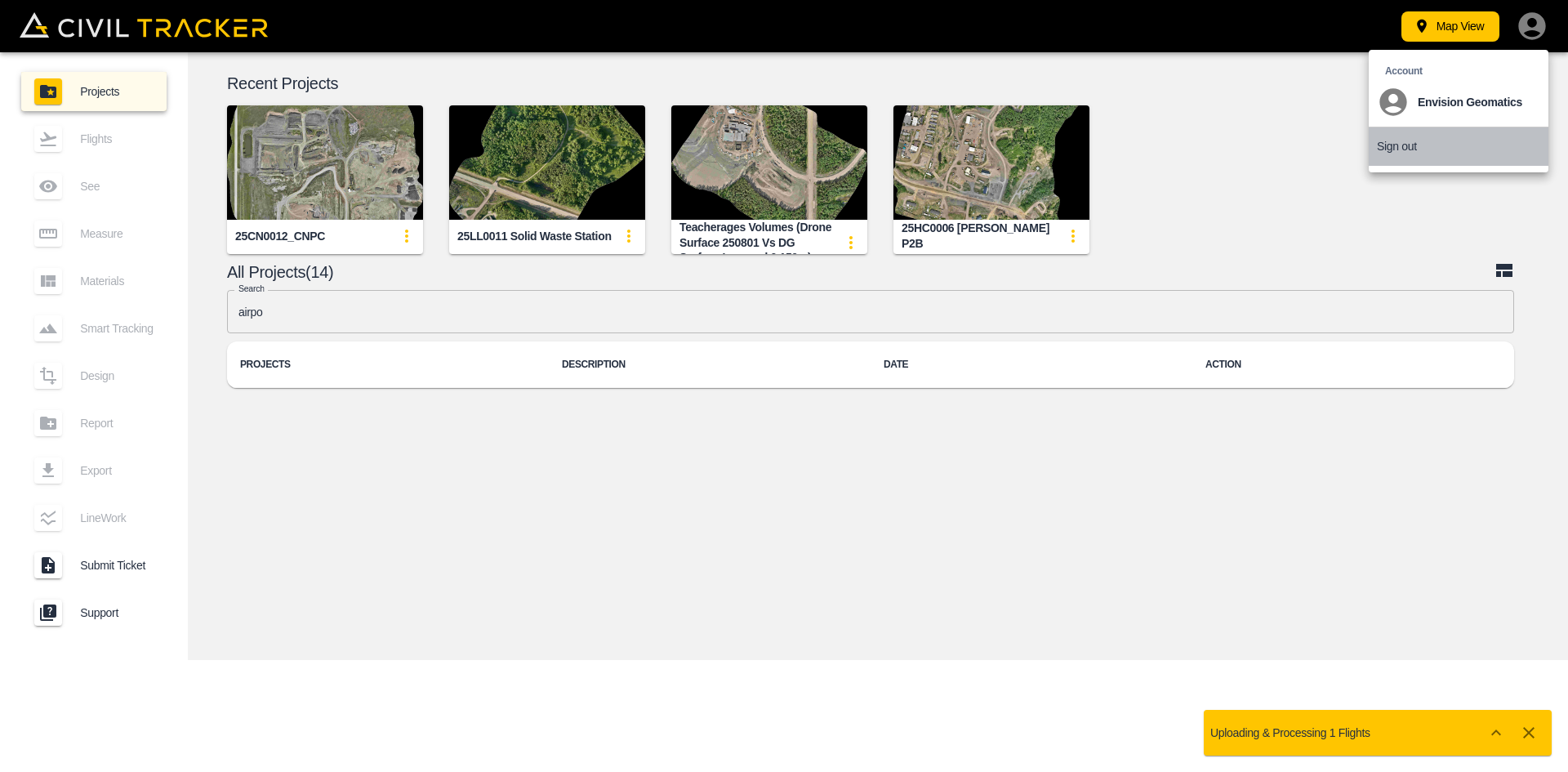
click at [1390, 144] on p "Sign out" at bounding box center [1397, 146] width 40 height 13
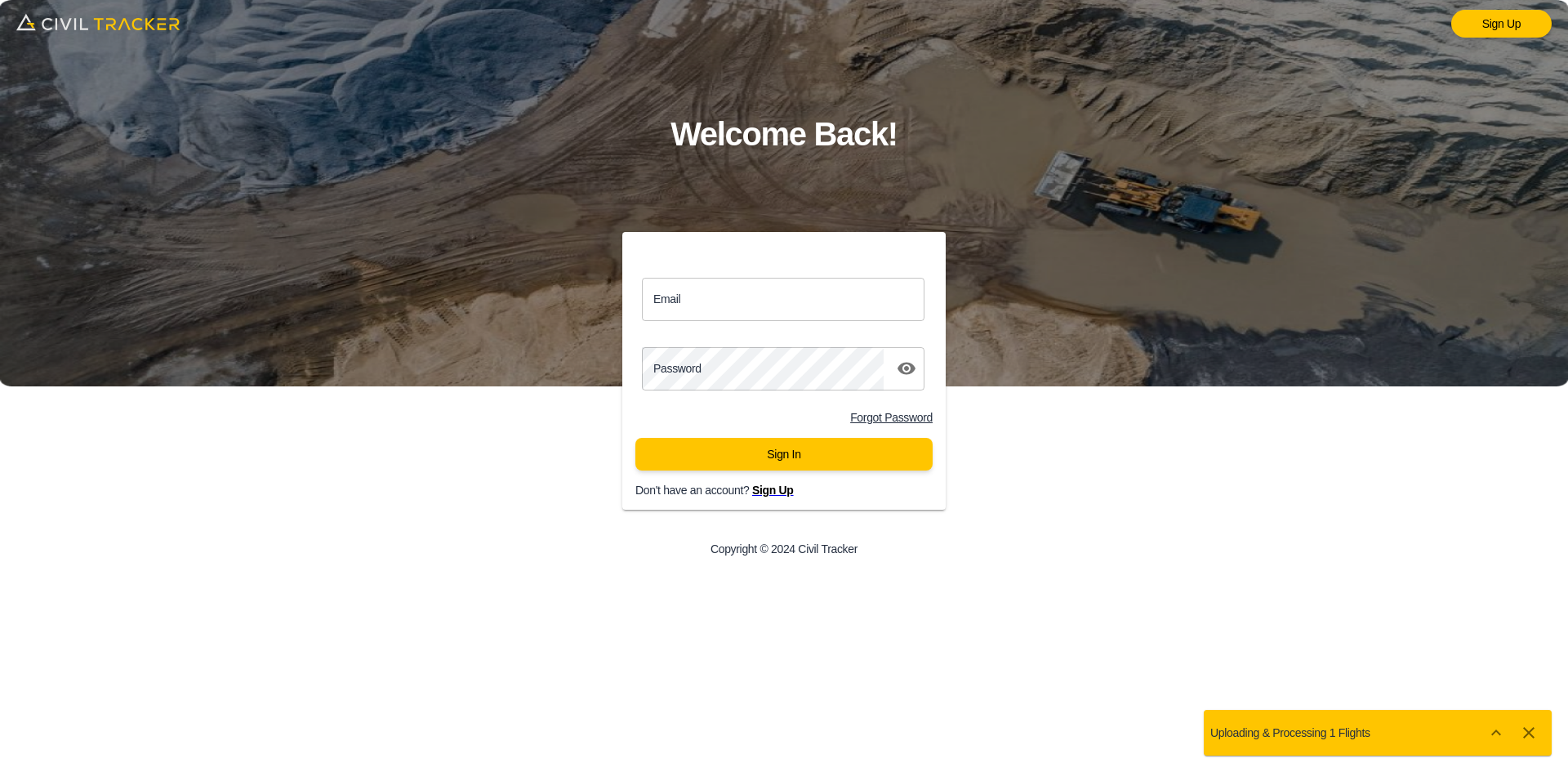
click at [710, 302] on input "Email" at bounding box center [783, 300] width 282 height 43
type input "support@civiltracker.xyz"
click at [706, 453] on button "Sign In" at bounding box center [784, 454] width 297 height 33
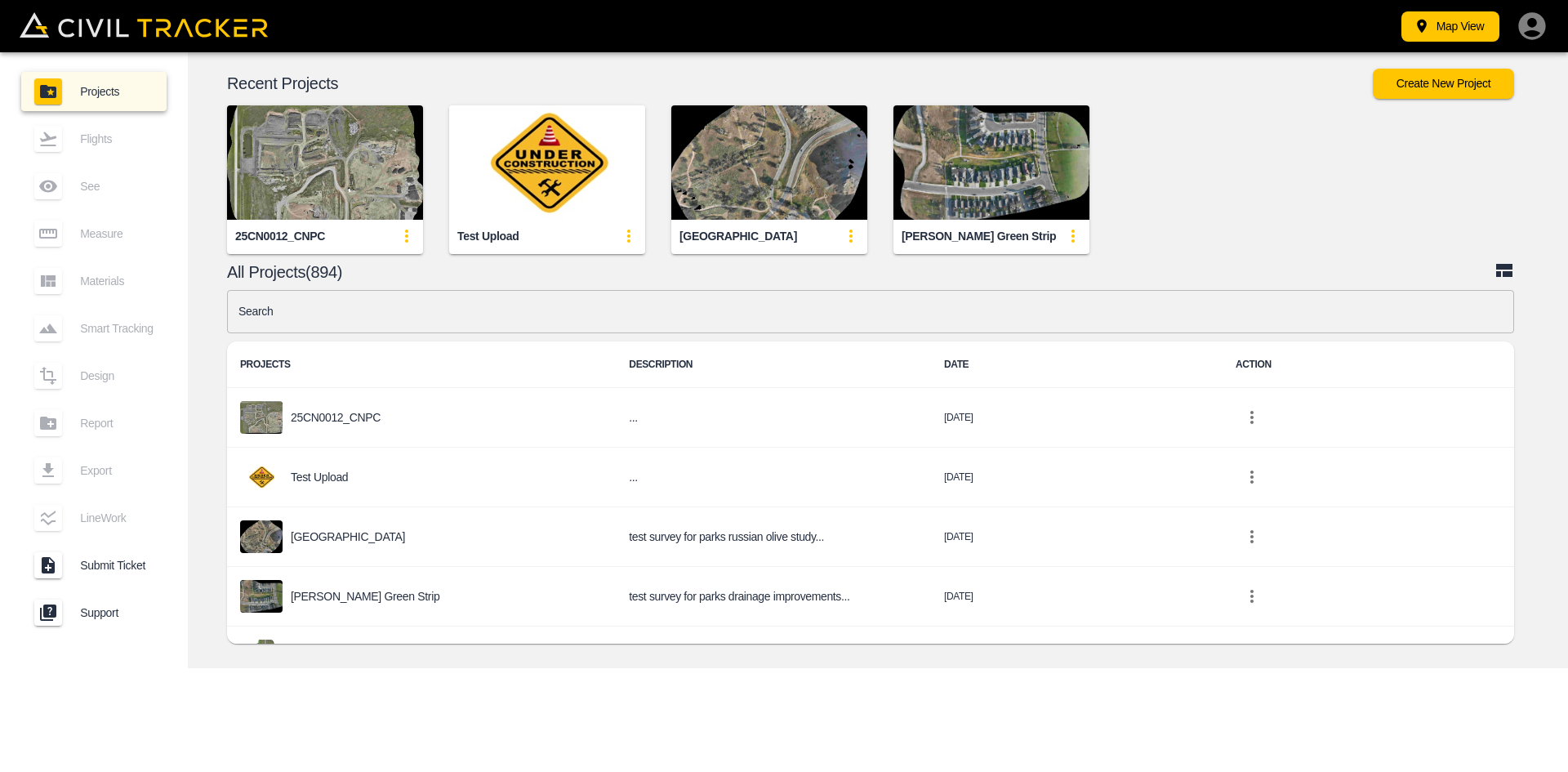
click at [427, 319] on input "text" at bounding box center [871, 312] width 1287 height 43
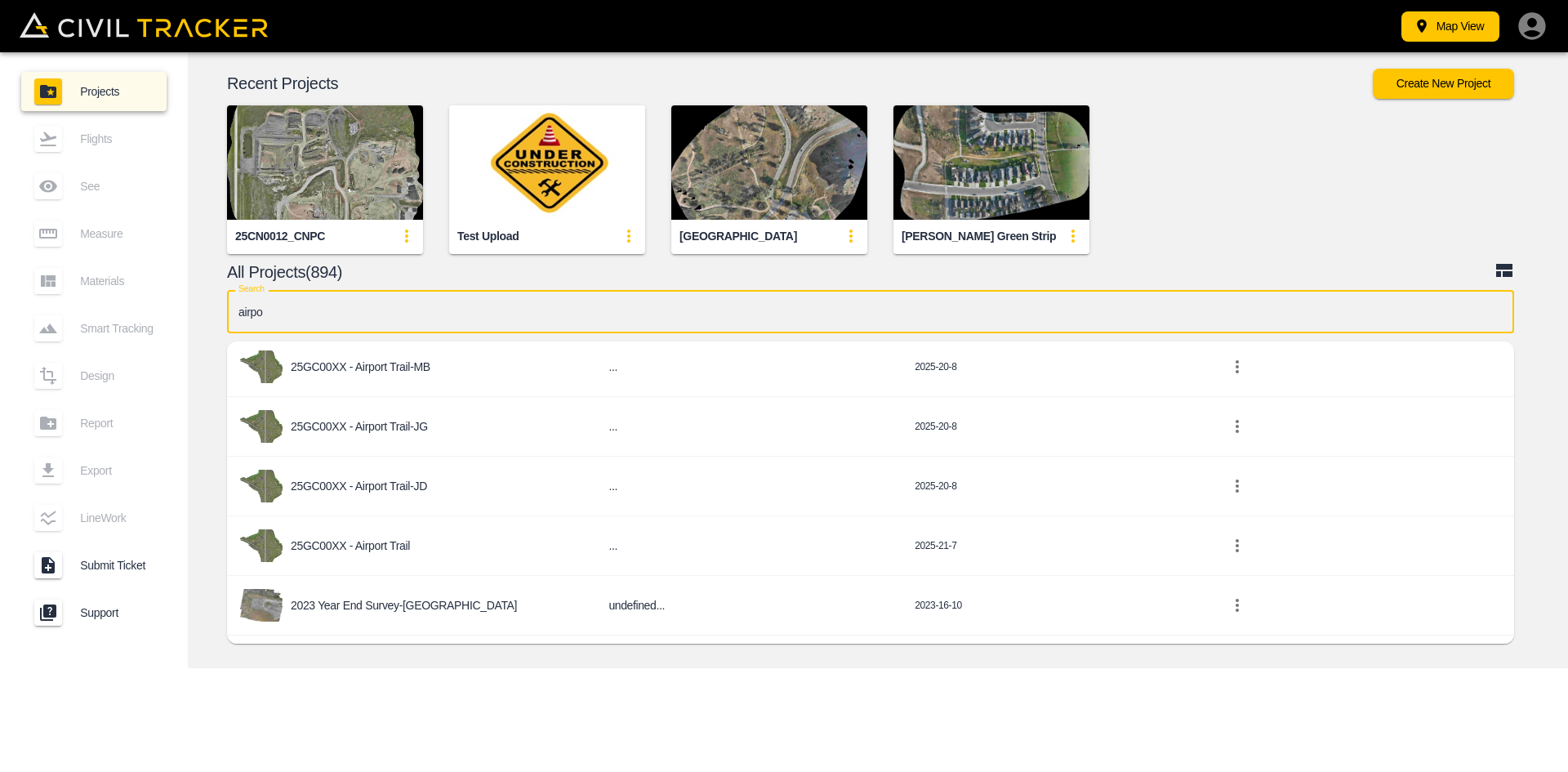
scroll to position [136, 0]
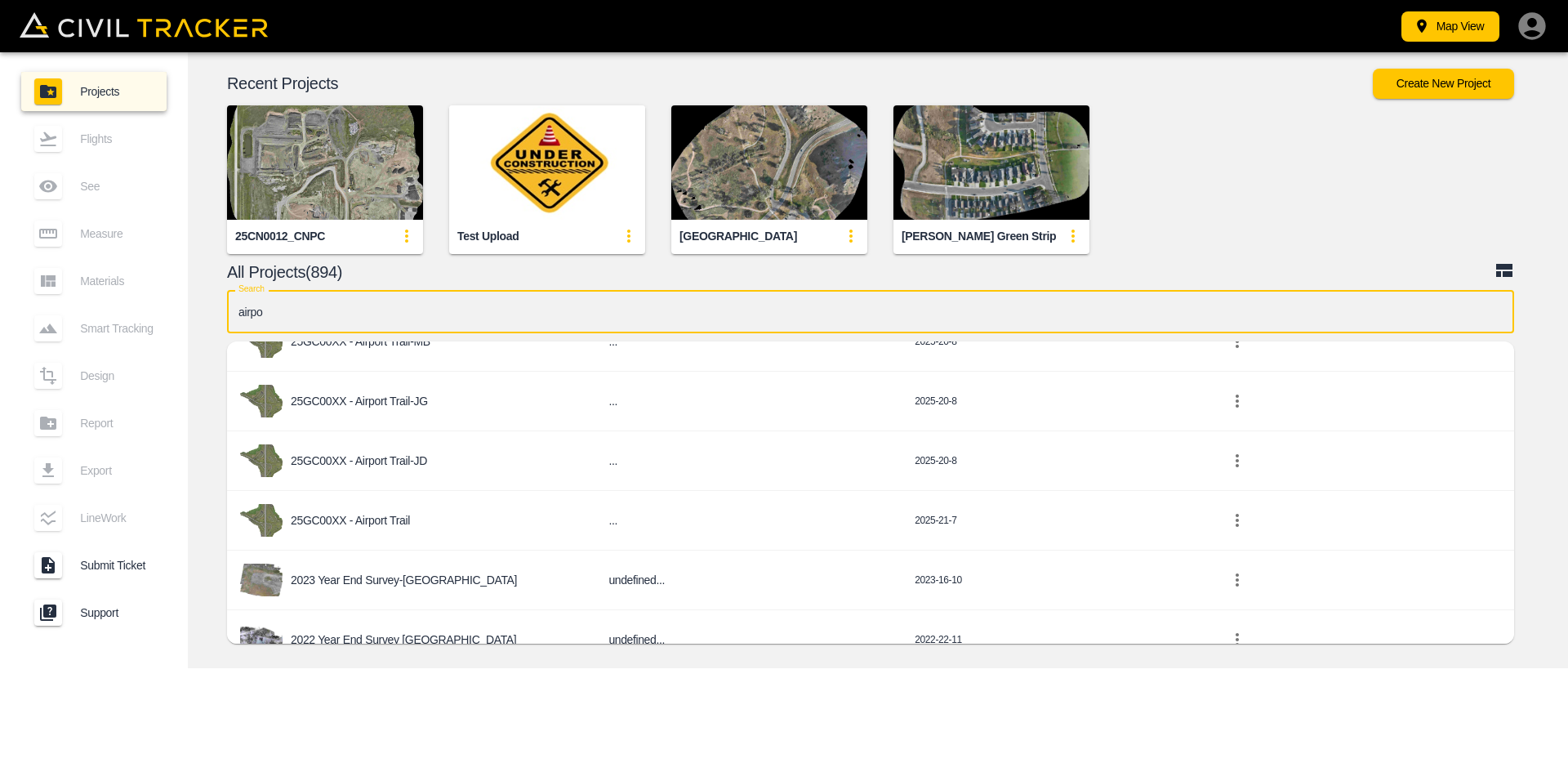
type input "airpo"
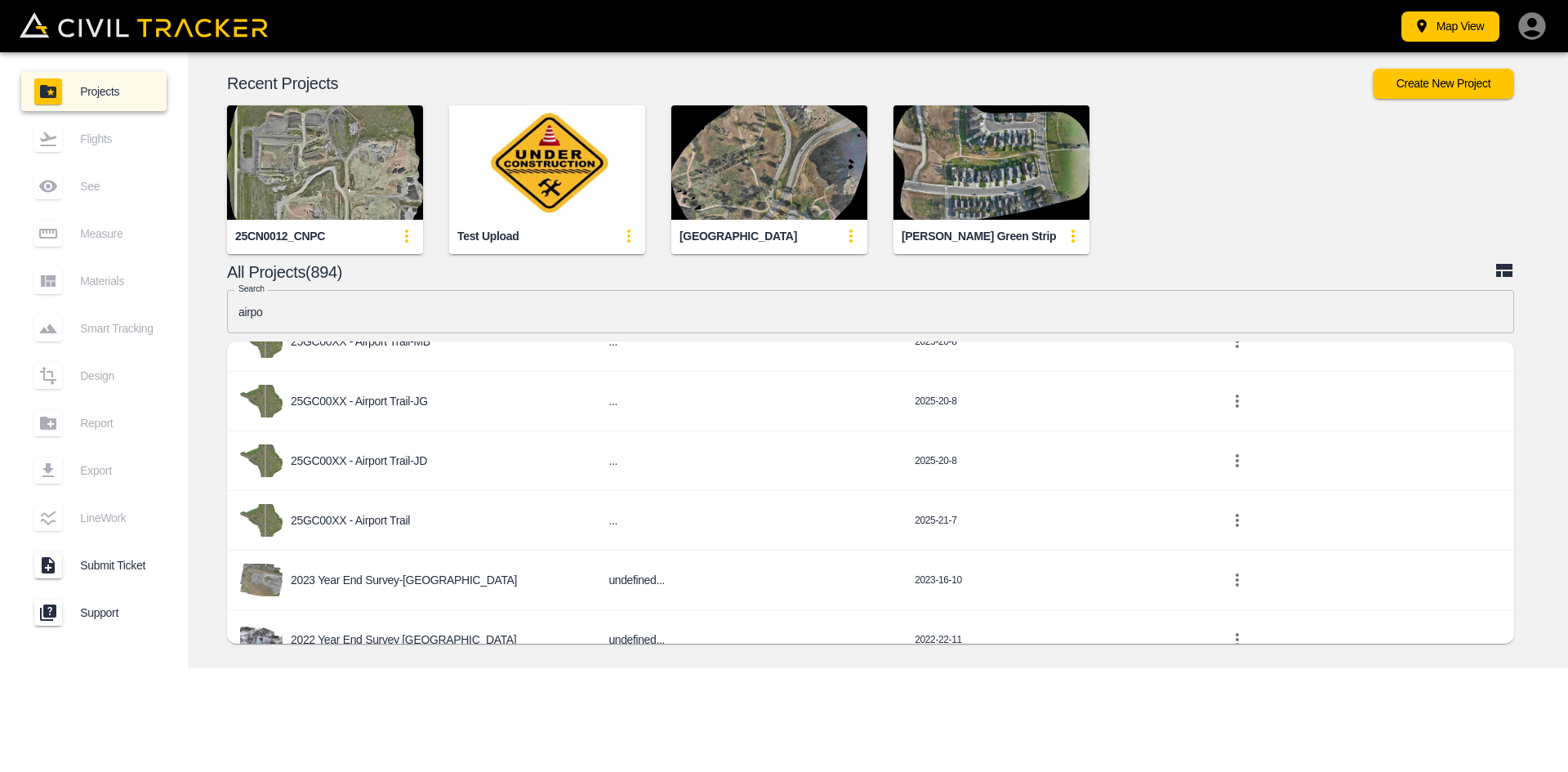
click at [399, 517] on p "25GC00XX - Airport Trail" at bounding box center [350, 520] width 119 height 13
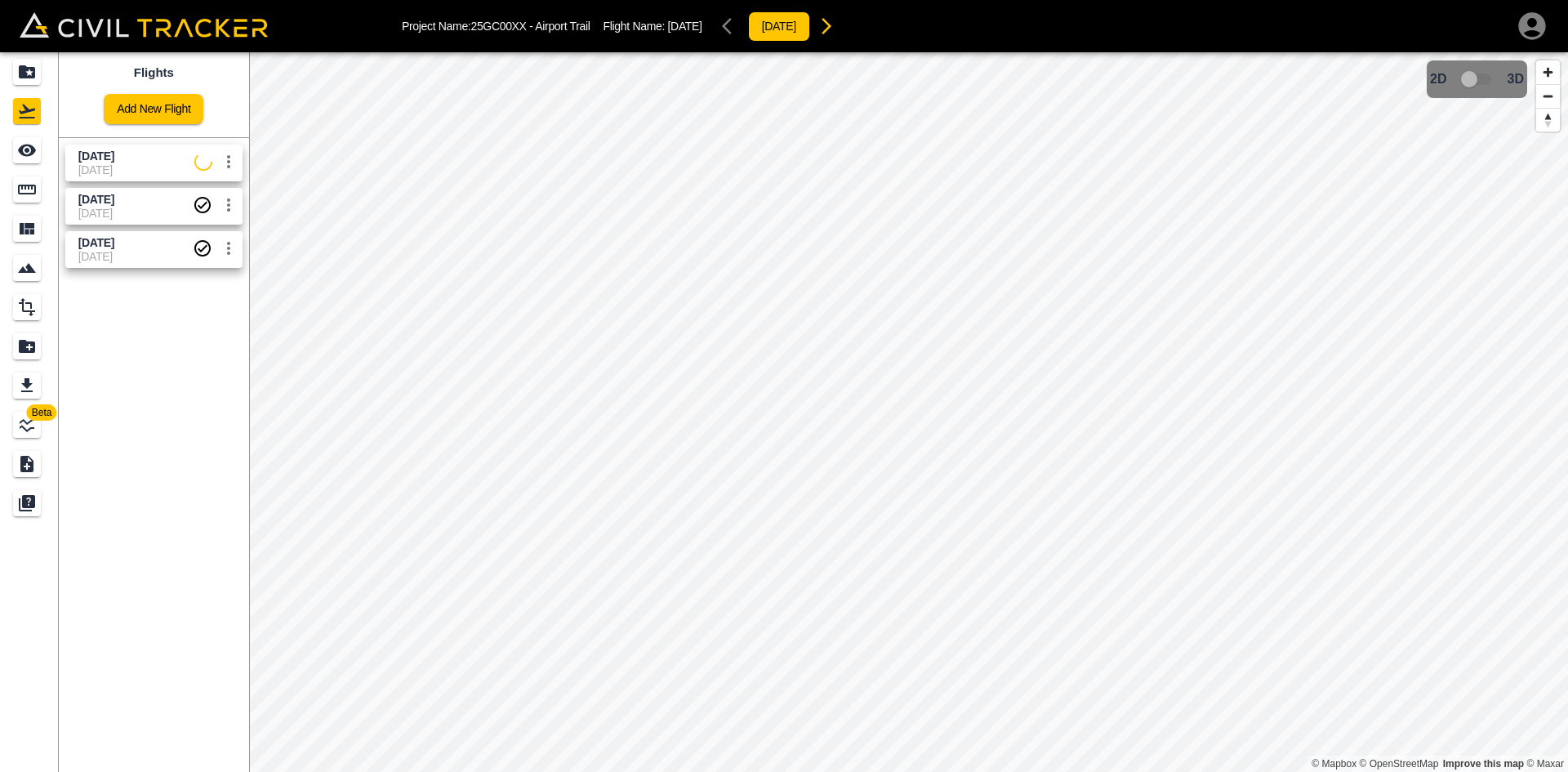
click at [153, 110] on link "Add New Flight" at bounding box center [154, 108] width 100 height 30
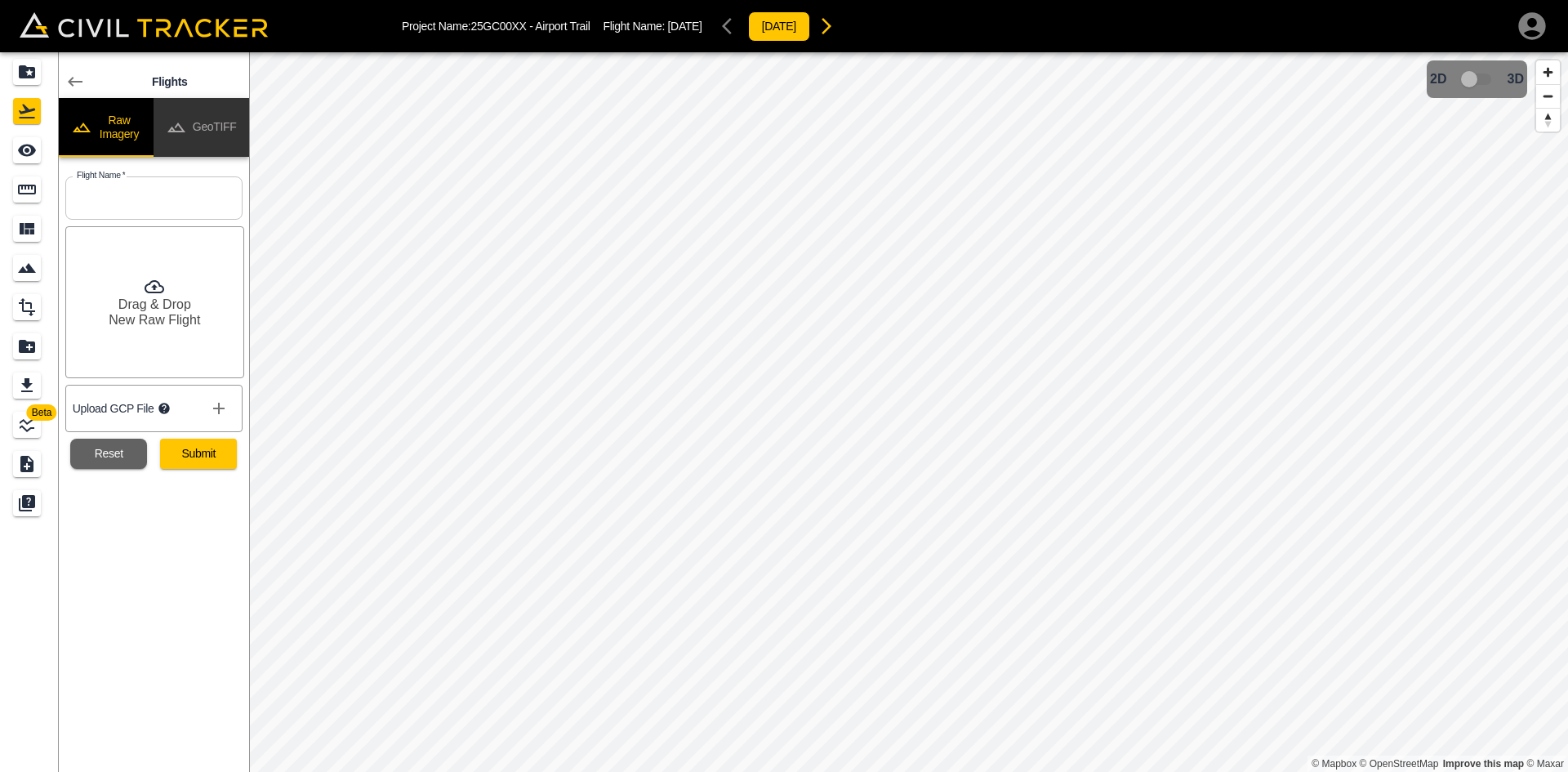
click at [204, 120] on button "GeoTIFF" at bounding box center [201, 127] width 95 height 59
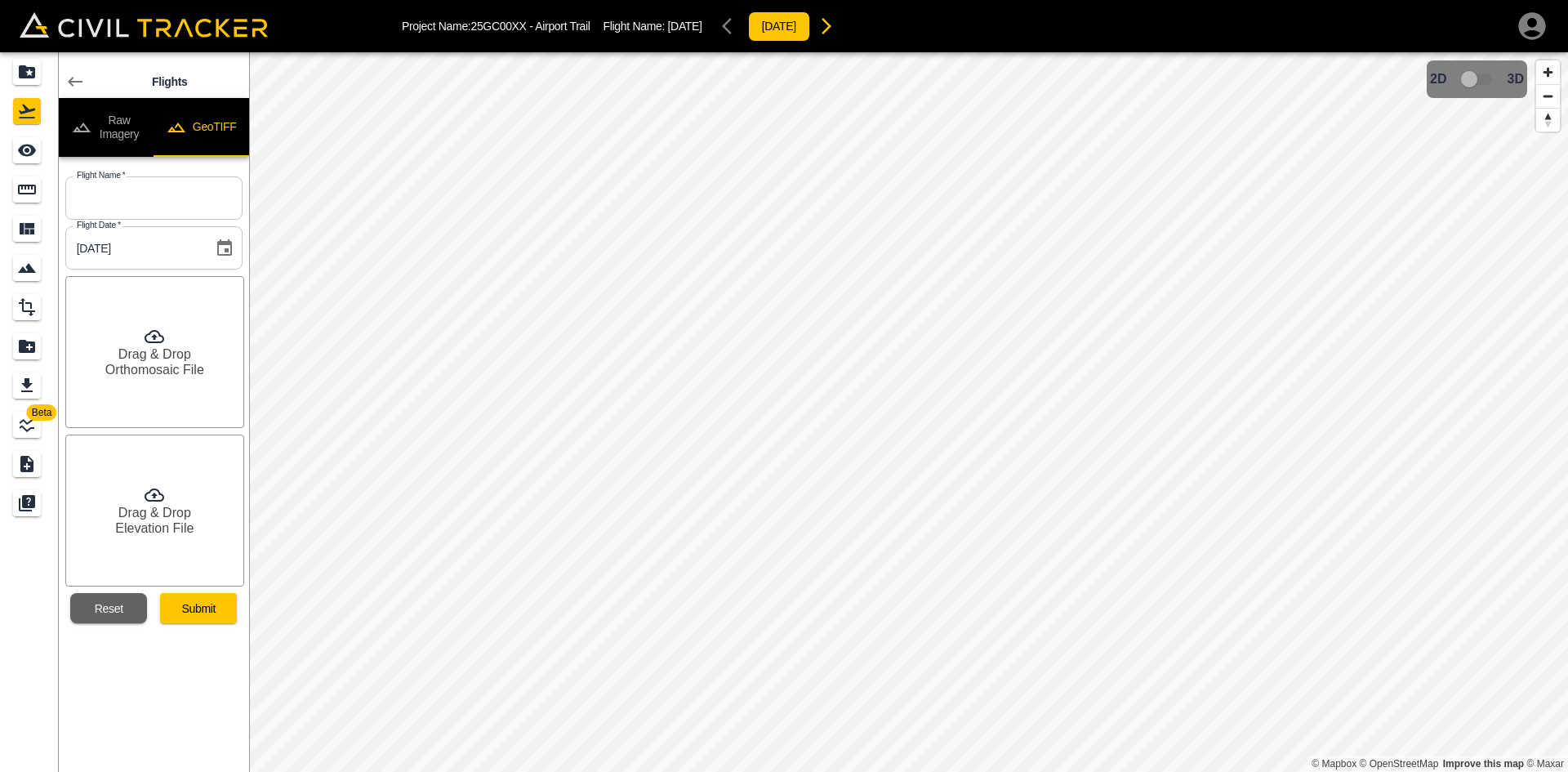
click at [188, 198] on input "text" at bounding box center [154, 198] width 178 height 43
type input "[DATE]"
click at [177, 363] on h6 "Orthomosaic File" at bounding box center [154, 370] width 99 height 15
click at [184, 512] on h6 "Drag & Drop" at bounding box center [154, 513] width 73 height 15
click at [221, 610] on button "Submit" at bounding box center [198, 608] width 76 height 30
